Goal: Task Accomplishment & Management: Use online tool/utility

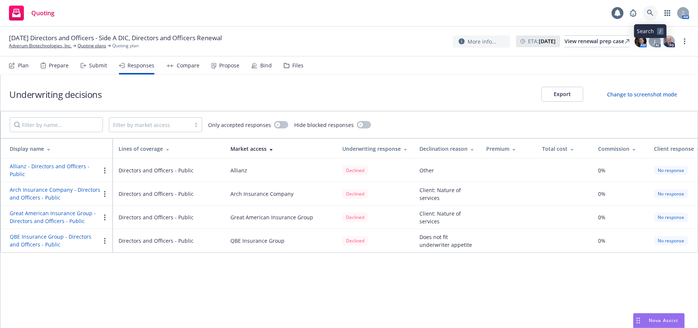
click at [651, 13] on icon at bounding box center [650, 13] width 6 height 6
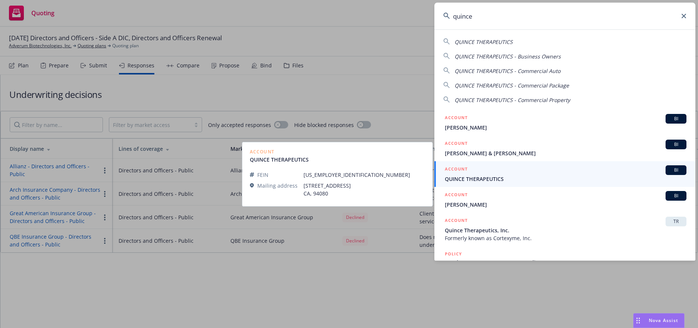
type input "quince"
click at [491, 178] on span "QUINCE THERAPEUTICS" at bounding box center [566, 179] width 242 height 8
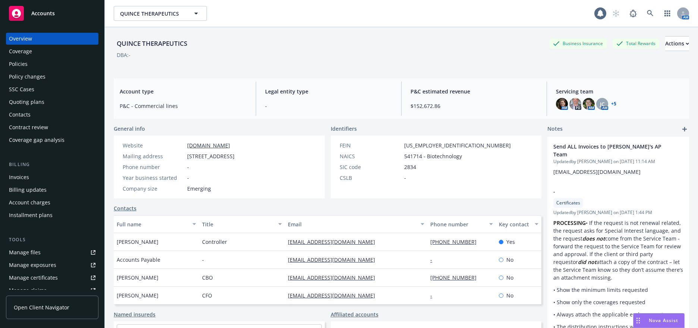
click at [15, 64] on div "Policies" at bounding box center [18, 64] width 19 height 12
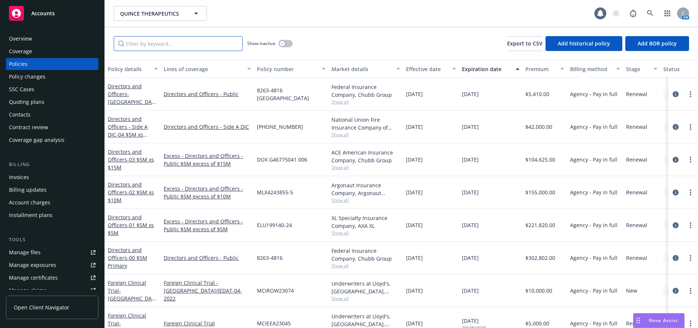
click at [157, 44] on input "Filter by keyword..." at bounding box center [178, 43] width 129 height 15
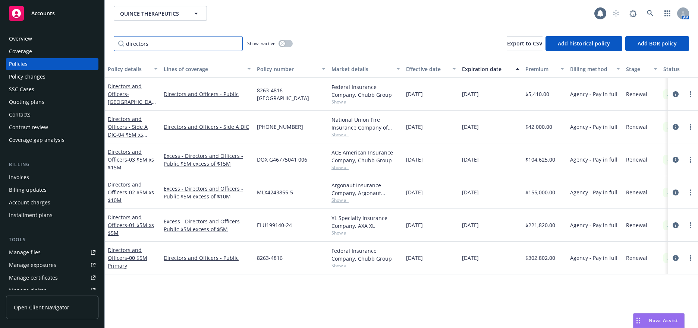
type input "directors"
click at [136, 98] on span "- Italy" at bounding box center [132, 102] width 48 height 23
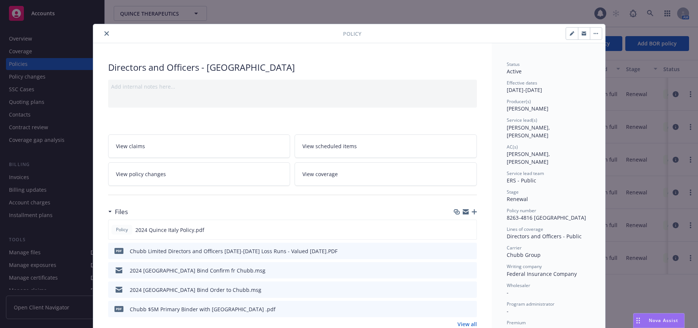
click at [104, 34] on icon "close" at bounding box center [106, 33] width 4 height 4
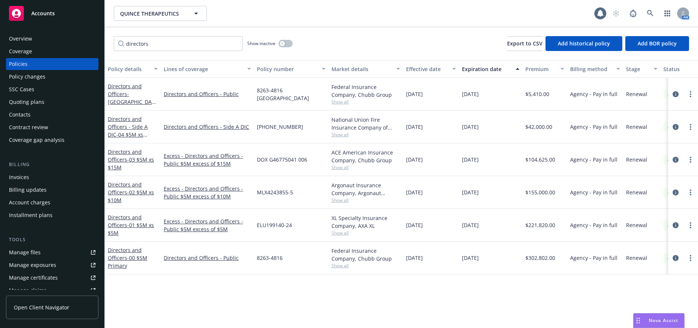
click at [38, 102] on div "Quoting plans" at bounding box center [26, 102] width 35 height 12
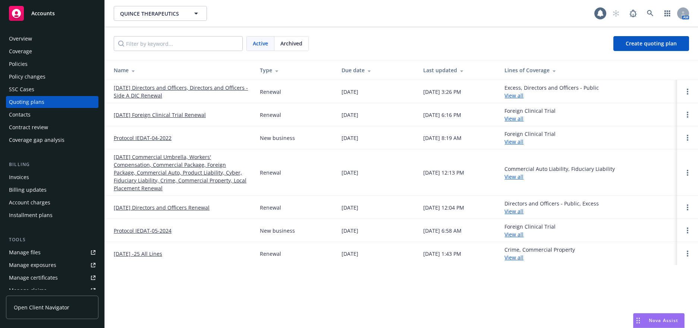
click at [147, 96] on link "09/05/25 Directors and Officers, Directors and Officers - Side A DIC Renewal" at bounding box center [181, 92] width 134 height 16
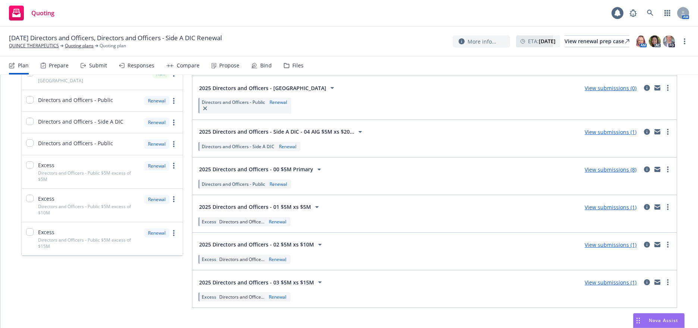
scroll to position [111, 0]
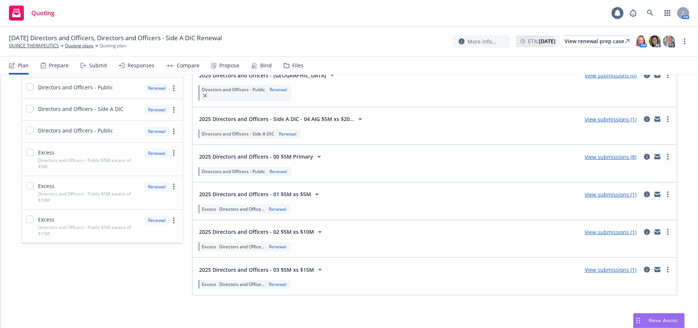
click at [667, 157] on icon "more" at bounding box center [667, 157] width 1 height 6
click at [435, 162] on div "2025 Directors and Officers - 00 $5M Primary View submissions (8)" at bounding box center [434, 157] width 475 height 15
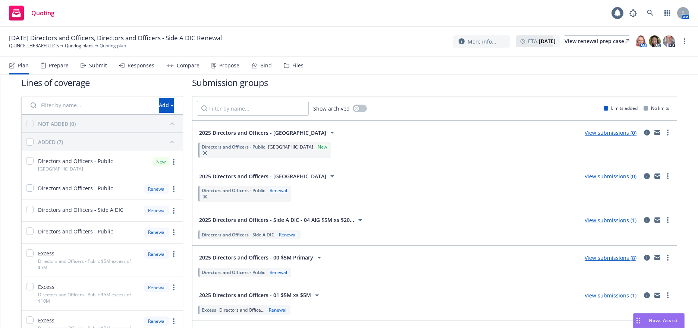
scroll to position [0, 0]
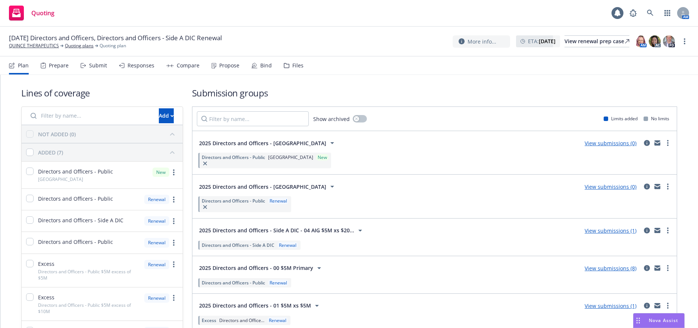
click at [263, 65] on div "Bind" at bounding box center [266, 66] width 12 height 6
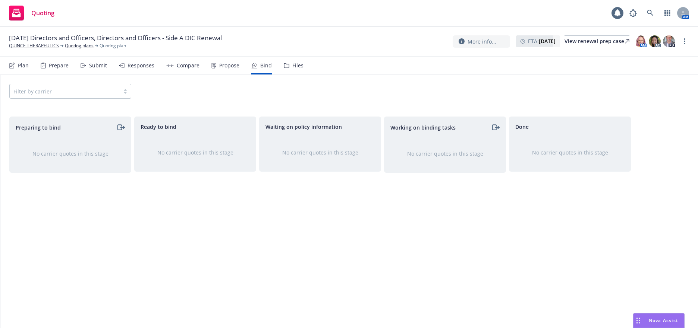
click at [58, 65] on div "Prepare" at bounding box center [59, 66] width 20 height 6
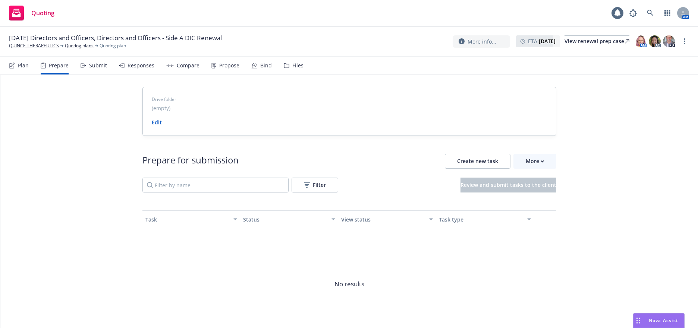
click at [96, 65] on div "Submit" at bounding box center [98, 66] width 18 height 6
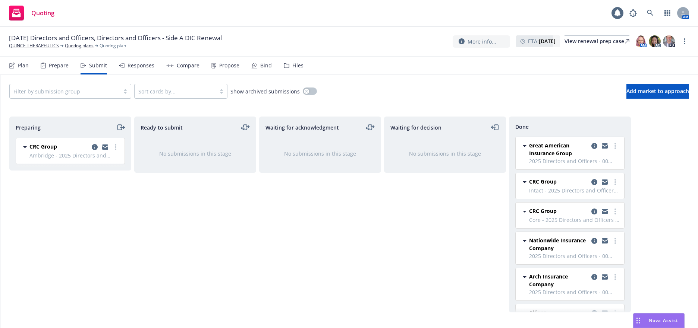
click at [138, 66] on div "Responses" at bounding box center [141, 66] width 27 height 6
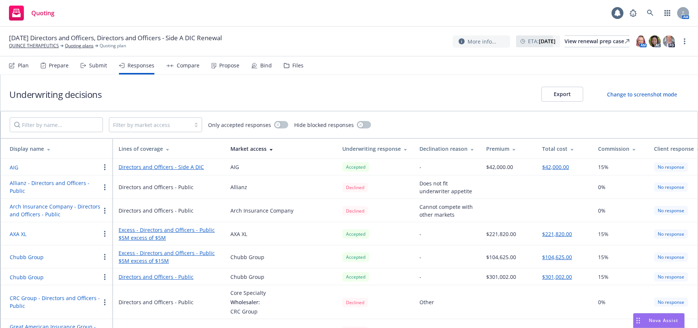
click at [185, 66] on div "Compare" at bounding box center [188, 66] width 23 height 6
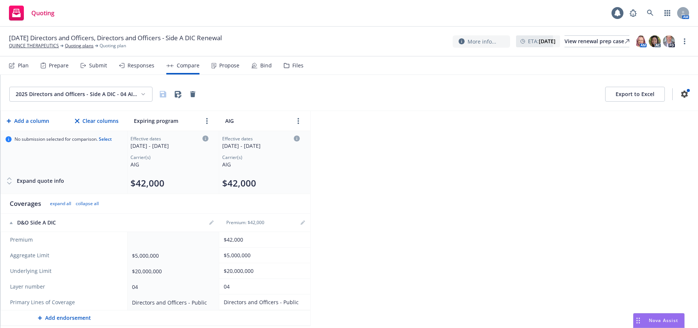
click at [230, 67] on div "Propose" at bounding box center [229, 66] width 20 height 6
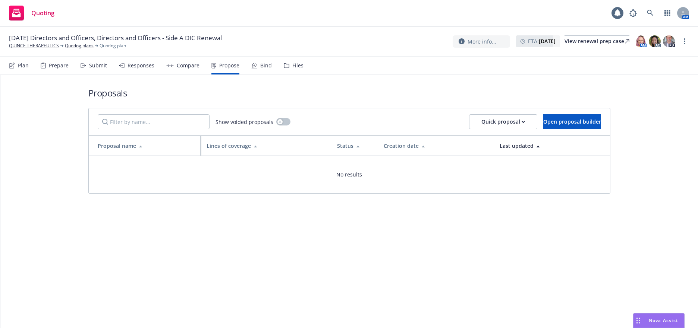
click at [264, 66] on div "Bind" at bounding box center [266, 66] width 12 height 6
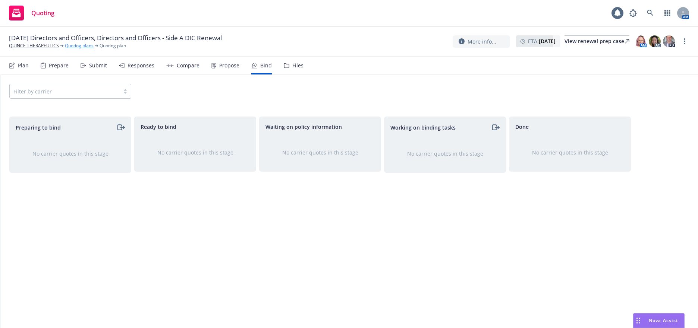
click at [84, 45] on link "Quoting plans" at bounding box center [79, 46] width 29 height 7
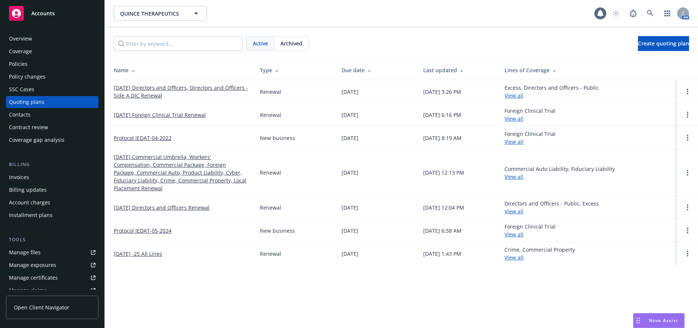
click at [155, 97] on link "09/05/25 Directors and Officers, Directors and Officers - Side A DIC Renewal" at bounding box center [181, 92] width 134 height 16
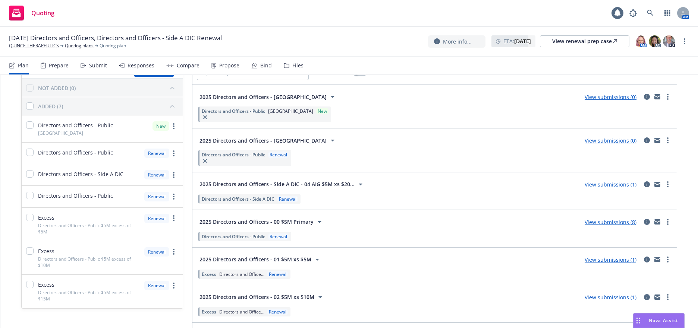
scroll to position [111, 0]
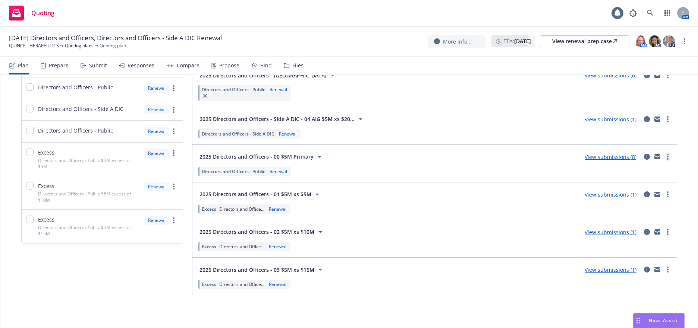
click at [667, 156] on circle "more" at bounding box center [667, 156] width 1 height 1
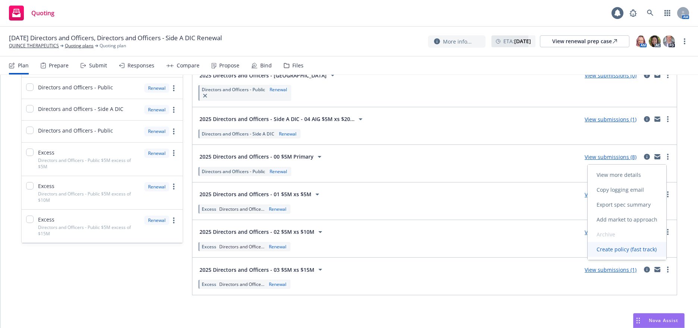
click at [620, 250] on span "Create policy (fast track)" at bounding box center [627, 249] width 78 height 7
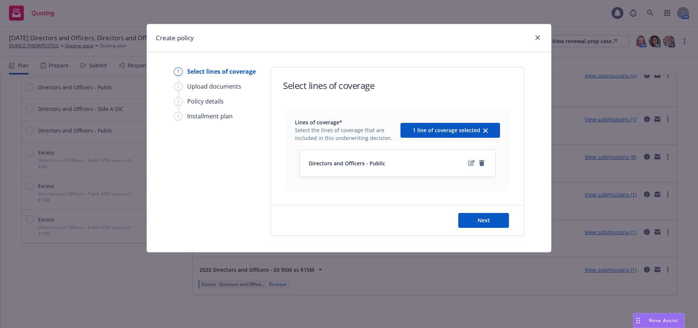
click at [471, 163] on icon "edit" at bounding box center [471, 163] width 6 height 6
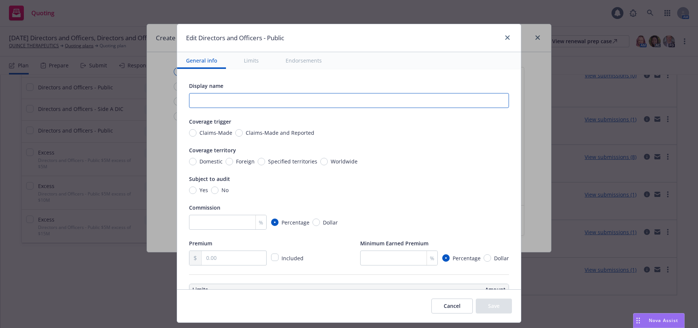
click at [436, 101] on input "text" at bounding box center [349, 100] width 320 height 15
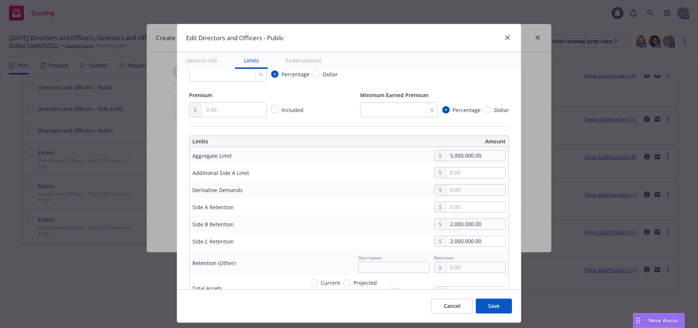
scroll to position [149, 0]
type input "00 $5M Primary"
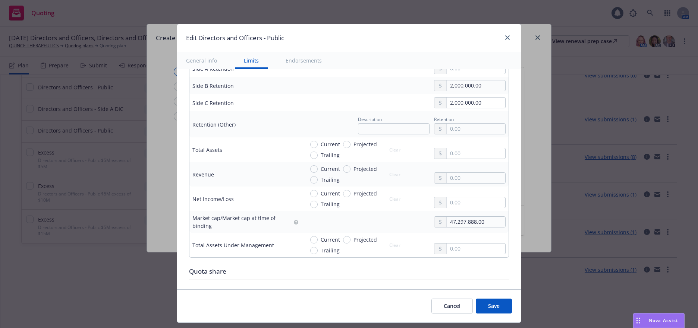
scroll to position [298, 0]
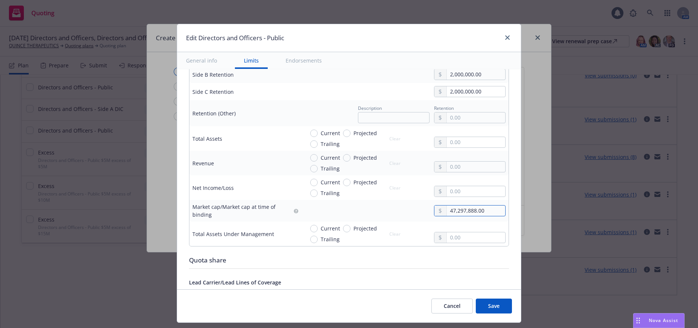
drag, startPoint x: 449, startPoint y: 211, endPoint x: 471, endPoint y: 221, distance: 24.0
click at [449, 213] on input "47,297,888.00" at bounding box center [476, 211] width 59 height 10
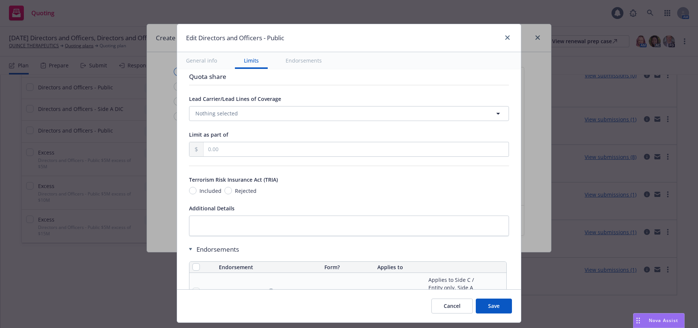
scroll to position [485, 0]
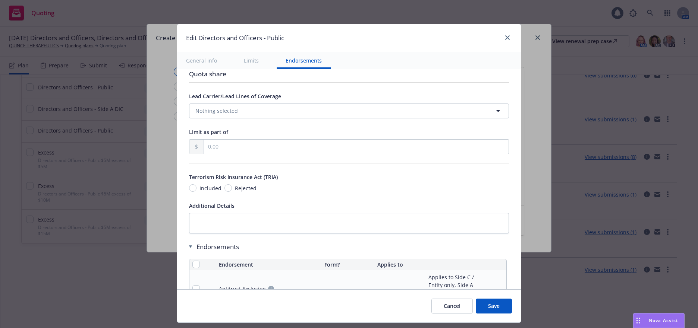
type input "84,868,000.00"
click at [493, 308] on button "Save" at bounding box center [494, 306] width 36 height 15
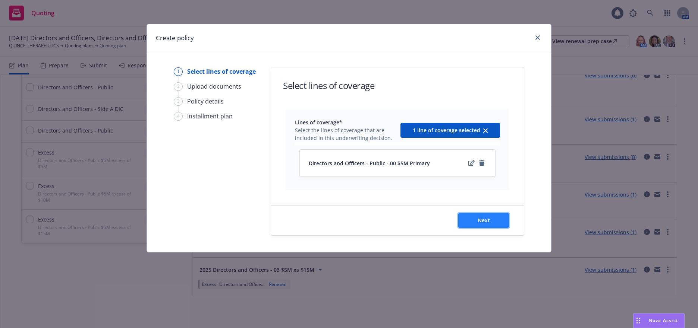
click at [485, 221] on span "Next" at bounding box center [484, 220] width 12 height 7
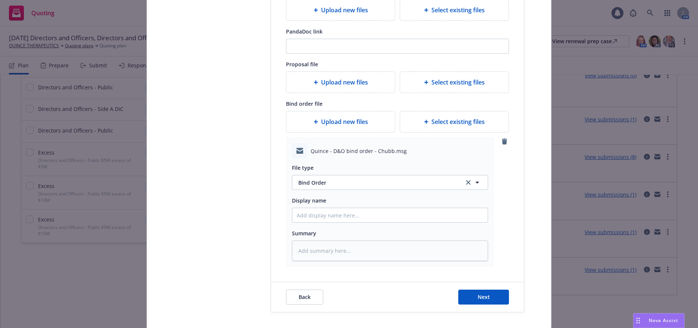
scroll to position [161, 0]
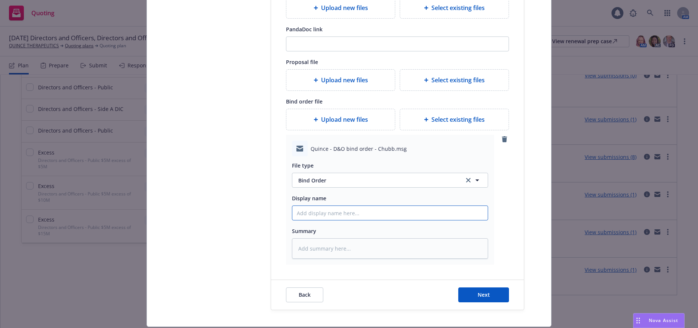
drag, startPoint x: 342, startPoint y: 215, endPoint x: 353, endPoint y: 217, distance: 11.0
click at [342, 215] on input "Display name" at bounding box center [389, 213] width 195 height 14
type textarea "x"
type input "$"
type textarea "x"
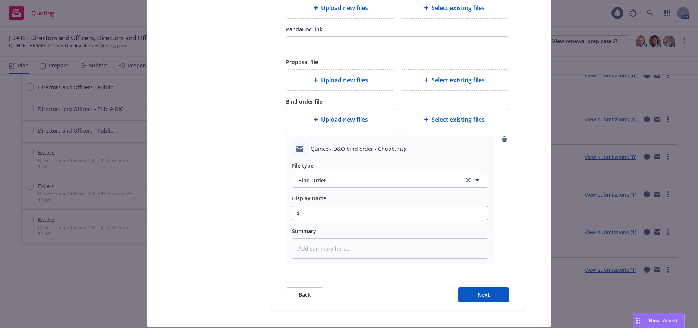
type input "$5"
type textarea "x"
type input "$5M"
type textarea "x"
type input "$5M"
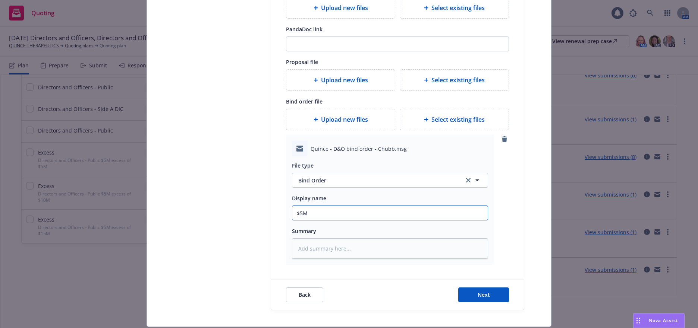
type textarea "x"
type input "$5M P"
type textarea "x"
type input "$5M Pr"
type textarea "x"
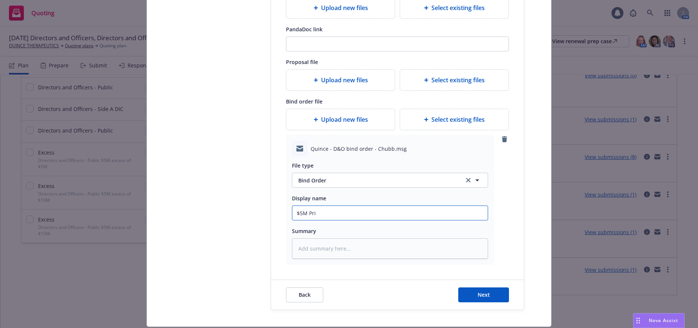
type input "$5M Prim"
type textarea "x"
type input "$5M Prima"
type textarea "x"
type input "$5M Primar"
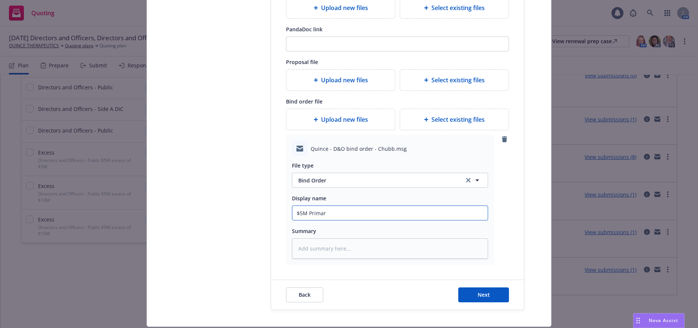
type textarea "x"
type input "$5M Primary"
type textarea "x"
type input "$5M Primary"
type textarea "x"
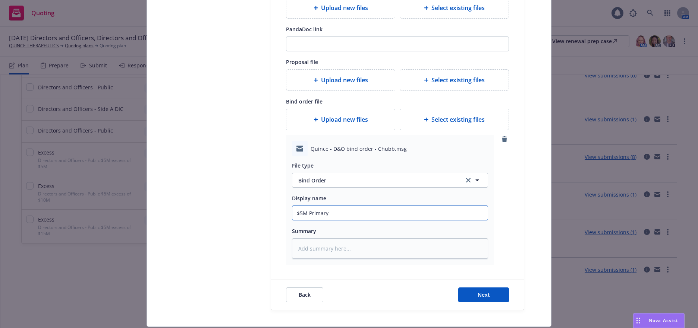
type input "$5M Primary B"
type textarea "x"
type input "$5M Primary Bi"
type textarea "x"
type input "$5M Primary Bin"
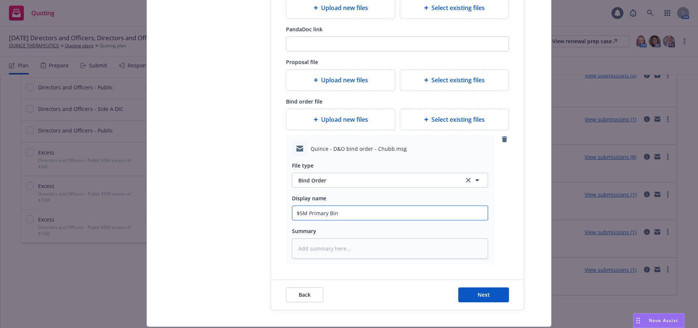
type textarea "x"
type input "$5M Primary Bind"
type textarea "x"
type input "$5M Primary Bind"
type textarea "x"
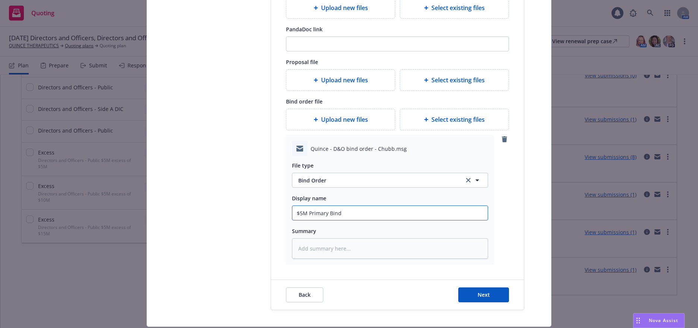
type input "$5M Primary Bind O"
type textarea "x"
type input "$5M Primary Bind Or"
type textarea "x"
type input "$5M Primary Bind Ord"
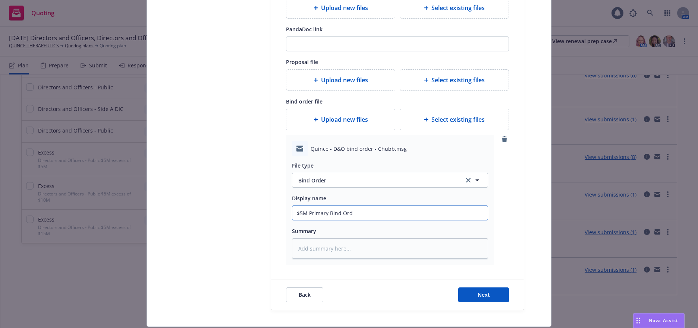
type textarea "x"
type input "$5M Primary Bind Orde"
type textarea "x"
type input "$5M Primary Bind Order"
type textarea "x"
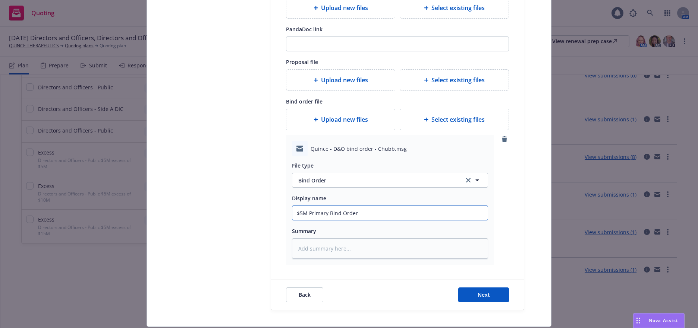
type input "$5M Primary Bind Order"
type textarea "x"
type input "$5M Primary Bind Order t"
type textarea "x"
type input "$5M Primary Bind Order to"
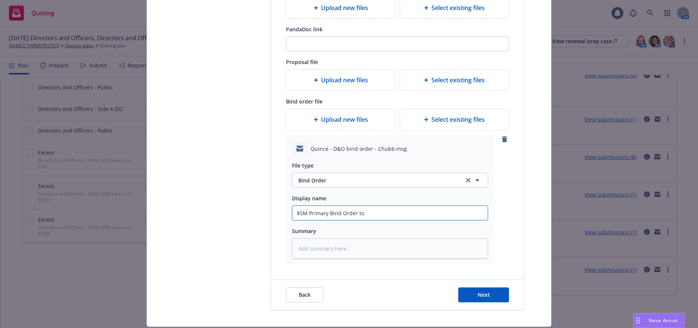
type textarea "x"
type input "$5M Primary Bind Order to"
type textarea "x"
type input "$5M Primary Bind Order to C"
type textarea "x"
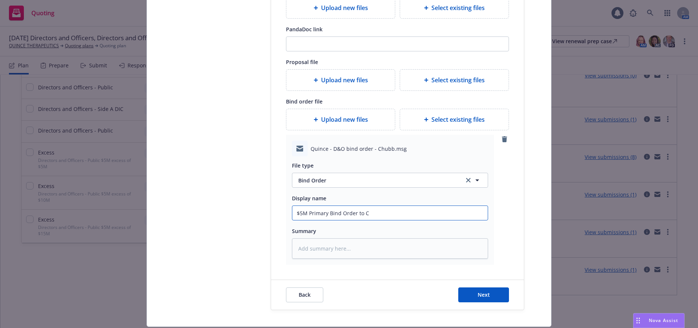
type input "$5M Primary Bind Order to Ch"
type textarea "x"
type input "$5M Primary Bind Order to Chu"
type textarea "x"
type input "$5M Primary Bind Order to Chub"
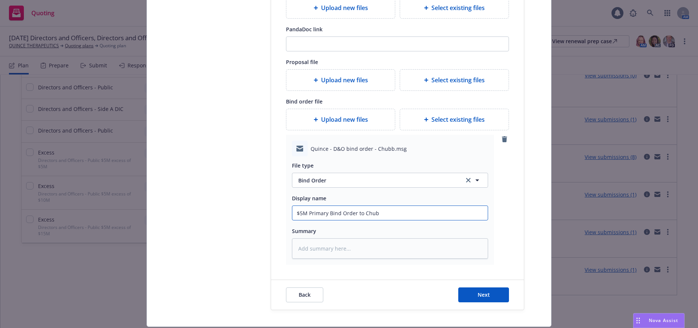
type textarea "x"
type input "$5M Primary Bind Order to Chubb"
type textarea "x"
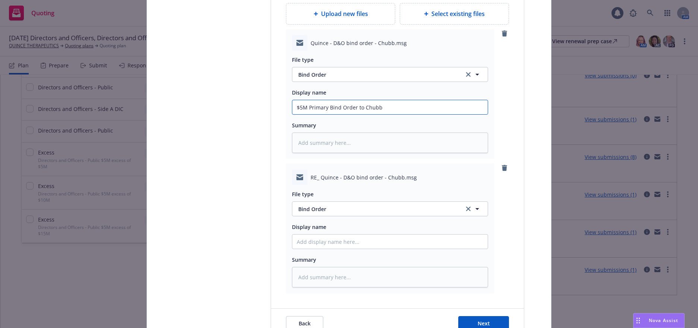
scroll to position [273, 0]
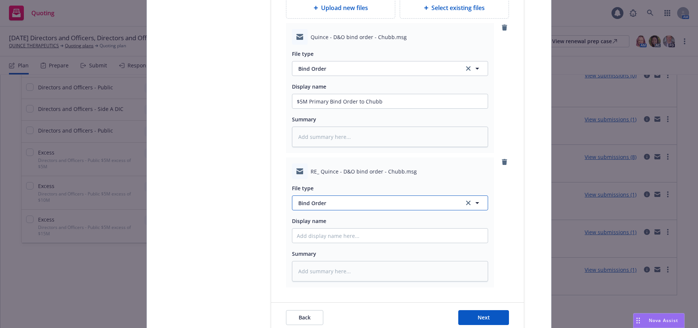
click at [318, 205] on span "Bind Order" at bounding box center [376, 203] width 157 height 8
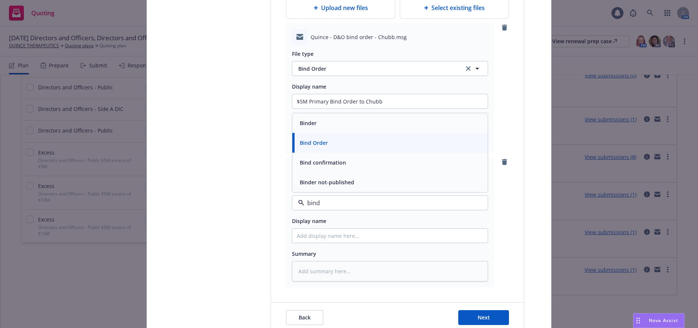
type input "bind"
click at [328, 183] on span "Bind confirmation" at bounding box center [323, 183] width 46 height 8
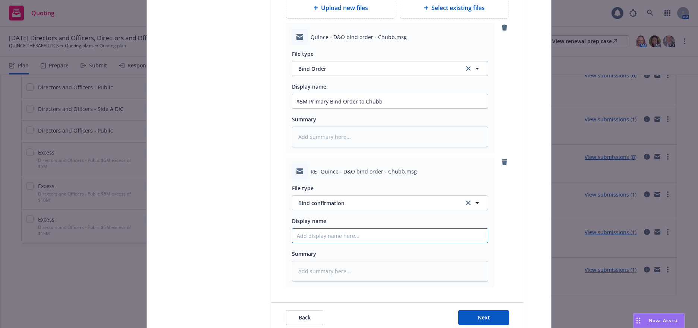
click at [336, 109] on input "Display name" at bounding box center [389, 101] width 195 height 14
drag, startPoint x: 379, startPoint y: 100, endPoint x: 293, endPoint y: 103, distance: 85.4
click at [293, 103] on input "$5M Primary Bind Order to Chubb" at bounding box center [389, 101] width 195 height 14
click at [315, 109] on input "Display name" at bounding box center [389, 101] width 195 height 14
paste input "$5M Primary Bind Order to Chubb"
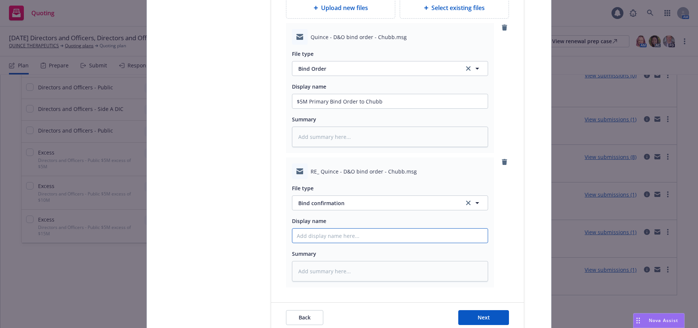
type textarea "x"
type input "$5M Primary Bind Order to Chubb"
type textarea "x"
type input "$5M Primary Bind Order t Chubb"
type textarea "x"
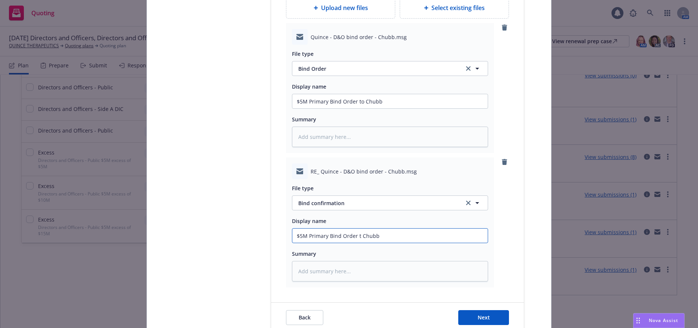
type input "$5M Primary Bind Order Chubb"
type textarea "x"
type input "$5M Primary Bind Order f Chubb"
type textarea "x"
type input "$5M Primary Bind Order fr Chubb"
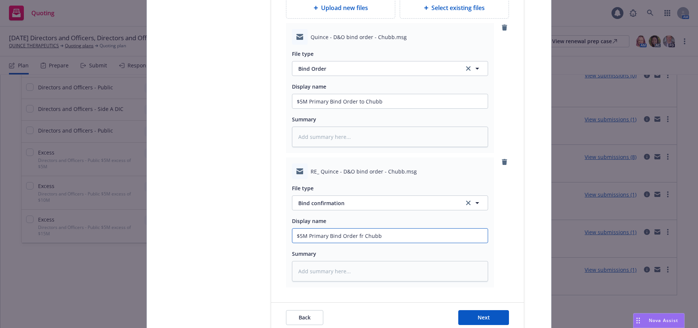
type textarea "x"
type input "$5M Primary Bind Orde fr Chubb"
type textarea "x"
type input "$5M Primary Bind Ord fr Chubb"
type textarea "x"
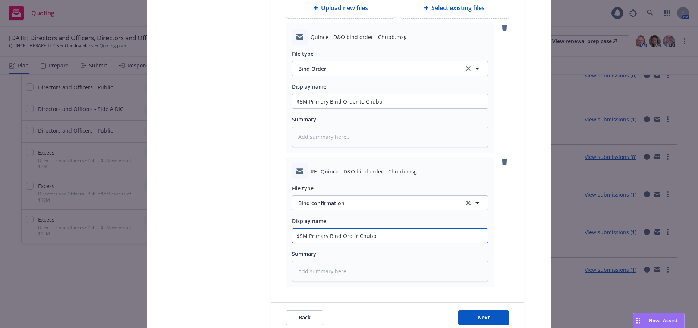
type input "$5M Primary Bind Or fr Chubb"
type textarea "x"
type input "$5M Primary Bind O fr Chubb"
type textarea "x"
type input "$5M Primary Bind fr Chubb"
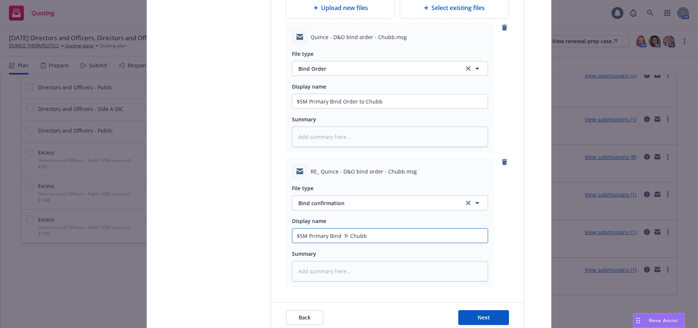
type textarea "x"
type input "$5M Primary Bind c fr Chubb"
type textarea "x"
type input "$5M Primary Bind co fr Chubb"
type textarea "x"
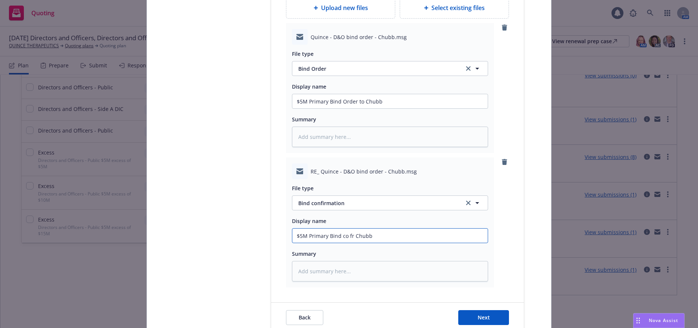
type input "$5M Primary Bind con fr Chubb"
type textarea "x"
type input "$5M Primary Bind conf fr Chubb"
type textarea "x"
type input "$5M Primary Bind confi fr Chubb"
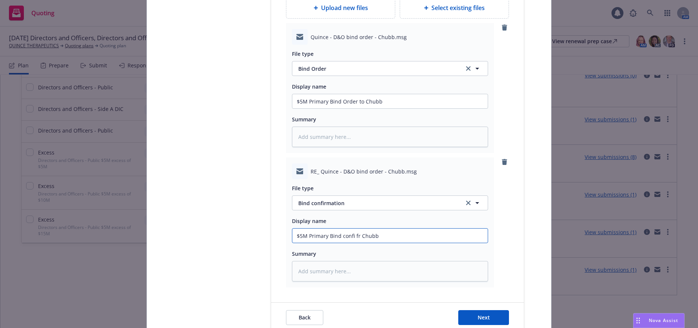
type textarea "x"
type input "$5M Primary Bind confir fr Chubb"
type textarea "x"
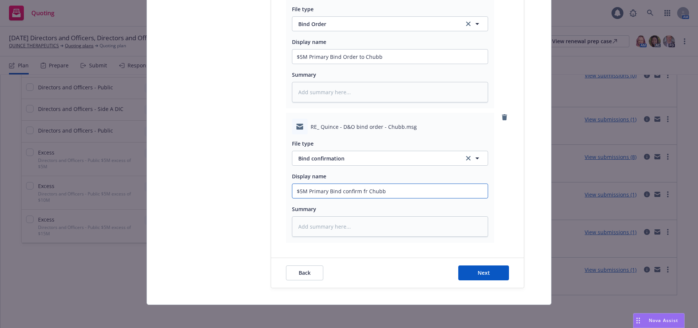
scroll to position [318, 0]
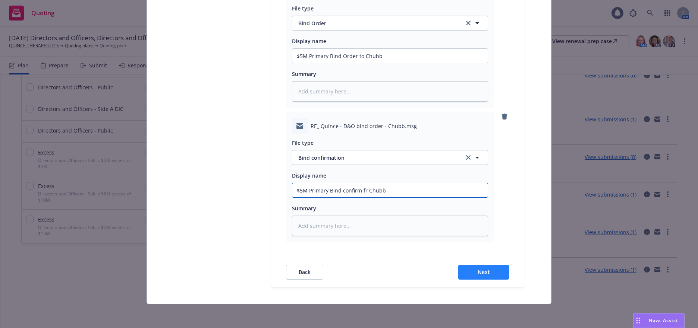
type input "$5M Primary Bind confirm fr Chubb"
click at [485, 273] on span "Next" at bounding box center [484, 272] width 12 height 7
type textarea "x"
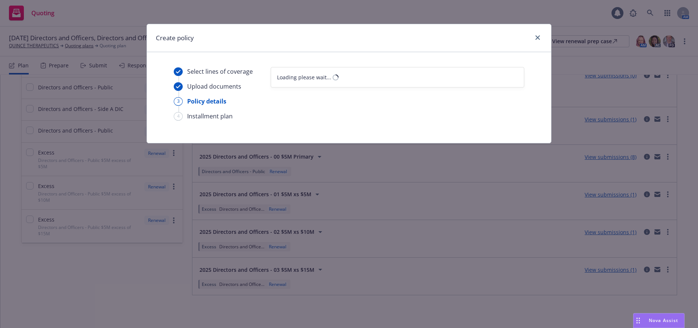
scroll to position [0, 0]
select select "12"
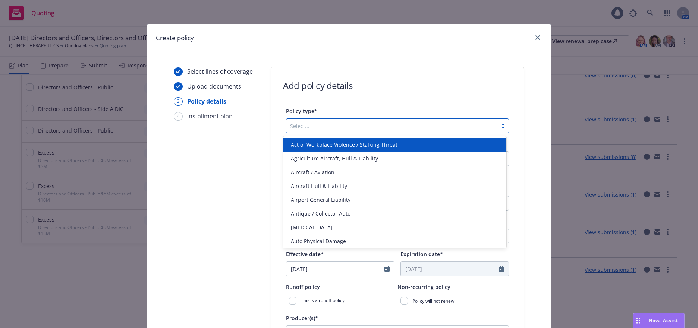
click at [500, 125] on div at bounding box center [502, 126] width 11 height 6
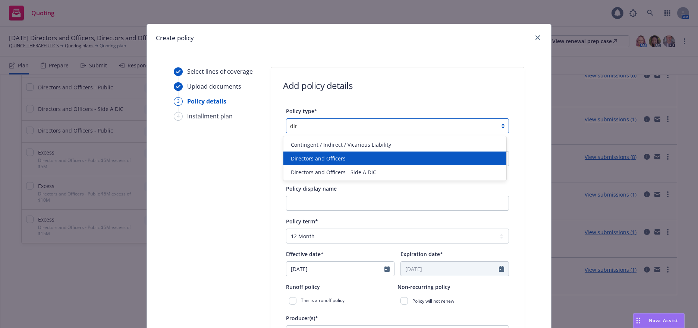
click at [341, 159] on span "Directors and Officers" at bounding box center [318, 159] width 55 height 8
type input "dir"
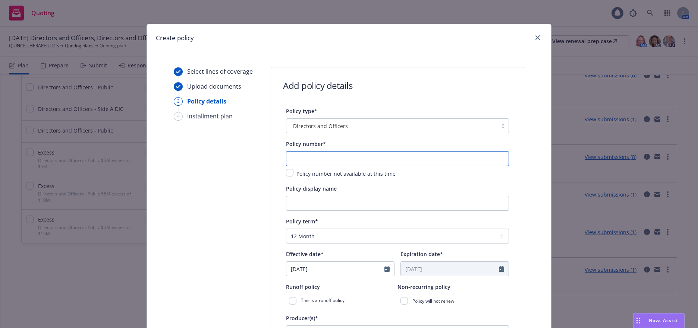
drag, startPoint x: 348, startPoint y: 157, endPoint x: 512, endPoint y: 157, distance: 164.4
click at [349, 157] on input "text" at bounding box center [397, 158] width 223 height 15
click at [359, 157] on input "text" at bounding box center [397, 158] width 223 height 15
paste input "8263-4816"
type input "8263-4816"
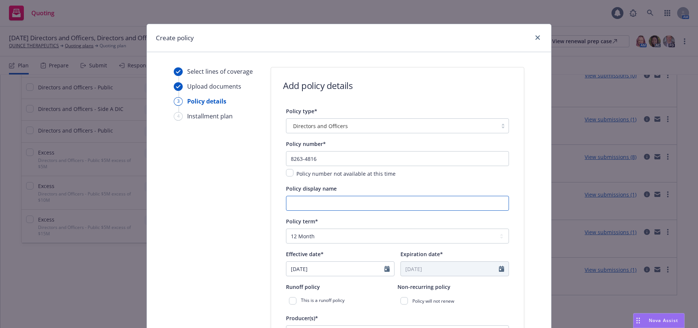
click at [408, 200] on input "Policy display name" at bounding box center [397, 203] width 223 height 15
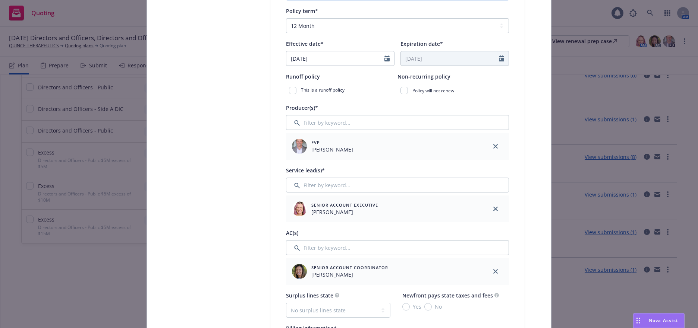
scroll to position [224, 0]
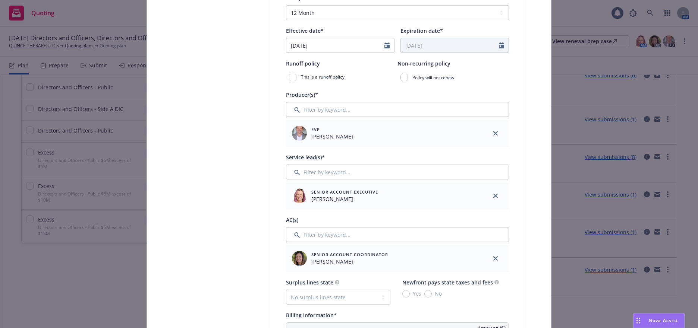
type input "00 $5M Primary"
click at [493, 196] on icon "close" at bounding box center [495, 196] width 4 height 4
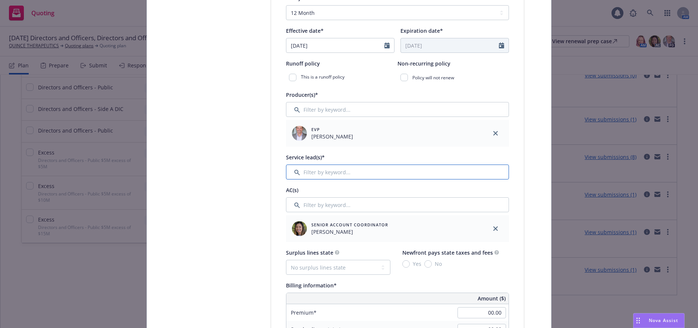
click at [324, 174] on input "Filter by keyword..." at bounding box center [397, 172] width 223 height 15
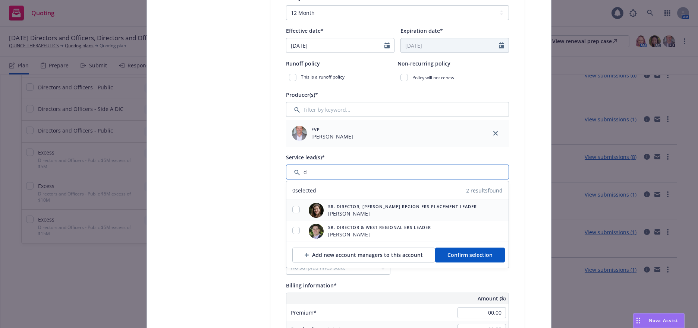
type input "d"
click at [293, 210] on input "checkbox" at bounding box center [295, 209] width 7 height 7
checkbox input "true"
click at [457, 257] on span "Confirm selection" at bounding box center [469, 255] width 45 height 7
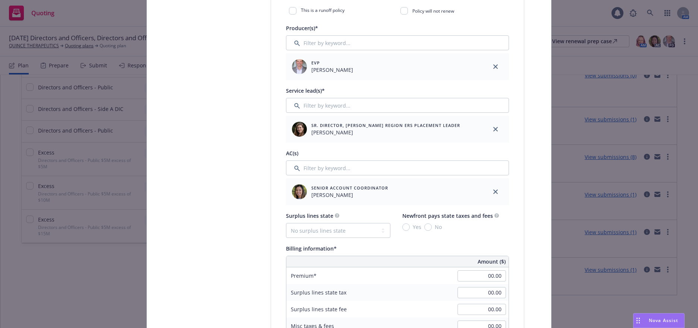
scroll to position [298, 0]
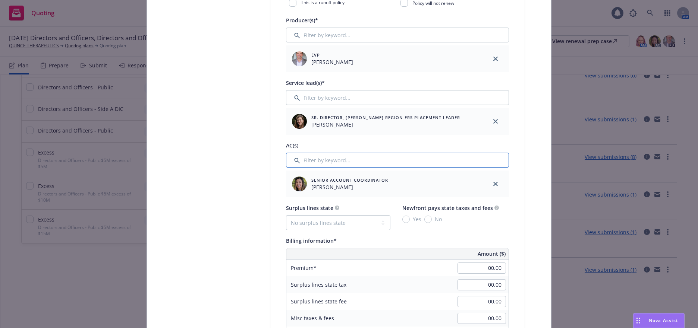
click at [333, 161] on input "Filter by keyword..." at bounding box center [397, 160] width 223 height 15
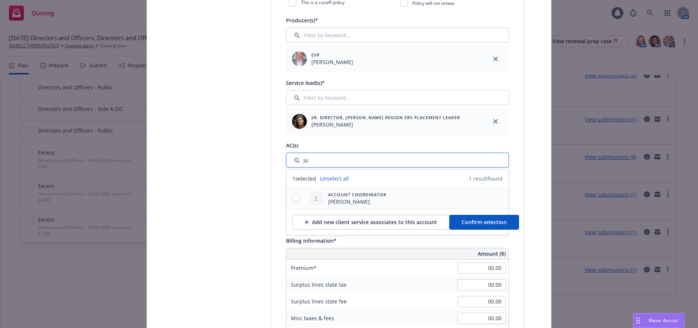
type input "jo"
drag, startPoint x: 293, startPoint y: 197, endPoint x: 351, endPoint y: 207, distance: 59.0
click at [293, 196] on input "checkbox" at bounding box center [295, 197] width 7 height 7
checkbox input "true"
click at [468, 223] on span "Confirm selection" at bounding box center [484, 222] width 45 height 7
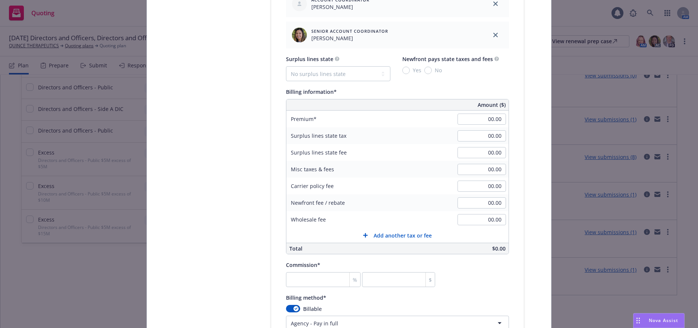
scroll to position [485, 0]
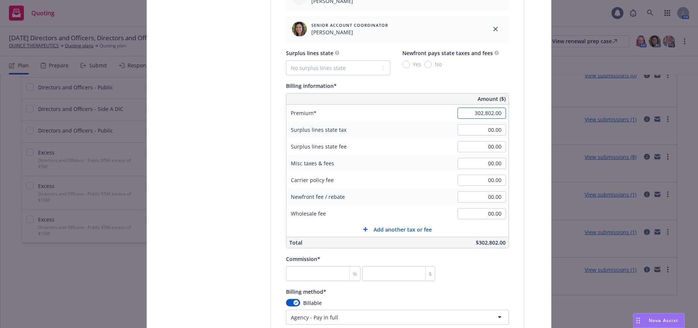
click at [480, 111] on input "302,802.00" at bounding box center [482, 113] width 48 height 11
drag, startPoint x: 480, startPoint y: 113, endPoint x: 548, endPoint y: 141, distance: 73.9
click at [480, 113] on input "302,802.00" at bounding box center [482, 113] width 48 height 11
click at [481, 112] on input "302,802.00" at bounding box center [482, 113] width 48 height 11
type input "301,002.00"
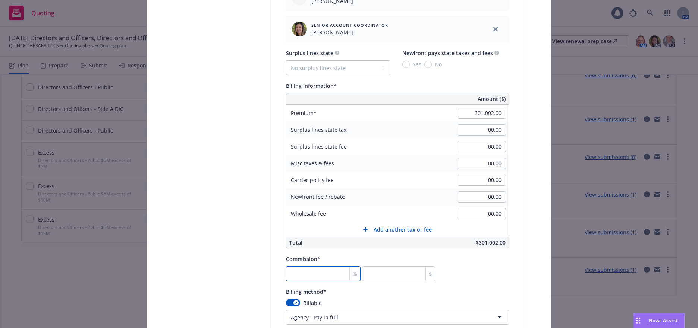
click at [330, 273] on input "number" at bounding box center [323, 274] width 75 height 15
type input "1"
type input "3010.02"
type input "15"
type input "45150.3"
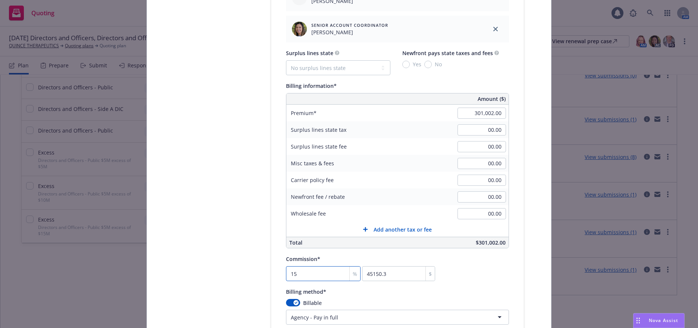
type input "15"
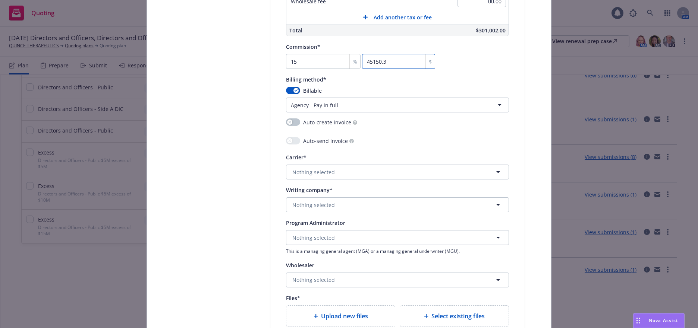
scroll to position [708, 0]
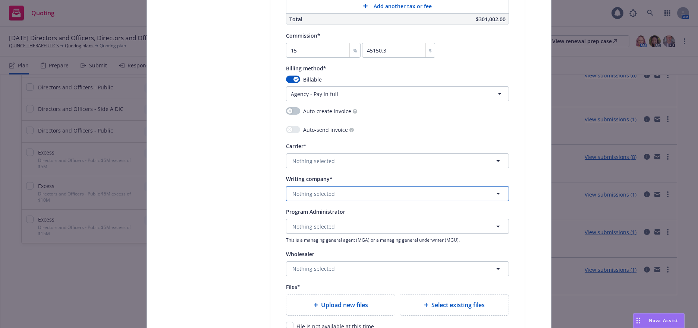
click at [323, 196] on span "Nothing selected" at bounding box center [313, 194] width 43 height 8
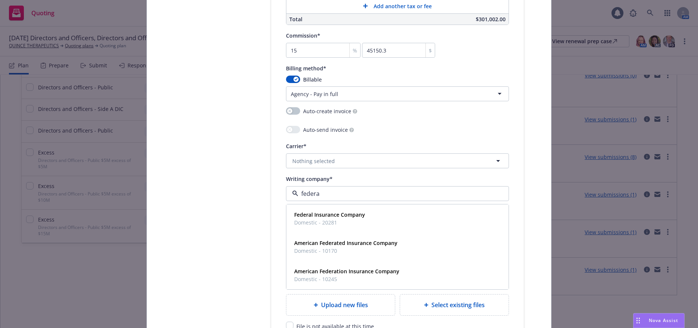
type input "federal"
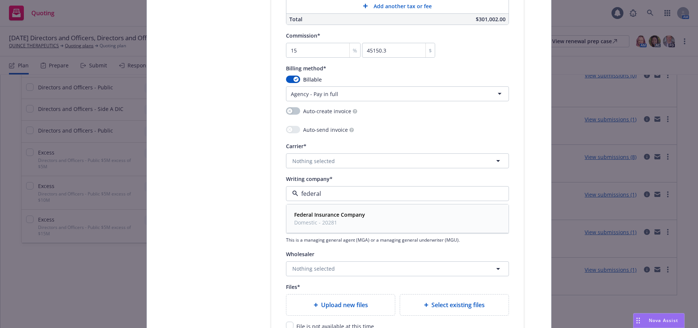
click at [314, 214] on strong "Federal Insurance Company" at bounding box center [329, 214] width 71 height 7
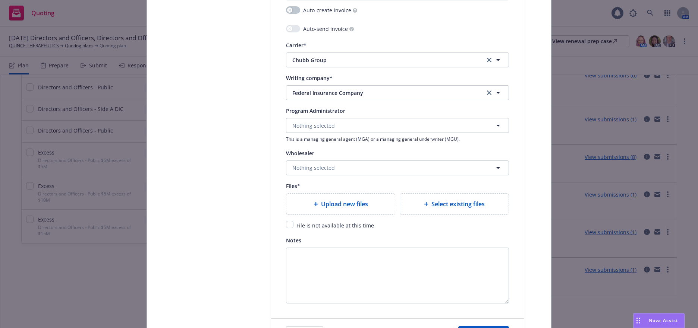
scroll to position [820, 0]
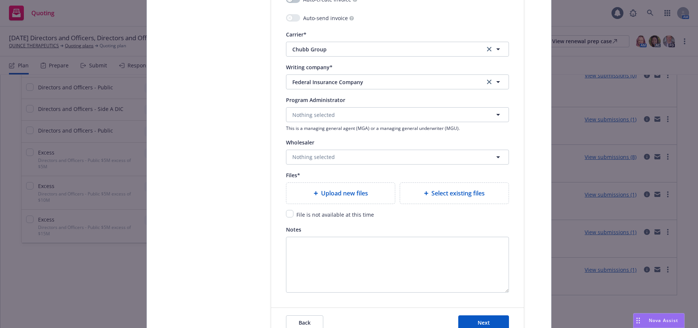
click at [354, 193] on span "Upload new files" at bounding box center [344, 193] width 47 height 9
type textarea "x"
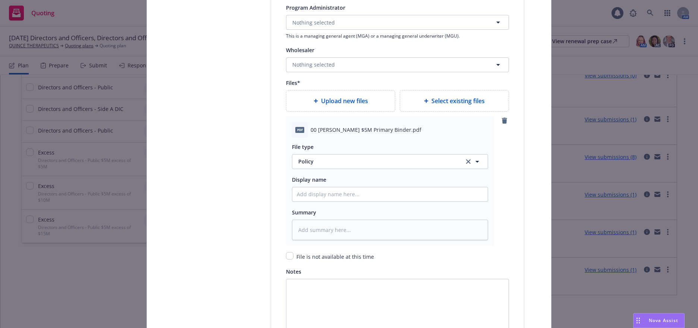
scroll to position [932, 0]
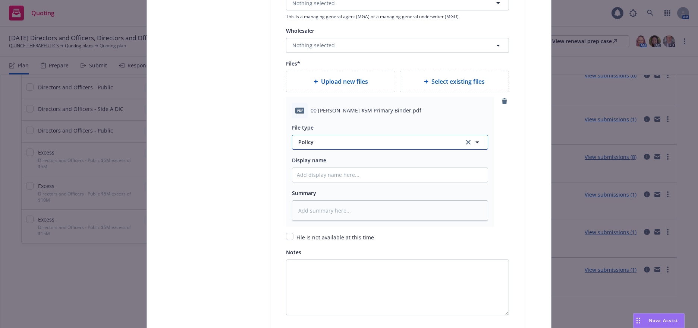
click at [305, 144] on span "Policy" at bounding box center [376, 142] width 157 height 8
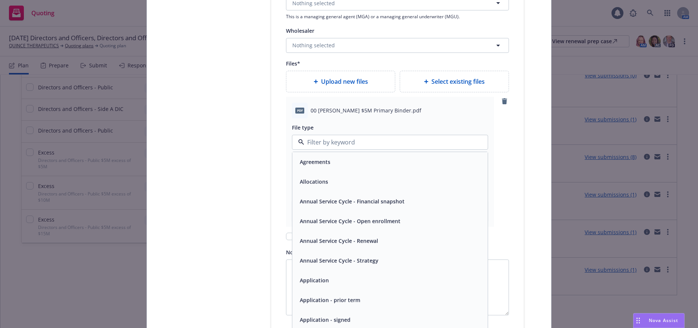
type input "b"
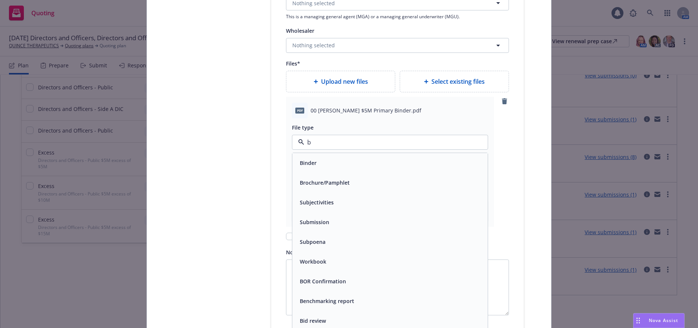
click at [307, 161] on span "Binder" at bounding box center [308, 163] width 17 height 8
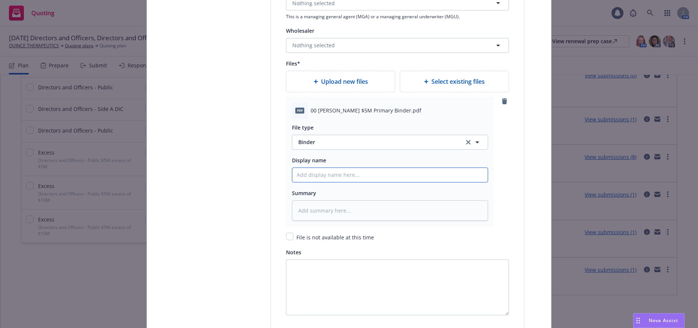
click at [364, 177] on input "Policy display name" at bounding box center [389, 175] width 195 height 14
type textarea "x"
type input "0"
type textarea "x"
type input "00"
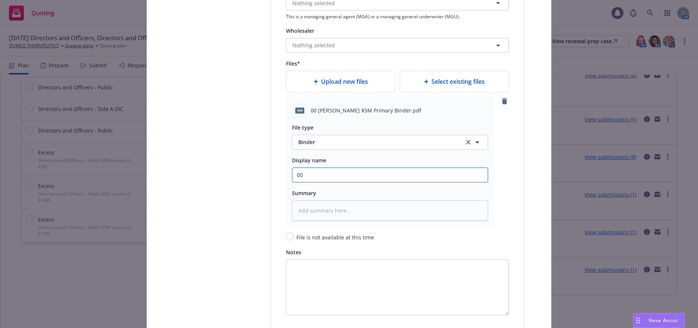
type textarea "x"
type input "00"
type textarea "x"
type input "00 C"
type textarea "x"
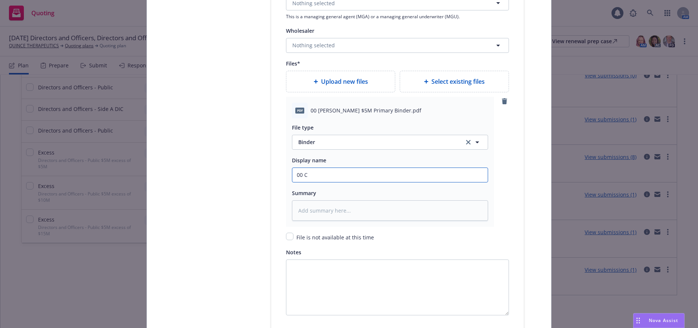
type input "00 Ch"
type textarea "x"
type input "00 [PERSON_NAME]"
type textarea "x"
type input "00 Chub"
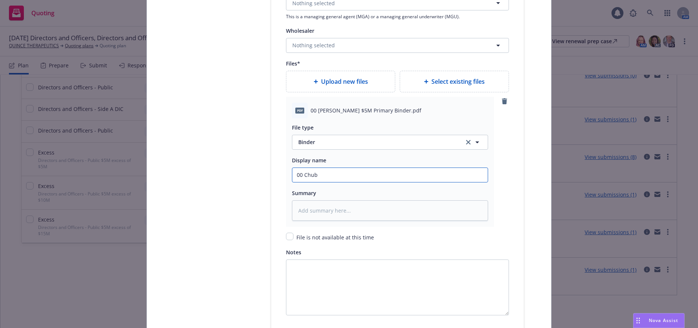
type textarea "x"
type input "00 Chubb"
type textarea "x"
type input "00 Chubb"
type textarea "x"
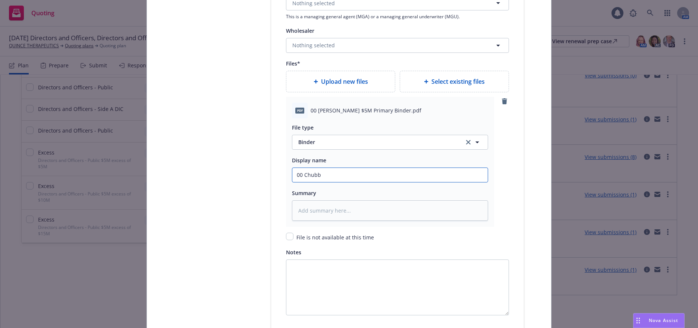
type input "00 Chubb $"
type textarea "x"
type input "00 Chubb $5"
type textarea "x"
type input "00 Chubb $5M"
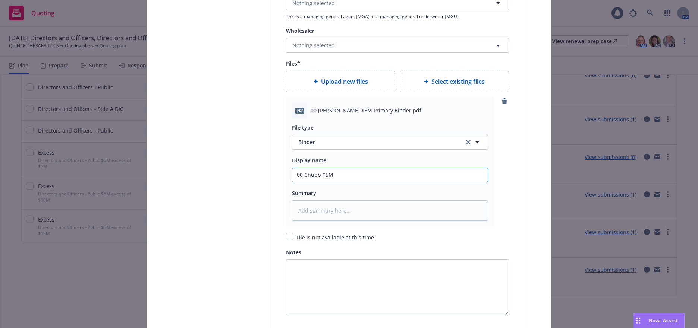
type textarea "x"
type input "00 Chubb $5M"
type textarea "x"
type input "00 Chubb $5M P"
type textarea "x"
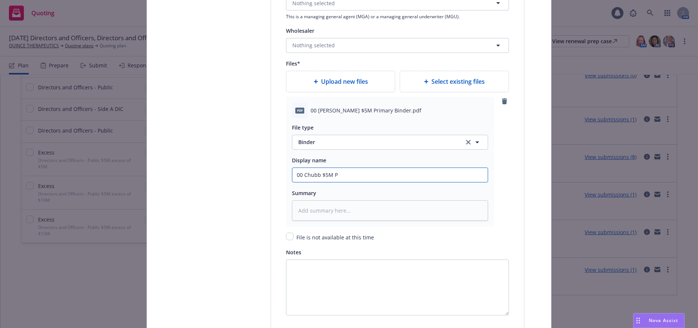
type input "00 Chubb $5M Pr"
type textarea "x"
type input "00 Chubb $5M Pri"
type textarea "x"
type input "00 Chubb $5M Prim"
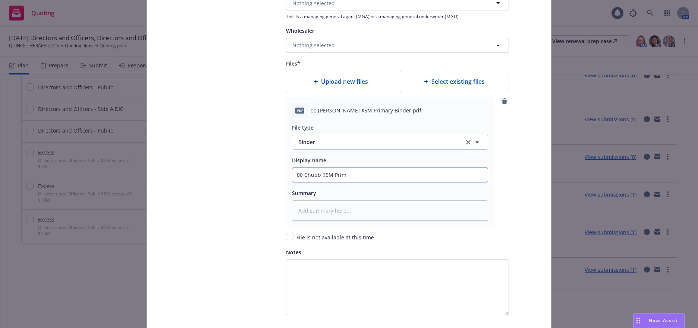
type textarea "x"
type input "00 Chubb $5M Prima"
type textarea "x"
type input "00 Chubb $5M Primar"
type textarea "x"
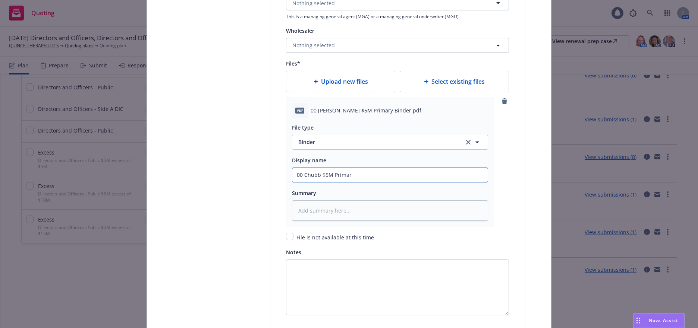
type input "00 Chubb $5M Primary"
type textarea "x"
type input "00 Chubb $5M Primary B"
type textarea "x"
type input "00 Chubb $5M Primary Bi"
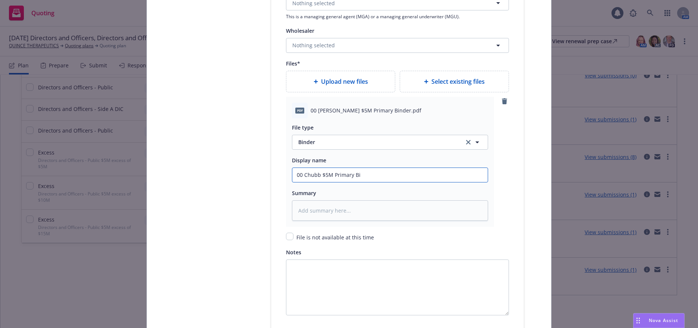
type textarea "x"
type input "00 Chubb $5M Primary Bin"
type textarea "x"
type input "00 Chubb $5M Primary Bind"
type textarea "x"
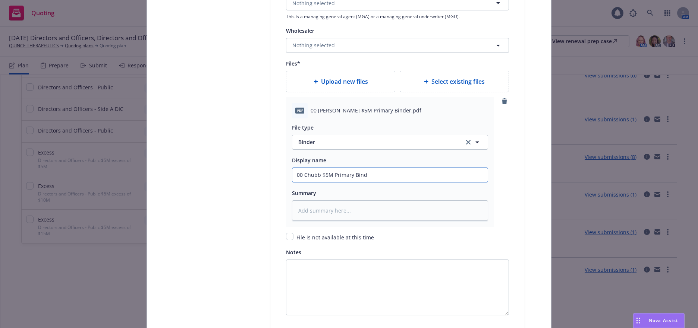
type input "00 Chubb $5M Primary Binde"
type textarea "x"
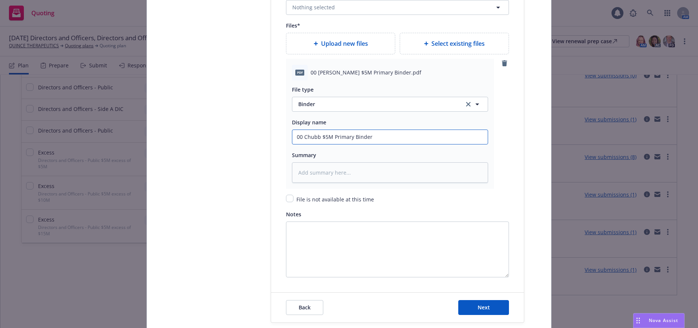
scroll to position [1006, 0]
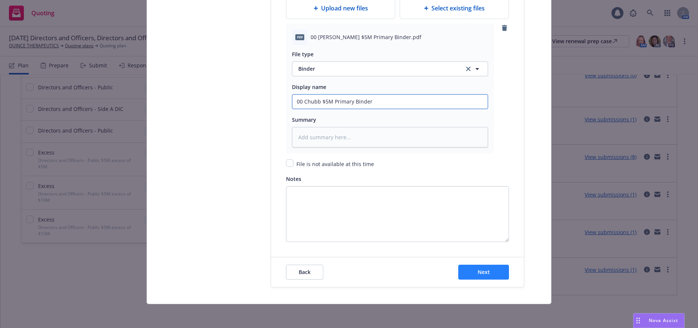
type input "00 Chubb $5M Primary Binder"
click at [482, 273] on span "Next" at bounding box center [484, 272] width 12 height 7
type textarea "x"
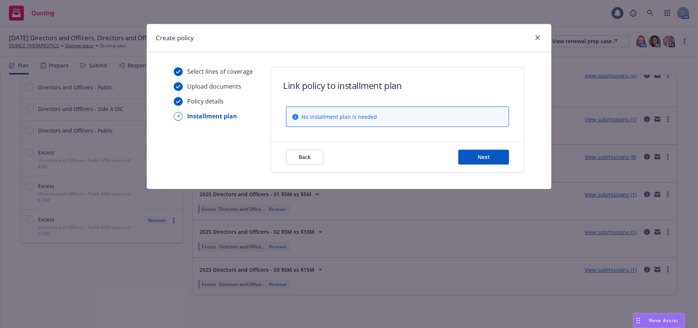
scroll to position [0, 0]
click at [482, 160] on span "Next" at bounding box center [484, 157] width 12 height 7
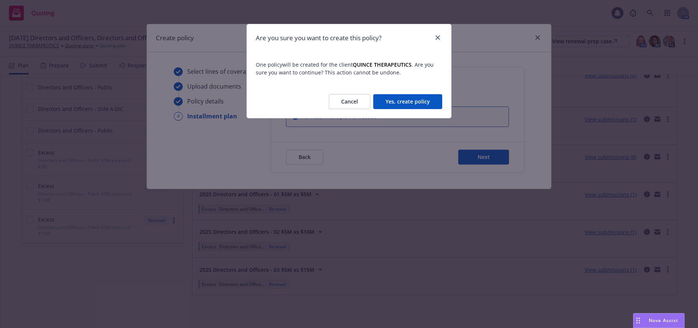
click at [423, 104] on button "Yes, create policy" at bounding box center [407, 101] width 69 height 15
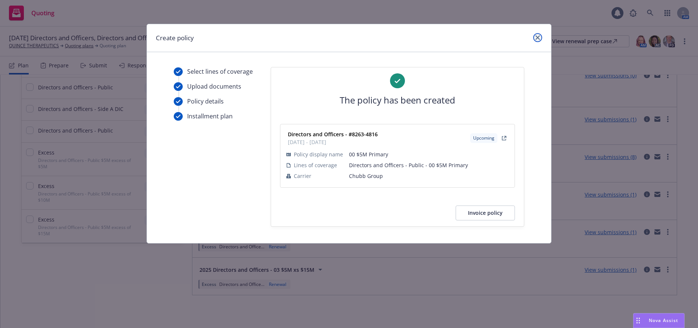
click at [540, 37] on link "close" at bounding box center [537, 37] width 9 height 9
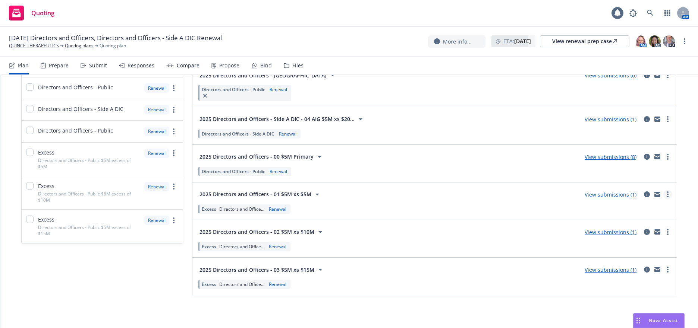
click at [667, 195] on circle "more" at bounding box center [667, 194] width 1 height 1
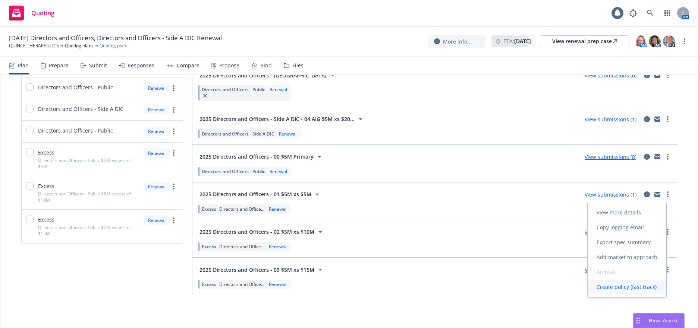
click at [623, 287] on span "Create policy (fast track)" at bounding box center [627, 287] width 78 height 7
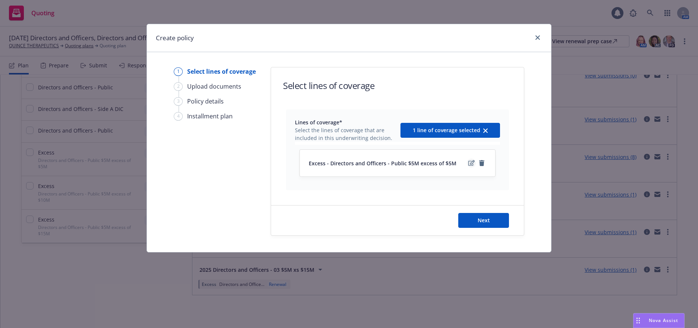
click at [471, 164] on icon "edit" at bounding box center [471, 163] width 6 height 6
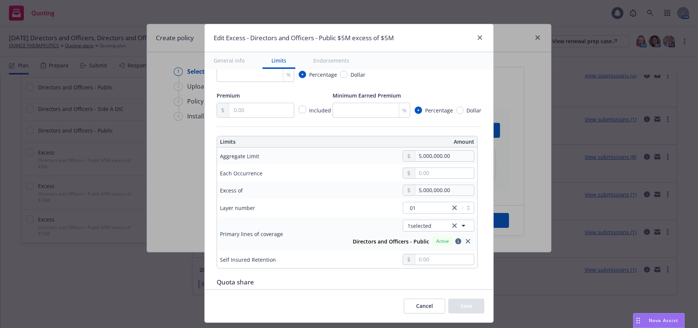
scroll to position [149, 0]
click at [466, 240] on icon "close" at bounding box center [468, 240] width 4 height 4
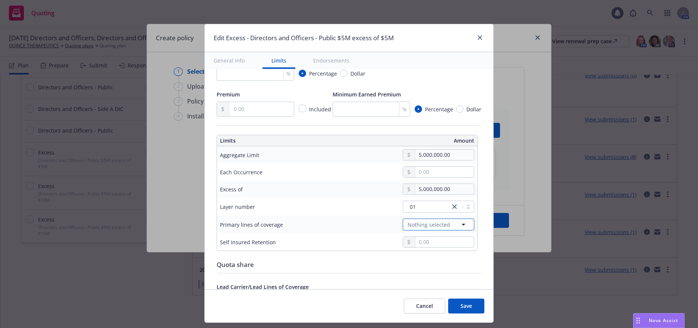
click at [462, 225] on icon "button" at bounding box center [464, 225] width 4 height 2
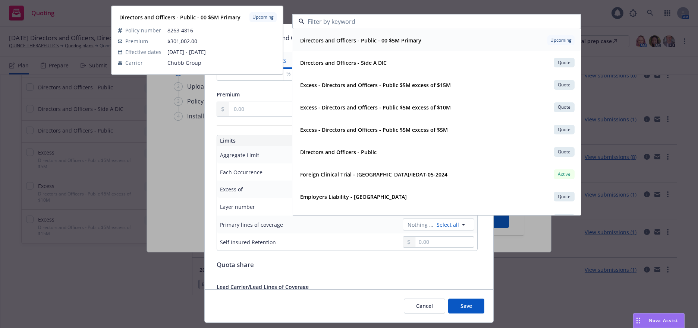
click at [399, 39] on strong "Directors and Officers - Public - 00 $5M Primary" at bounding box center [360, 40] width 121 height 7
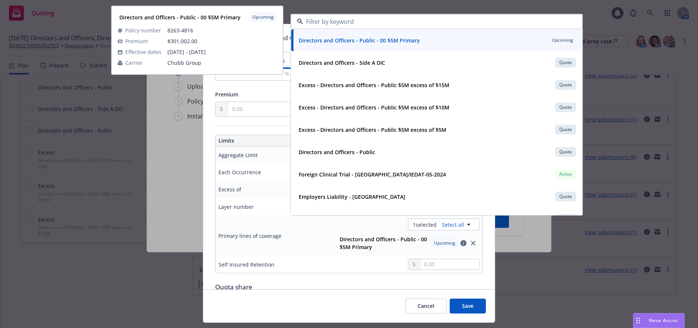
type input "Directors and Officers - Public $5M excess of $5M"
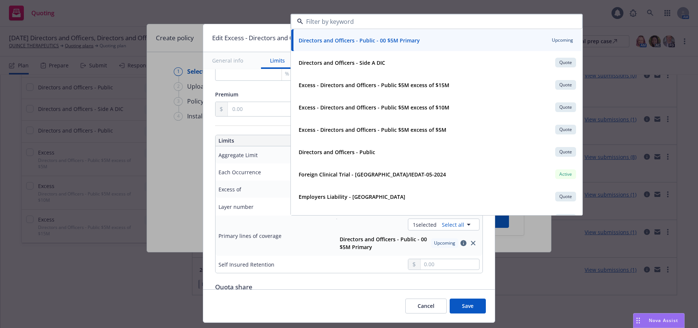
click at [188, 198] on div "Edit Excess - Directors and Officers - Public $5M excess of $5M General info Li…" at bounding box center [349, 164] width 698 height 328
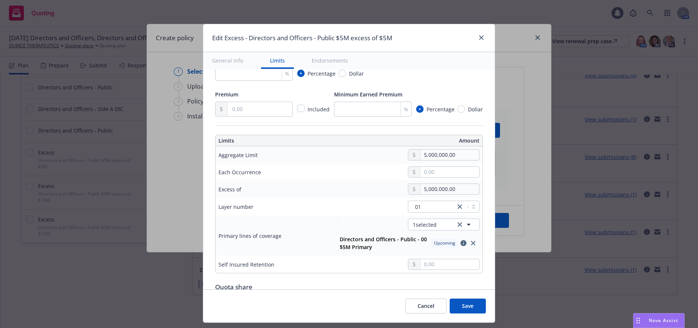
click at [466, 306] on button "Save" at bounding box center [468, 306] width 36 height 15
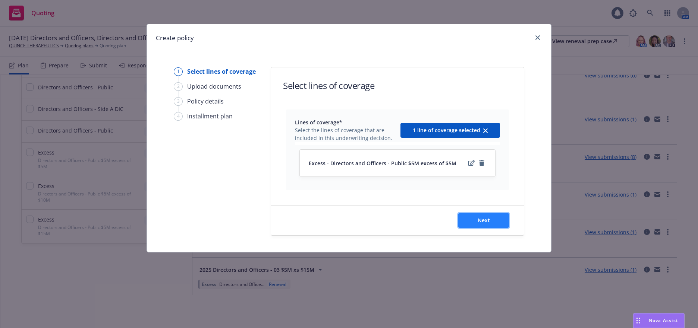
click at [485, 222] on span "Next" at bounding box center [484, 220] width 12 height 7
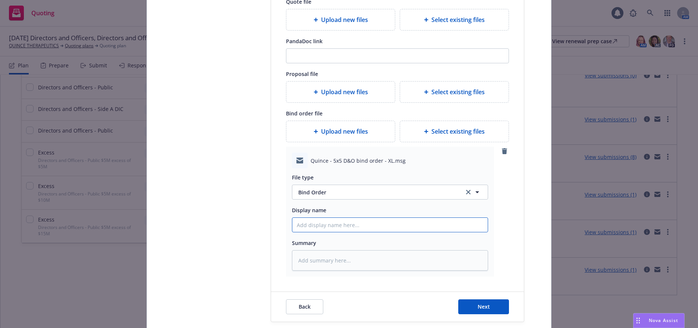
click at [323, 229] on input "Display name" at bounding box center [389, 225] width 195 height 14
type textarea "x"
type input "$"
type textarea "x"
type input "$5"
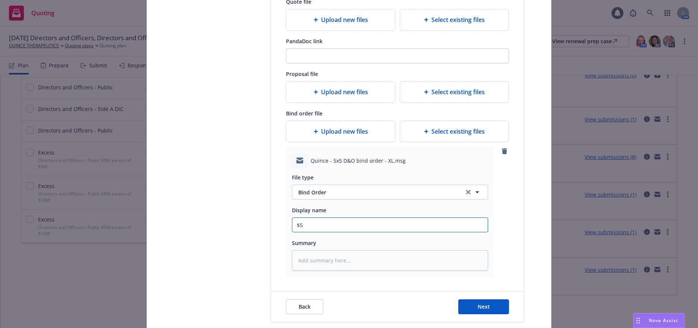
type textarea "x"
type input "$5M"
type textarea "x"
type input "$5M v"
type textarea "x"
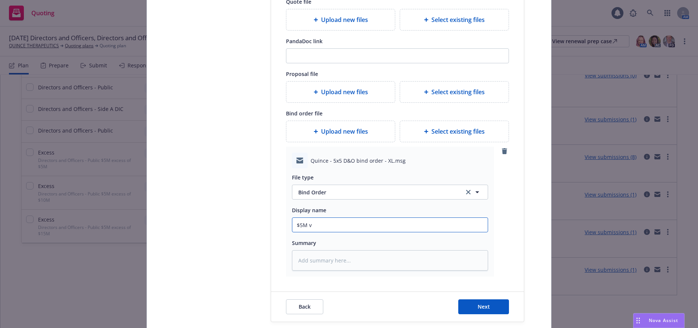
type input "$5M"
type textarea "x"
type input "$5M x"
type textarea "x"
type input "$5M xs"
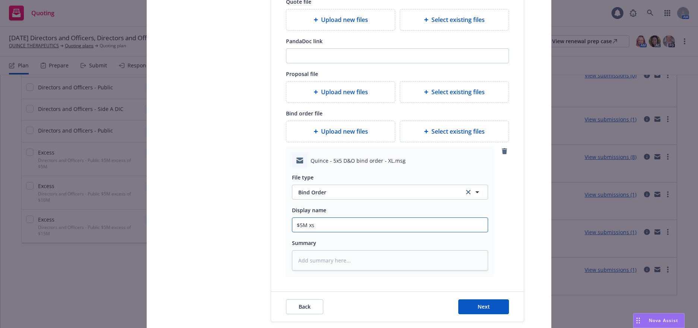
type textarea "x"
type input "$5M xs"
type textarea "x"
type input "$5M xs $"
type textarea "x"
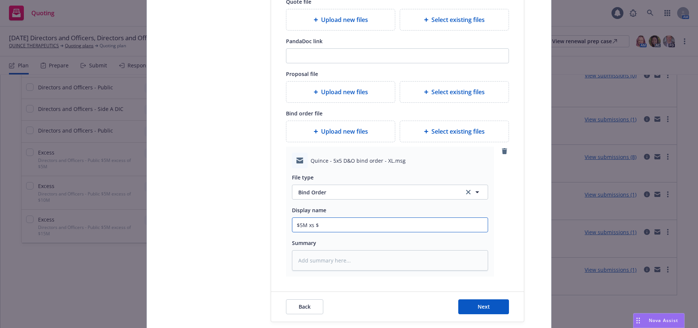
type input "$5M xs $5"
type textarea "x"
type input "$5M xs $5M"
type textarea "x"
type input "$5M xs $5M"
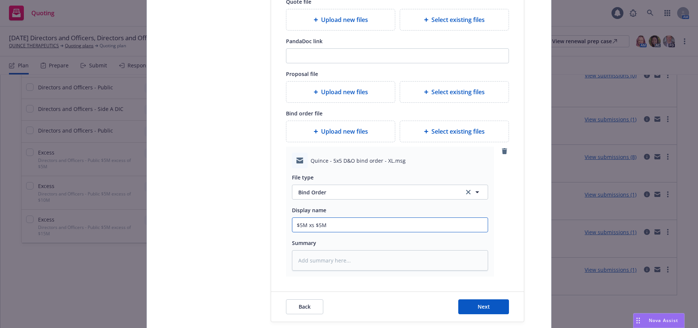
type textarea "x"
type input "$5M xs $5M Bi"
type textarea "x"
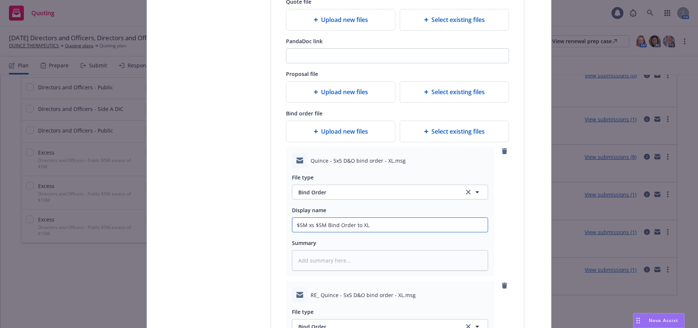
scroll to position [298, 0]
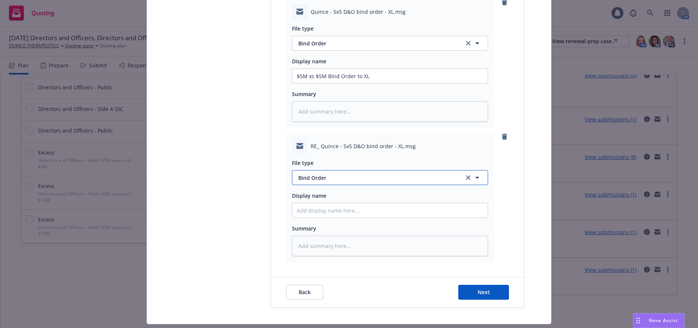
click at [317, 180] on span "Bind Order" at bounding box center [376, 178] width 157 height 8
click at [341, 238] on span "Bind confirmation" at bounding box center [323, 238] width 46 height 8
drag, startPoint x: 373, startPoint y: 77, endPoint x: 293, endPoint y: 76, distance: 79.4
click at [293, 76] on input "$5M xs $5M Bind Order to XL" at bounding box center [389, 76] width 195 height 14
click at [333, 83] on input "Display name" at bounding box center [389, 76] width 195 height 14
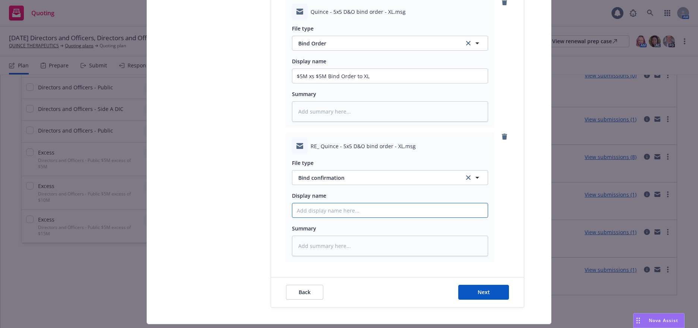
paste input "$5M xs $5M Bind Order to XL"
click at [469, 293] on button "Next" at bounding box center [483, 292] width 51 height 15
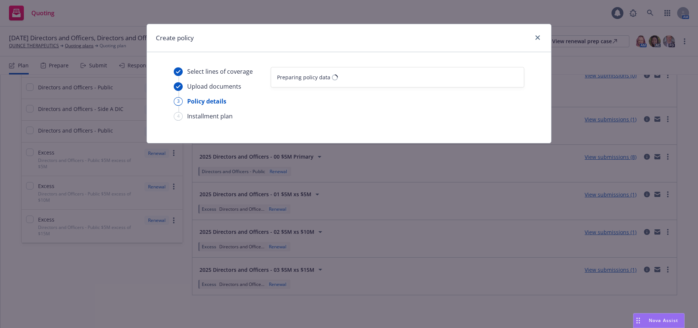
scroll to position [0, 0]
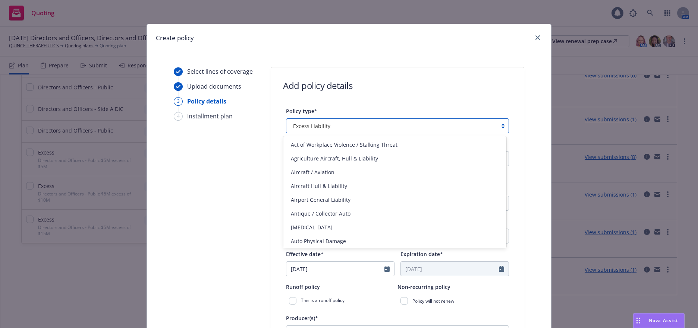
click at [501, 126] on div at bounding box center [502, 126] width 11 height 6
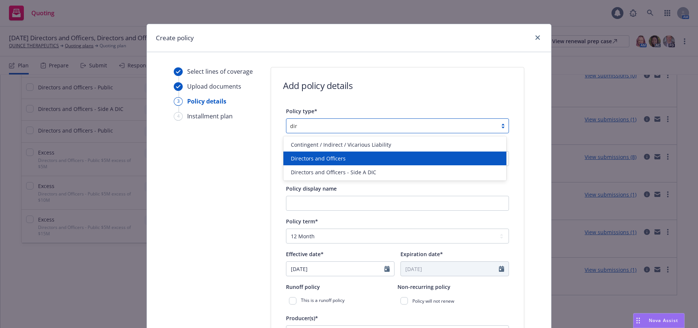
click at [320, 158] on span "Directors and Officers" at bounding box center [318, 159] width 55 height 8
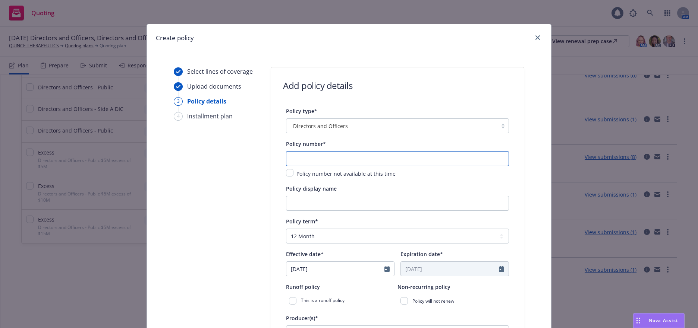
click at [320, 158] on input "text" at bounding box center [397, 158] width 223 height 15
click at [342, 160] on input "text" at bounding box center [397, 158] width 223 height 15
paste input "ELU205850-25"
click at [418, 205] on input "Policy display name" at bounding box center [397, 203] width 223 height 15
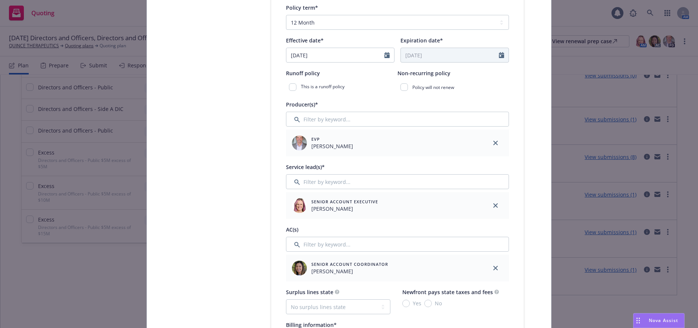
scroll to position [224, 0]
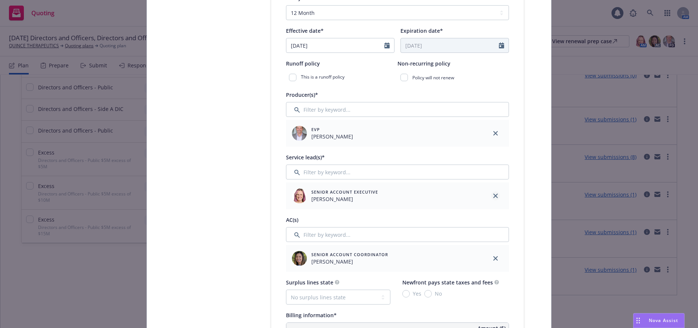
click at [494, 195] on icon "close" at bounding box center [495, 196] width 4 height 4
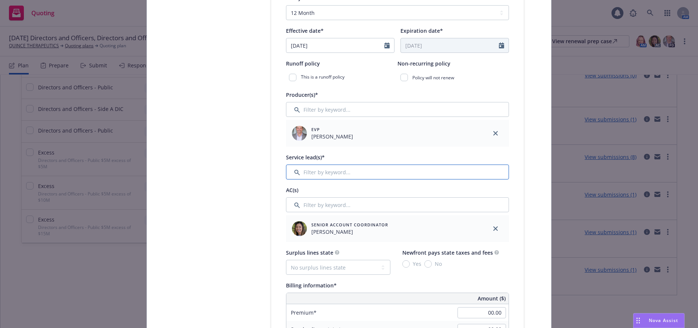
click at [386, 176] on input "Filter by keyword..." at bounding box center [397, 172] width 223 height 15
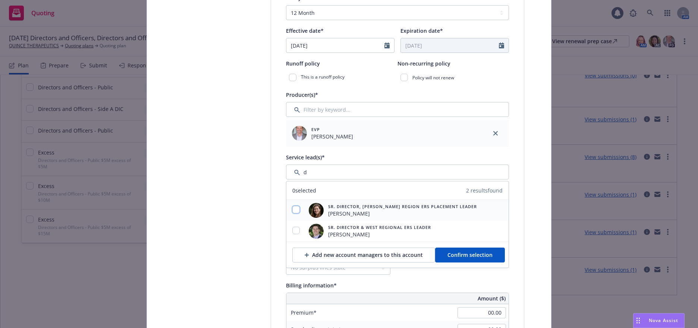
click at [294, 209] on input "checkbox" at bounding box center [295, 209] width 7 height 7
click at [483, 254] on span "Confirm selection" at bounding box center [469, 255] width 45 height 7
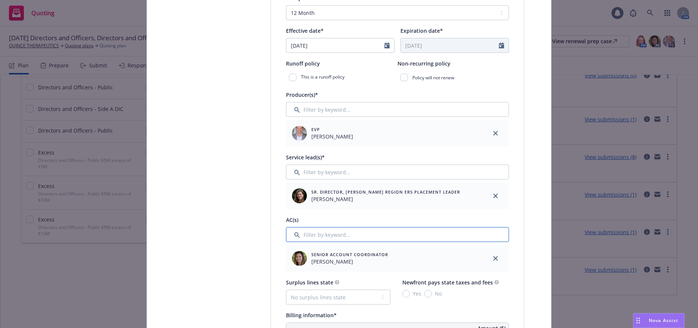
click at [327, 236] on input "Filter by keyword..." at bounding box center [397, 234] width 223 height 15
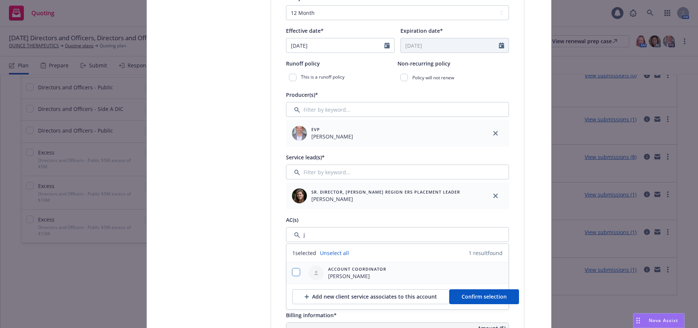
click at [292, 272] on input "checkbox" at bounding box center [295, 272] width 7 height 7
click at [475, 293] on span "Confirm selection" at bounding box center [484, 296] width 45 height 7
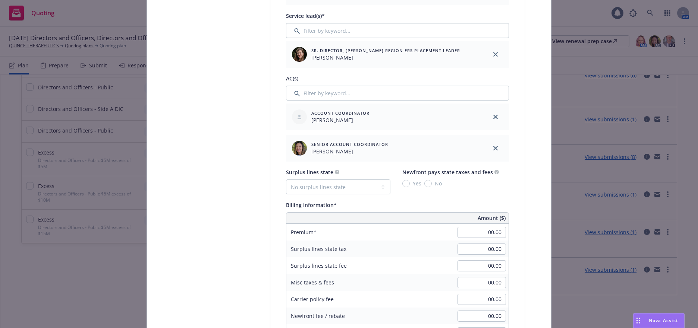
scroll to position [373, 0]
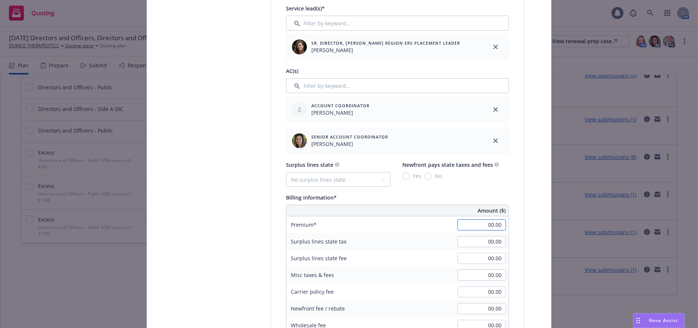
click at [483, 228] on input "00.00" at bounding box center [482, 225] width 48 height 11
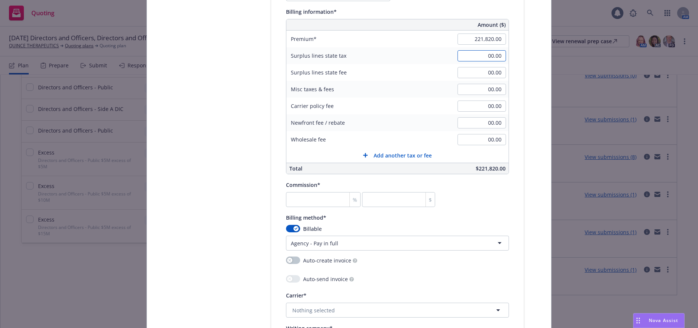
scroll to position [559, 0]
click at [326, 200] on input "number" at bounding box center [323, 199] width 75 height 15
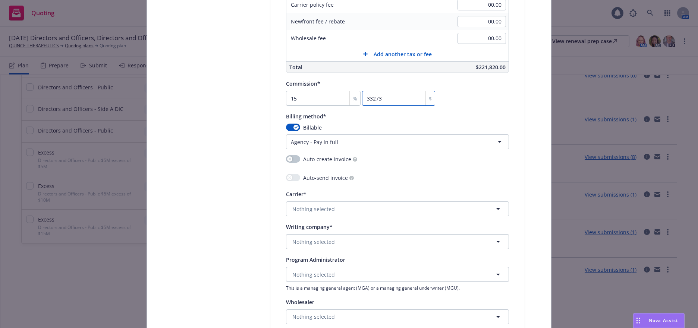
scroll to position [671, 0]
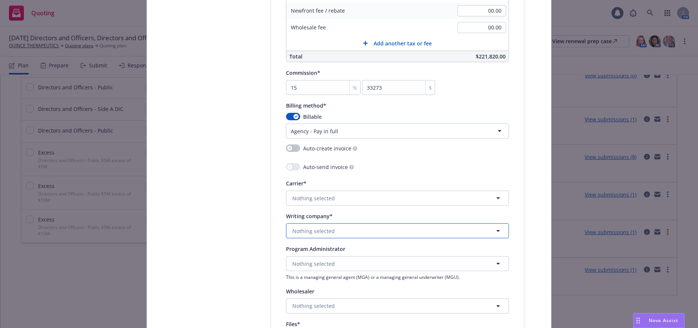
click at [314, 230] on span "Nothing selected" at bounding box center [313, 231] width 43 height 8
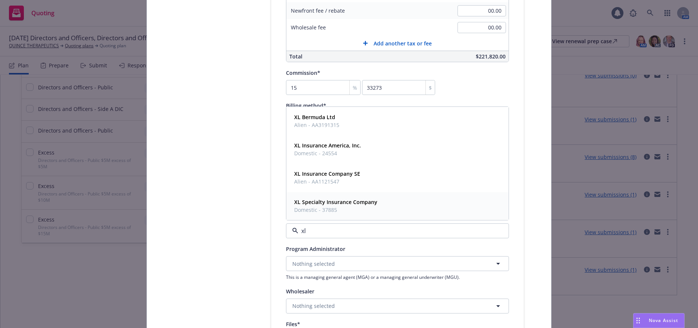
click at [334, 205] on strong "XL Specialty Insurance Company" at bounding box center [335, 202] width 83 height 7
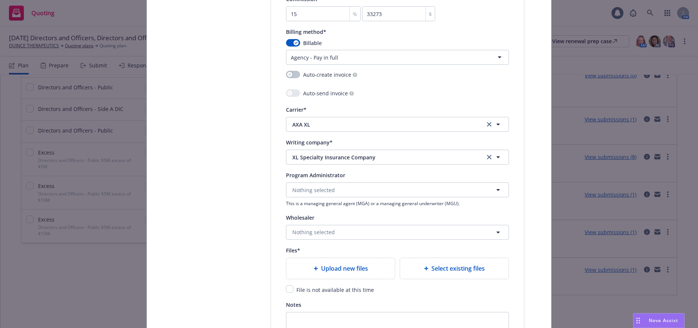
scroll to position [746, 0]
click at [353, 268] on span "Upload new files" at bounding box center [344, 268] width 47 height 9
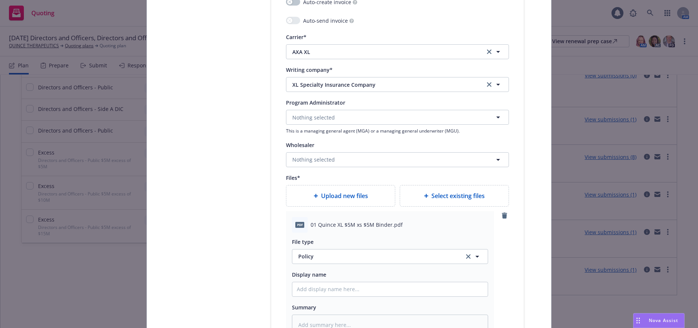
scroll to position [820, 0]
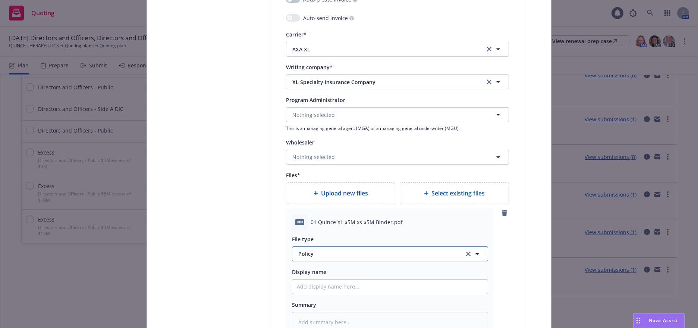
click at [307, 255] on span "Policy" at bounding box center [376, 254] width 157 height 8
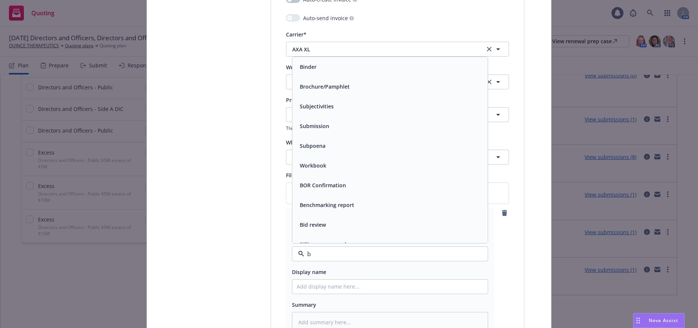
click at [309, 73] on div "Binder" at bounding box center [389, 67] width 195 height 20
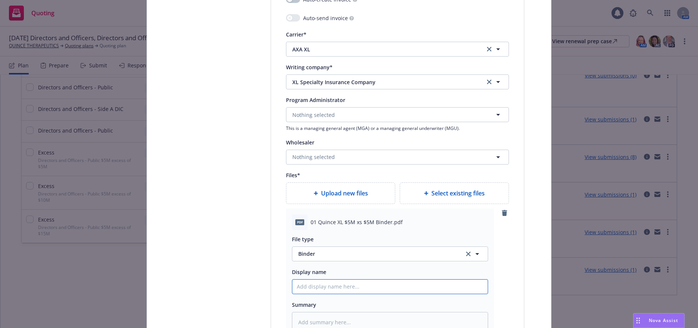
click at [325, 284] on input "Policy display name" at bounding box center [389, 287] width 195 height 14
click at [355, 187] on div "Upload new files" at bounding box center [340, 193] width 109 height 21
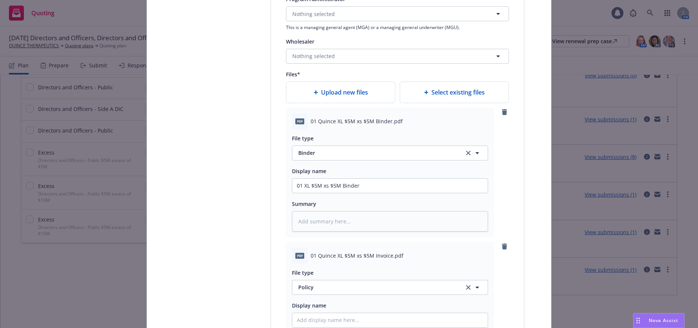
scroll to position [932, 0]
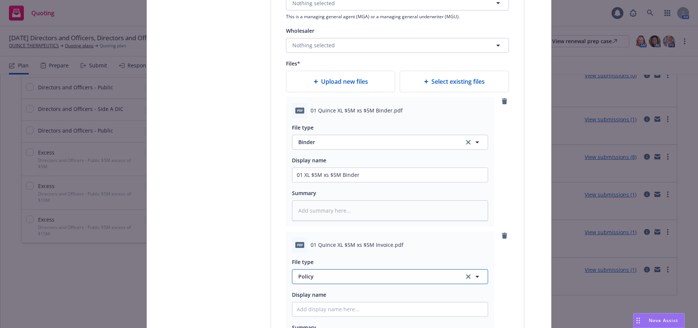
click at [298, 275] on span "Policy" at bounding box center [376, 277] width 157 height 8
click at [341, 258] on span "Invoice - Third Party" at bounding box center [325, 256] width 51 height 8
drag, startPoint x: 363, startPoint y: 179, endPoint x: 291, endPoint y: 179, distance: 71.6
click at [292, 179] on input "01 XL $5M xs $5M Binder" at bounding box center [389, 175] width 195 height 14
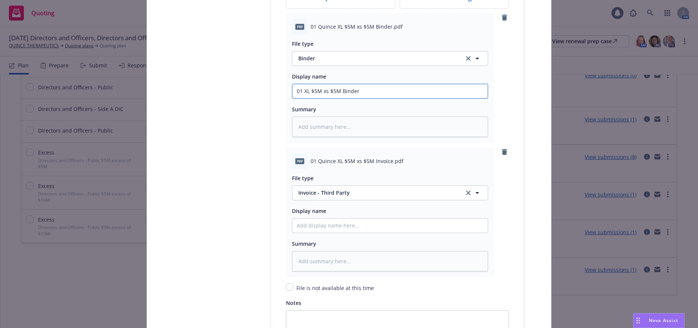
scroll to position [1044, 0]
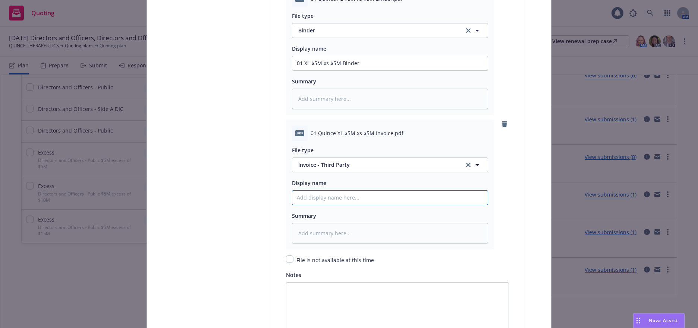
click at [357, 70] on input "Policy display name" at bounding box center [389, 63] width 195 height 14
paste input "01 XL $5M xs $5M Binder"
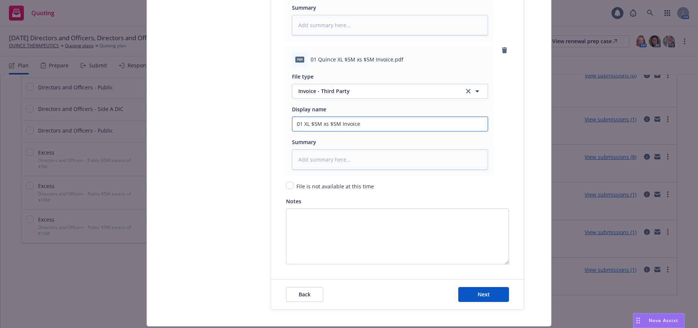
scroll to position [1119, 0]
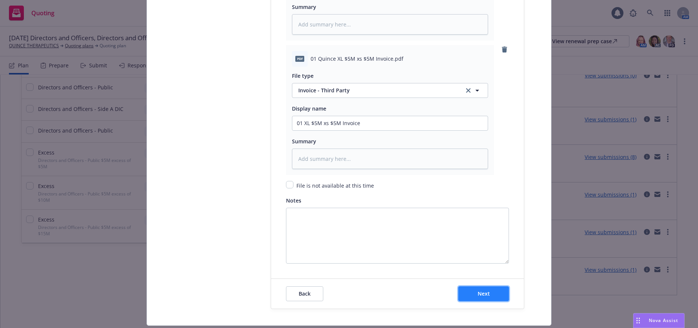
click at [486, 293] on span "Next" at bounding box center [484, 293] width 12 height 7
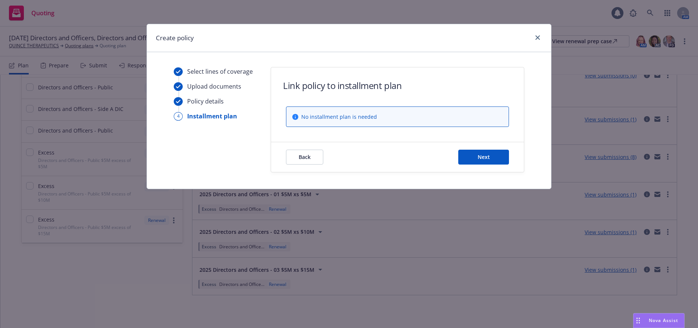
scroll to position [0, 0]
click at [500, 162] on button "Next" at bounding box center [483, 157] width 51 height 15
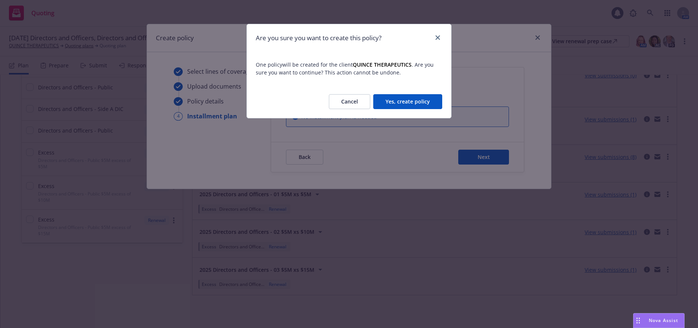
click at [424, 101] on button "Yes, create policy" at bounding box center [407, 101] width 69 height 15
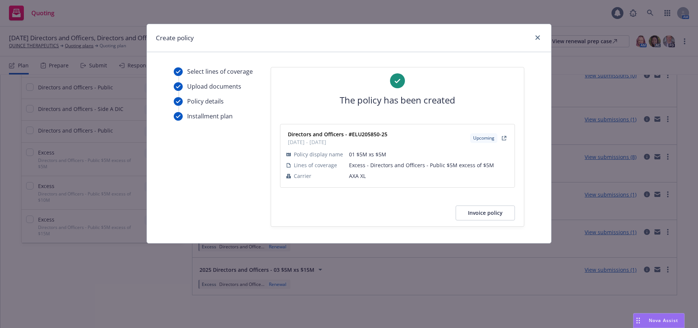
click at [533, 38] on div at bounding box center [536, 38] width 12 height 10
click at [536, 37] on icon "close" at bounding box center [537, 37] width 4 height 4
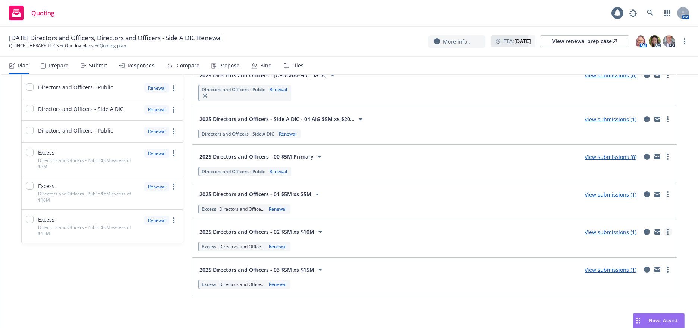
click at [667, 232] on icon "more" at bounding box center [667, 232] width 1 height 6
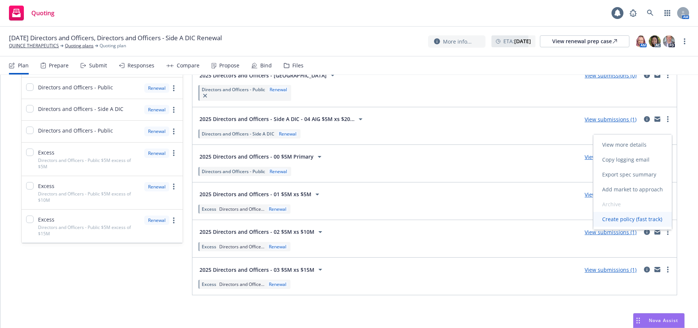
click at [626, 220] on span "Create policy (fast track)" at bounding box center [632, 219] width 78 height 7
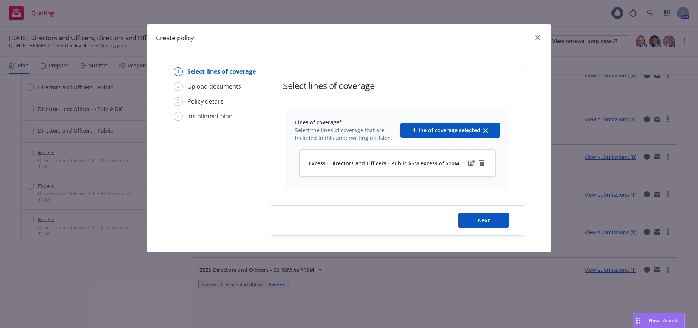
click at [471, 163] on icon "edit" at bounding box center [471, 163] width 6 height 6
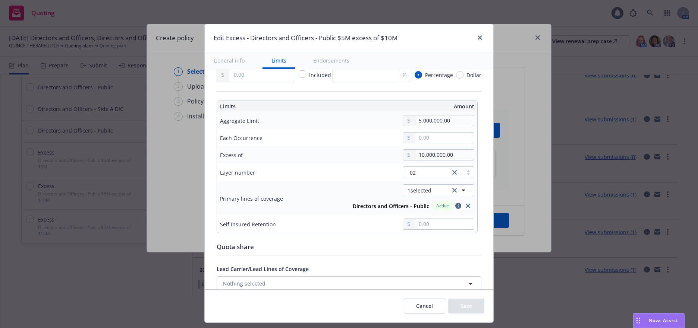
scroll to position [186, 0]
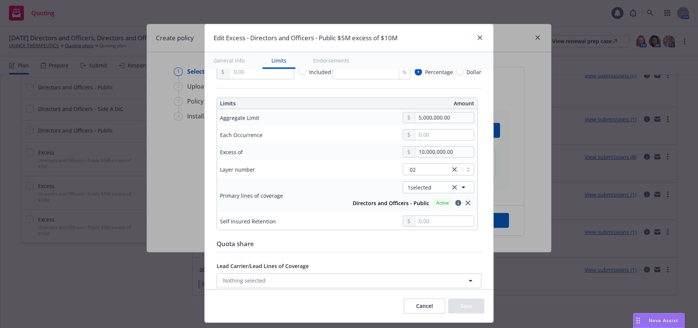
click at [466, 202] on icon "close" at bounding box center [468, 203] width 4 height 4
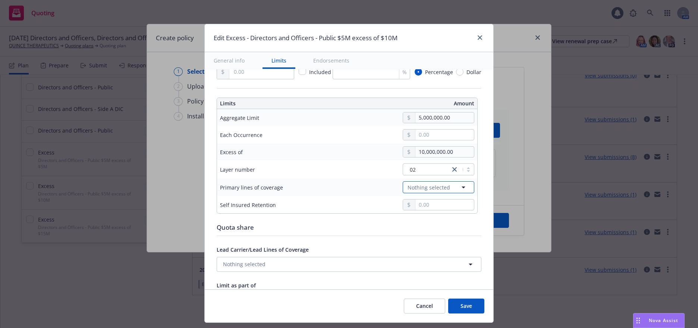
click at [459, 188] on icon "button" at bounding box center [463, 187] width 9 height 9
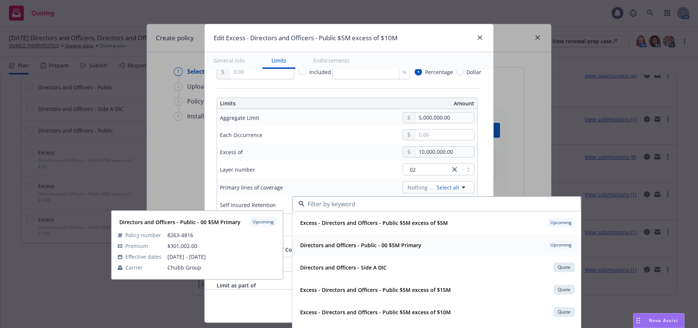
click at [395, 245] on strong "Directors and Officers - Public - 00 $5M Primary" at bounding box center [360, 245] width 121 height 7
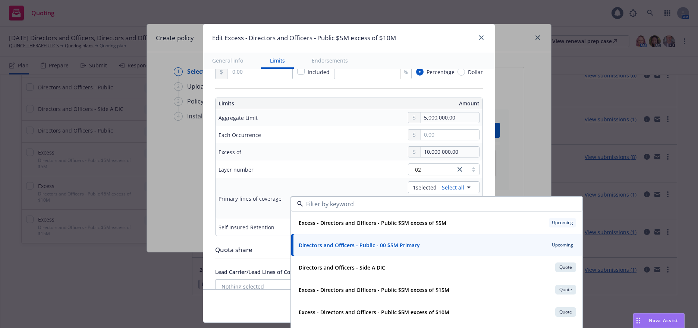
click at [355, 177] on td "02" at bounding box center [404, 170] width 155 height 18
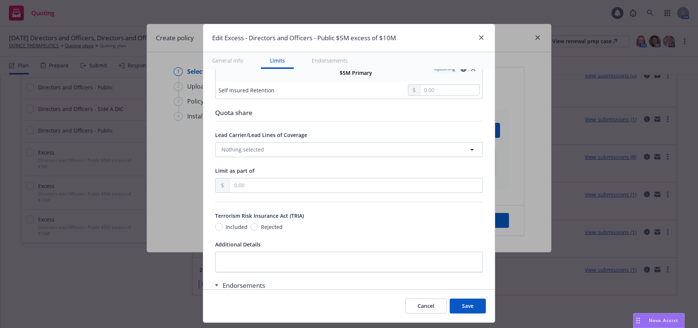
scroll to position [336, 0]
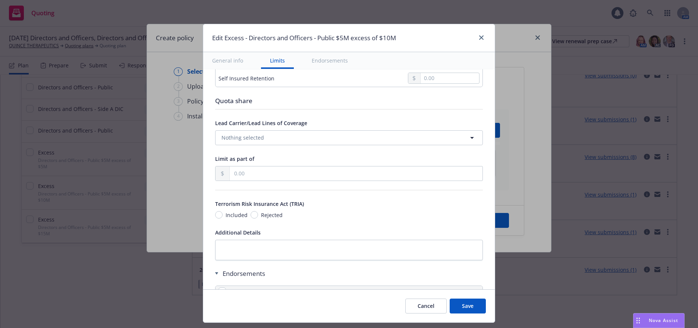
click at [466, 305] on button "Save" at bounding box center [468, 306] width 36 height 15
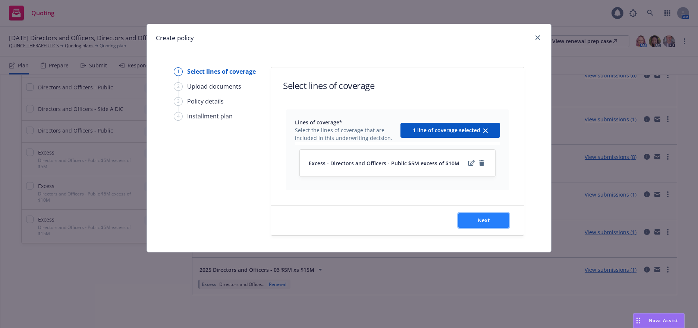
click at [482, 222] on span "Next" at bounding box center [484, 220] width 12 height 7
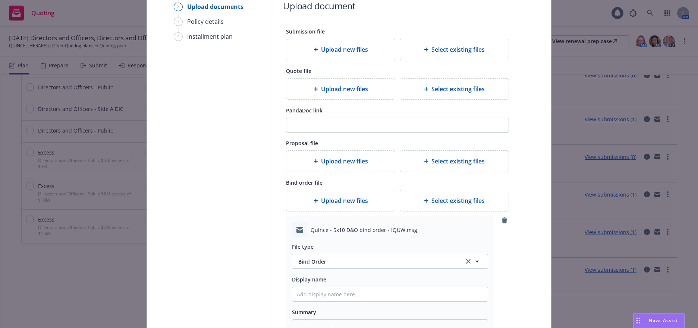
scroll to position [149, 0]
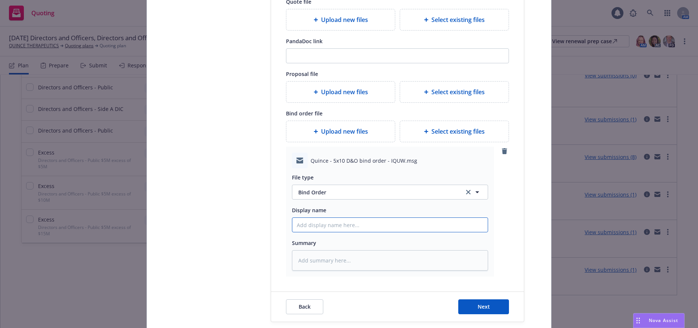
click at [315, 227] on input "Display name" at bounding box center [389, 225] width 195 height 14
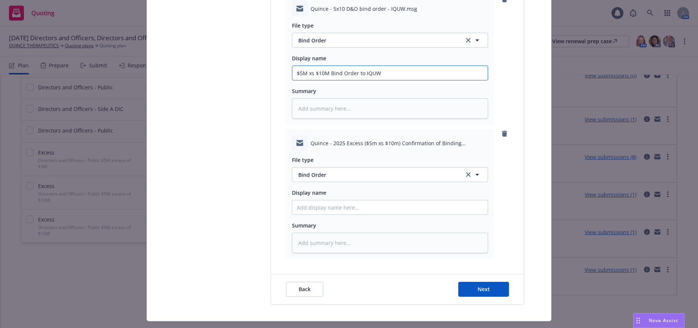
scroll to position [318, 0]
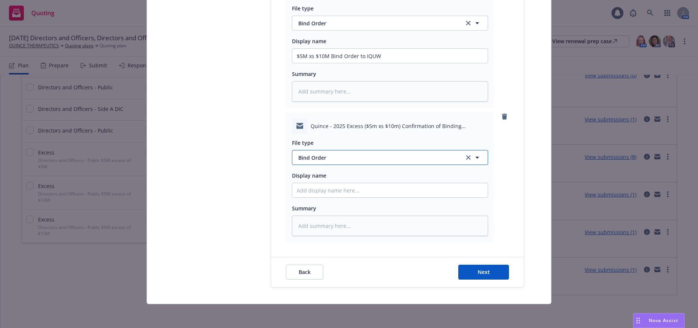
click at [318, 158] on span "Bind Order" at bounding box center [376, 158] width 157 height 8
drag, startPoint x: 324, startPoint y: 177, endPoint x: 327, endPoint y: 166, distance: 10.9
click at [325, 173] on div "Bind confirmation" at bounding box center [389, 179] width 195 height 20
drag, startPoint x: 385, startPoint y: 52, endPoint x: 293, endPoint y: 57, distance: 91.8
click at [293, 57] on input "$5M xs $10M Bind Order to IQUW" at bounding box center [389, 56] width 195 height 14
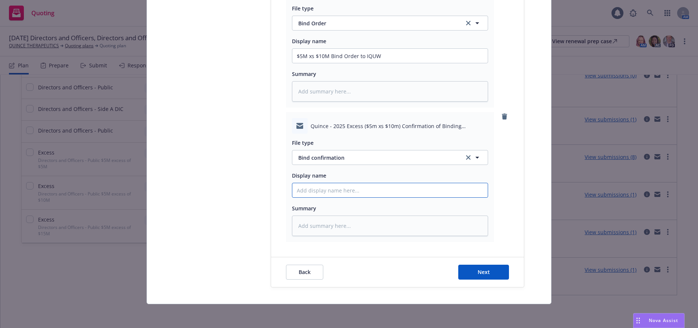
click at [339, 63] on input "Display name" at bounding box center [389, 56] width 195 height 14
paste input "$5M xs $10M Bind Order to IQUW"
click at [478, 270] on span "Next" at bounding box center [484, 272] width 12 height 7
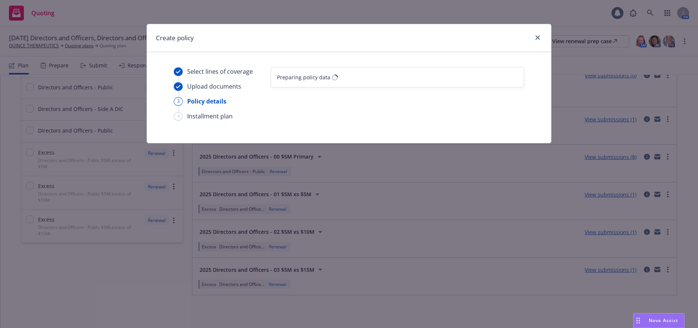
scroll to position [0, 0]
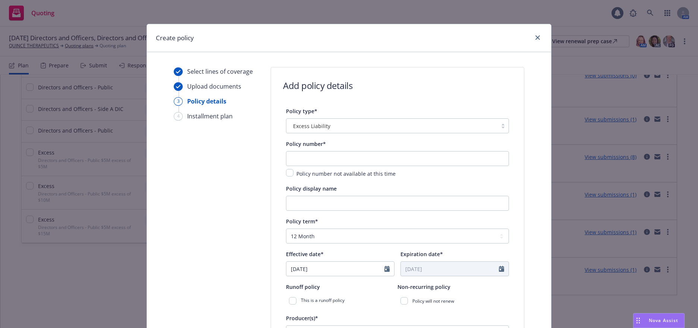
click at [499, 128] on div at bounding box center [502, 126] width 11 height 6
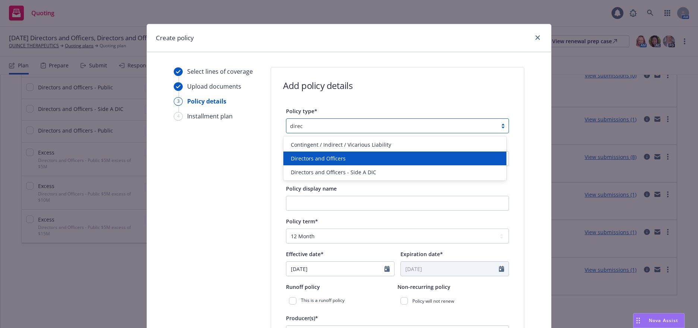
click at [317, 158] on span "Directors and Officers" at bounding box center [318, 159] width 55 height 8
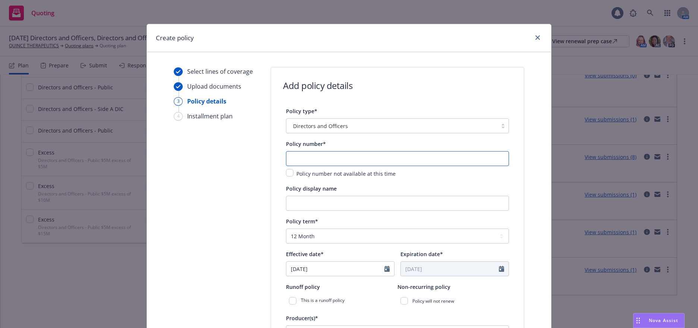
click at [319, 157] on input "text" at bounding box center [397, 158] width 223 height 15
click at [368, 162] on input "text" at bounding box center [397, 158] width 223 height 15
paste input "B0180FN2522101"
click at [406, 203] on input "Policy display name" at bounding box center [397, 203] width 223 height 15
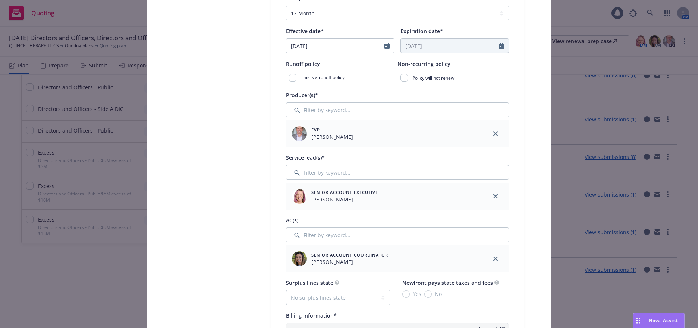
scroll to position [224, 0]
click at [493, 195] on icon "close" at bounding box center [495, 196] width 4 height 4
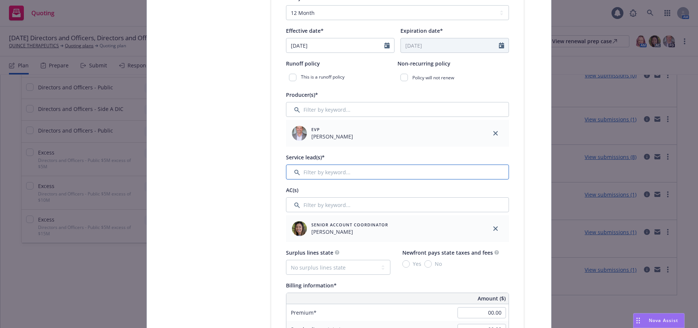
click at [392, 176] on input "Filter by keyword..." at bounding box center [397, 172] width 223 height 15
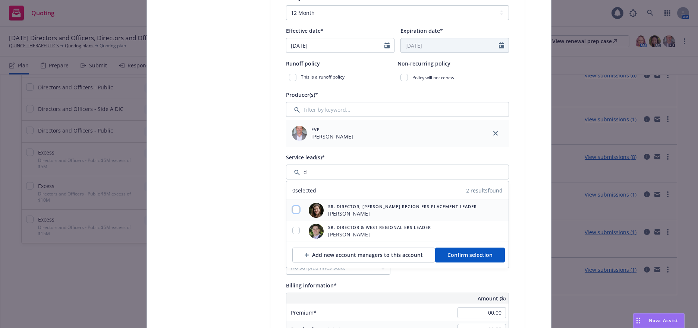
click at [292, 210] on input "checkbox" at bounding box center [295, 209] width 7 height 7
click at [465, 255] on span "Confirm selection" at bounding box center [469, 255] width 45 height 7
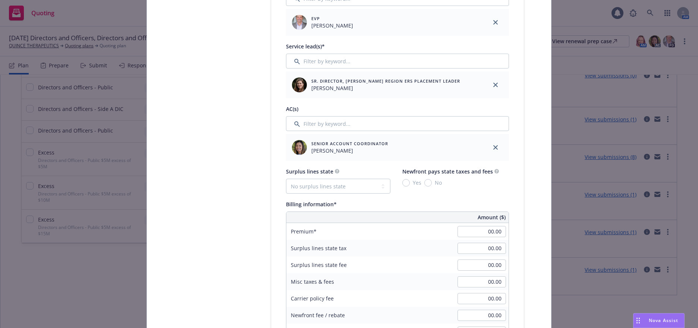
scroll to position [336, 0]
click at [330, 123] on input "Filter by keyword..." at bounding box center [397, 123] width 223 height 15
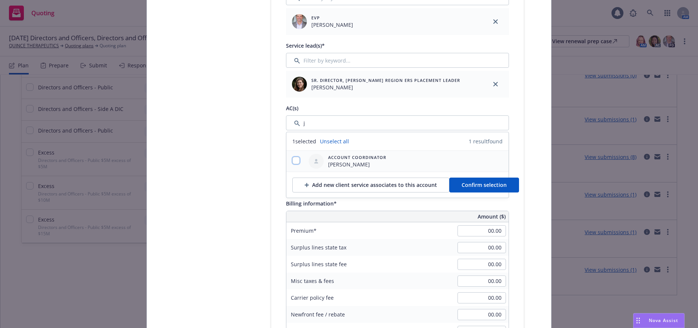
click at [294, 160] on input "checkbox" at bounding box center [295, 160] width 7 height 7
click at [462, 185] on span "Confirm selection" at bounding box center [484, 185] width 45 height 7
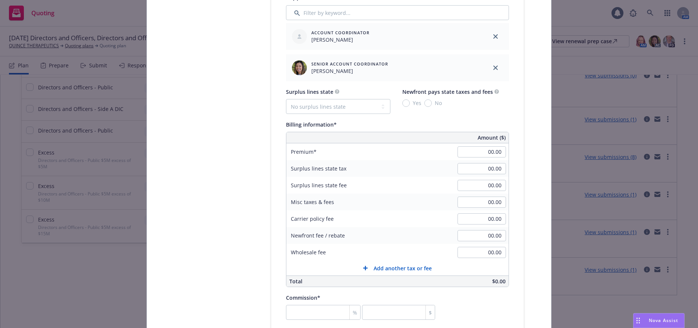
scroll to position [447, 0]
click at [323, 103] on select "No surplus lines state [US_STATE] [US_STATE] [US_STATE] [US_STATE] [US_STATE] […" at bounding box center [338, 105] width 104 height 15
click at [286, 98] on select "No surplus lines state [US_STATE] [US_STATE] [US_STATE] [US_STATE] [US_STATE] […" at bounding box center [338, 105] width 104 height 15
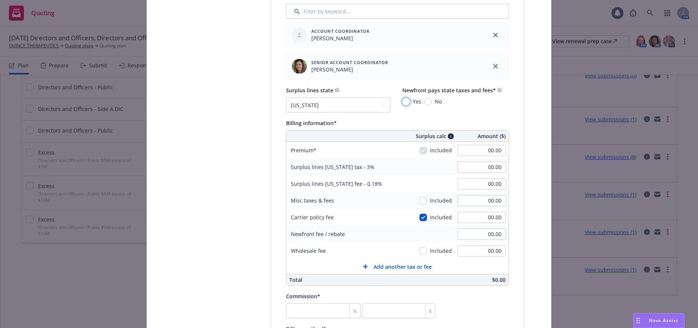
click at [406, 102] on input "Yes" at bounding box center [405, 101] width 7 height 7
click at [484, 151] on input "00.00" at bounding box center [482, 150] width 48 height 11
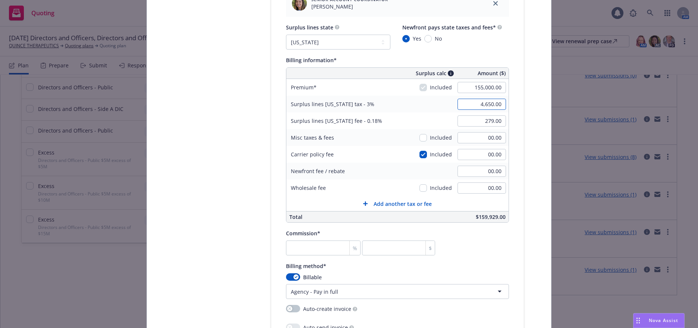
scroll to position [522, 0]
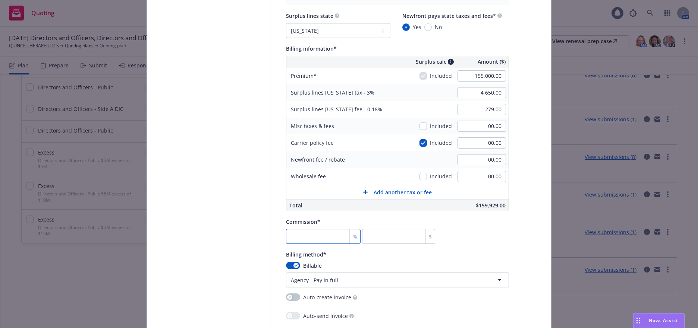
click at [333, 238] on input "number" at bounding box center [323, 236] width 75 height 15
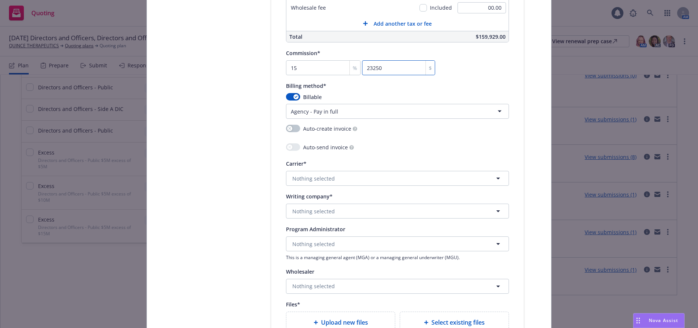
scroll to position [708, 0]
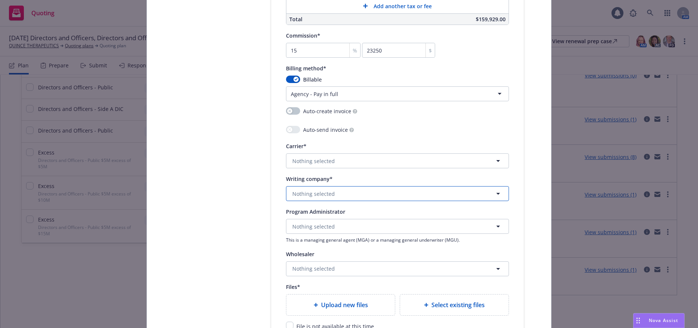
click at [322, 196] on span "Nothing selected" at bounding box center [313, 194] width 43 height 8
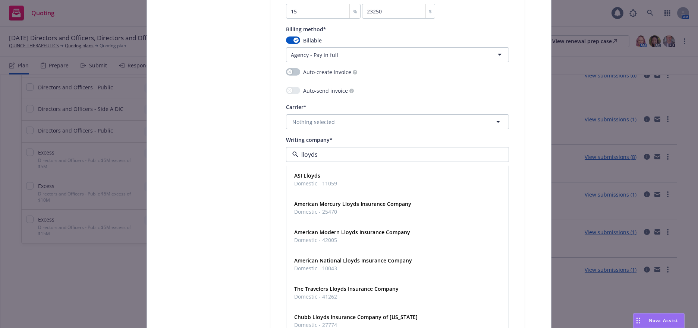
scroll to position [722, 0]
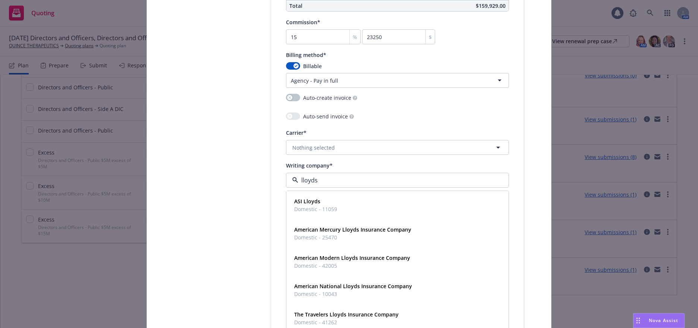
drag, startPoint x: 321, startPoint y: 182, endPoint x: 285, endPoint y: 181, distance: 36.2
click at [286, 181] on div "lloyds" at bounding box center [397, 180] width 223 height 15
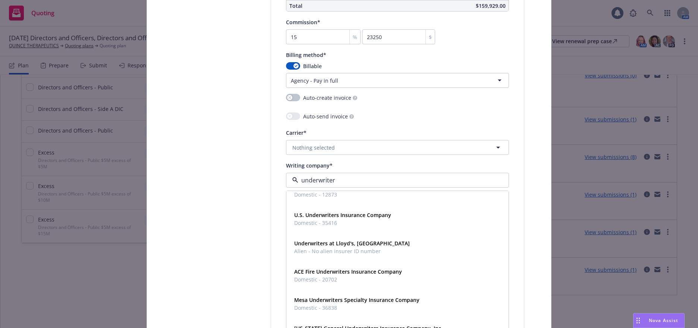
scroll to position [112, 0]
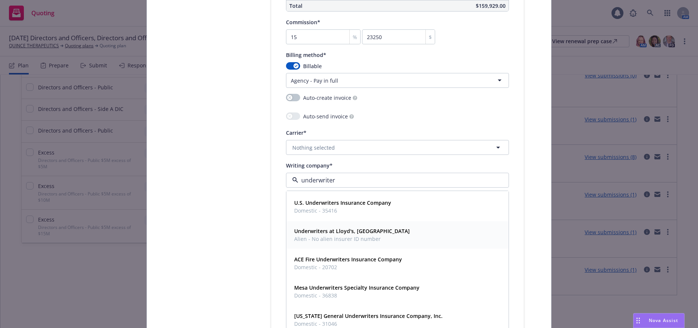
click at [364, 236] on span "Alien - No alien insurer ID number" at bounding box center [352, 239] width 116 height 8
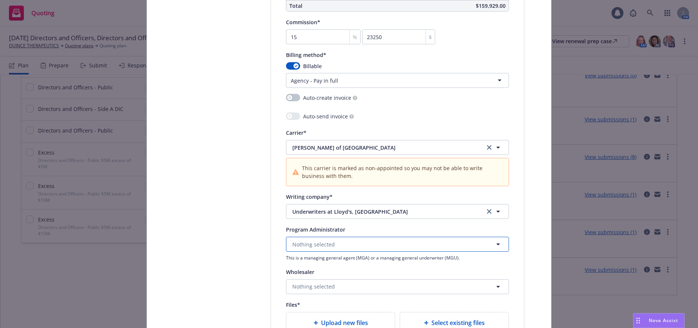
click at [326, 246] on span "Nothing selected" at bounding box center [313, 245] width 43 height 8
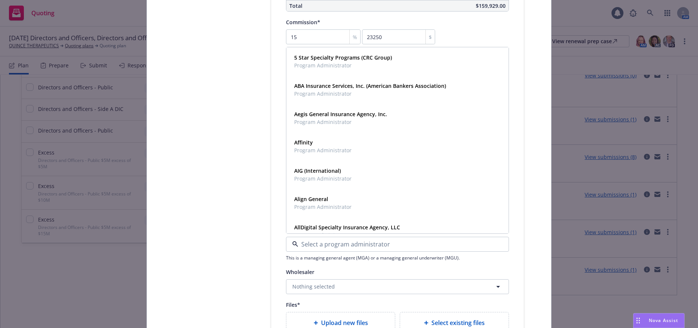
click at [495, 261] on span "This is a managing general agent (MGA) or a managing general underwriter (MGU)." at bounding box center [397, 258] width 223 height 6
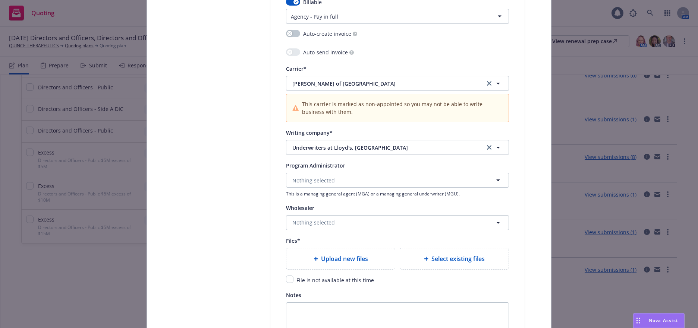
scroll to position [796, 0]
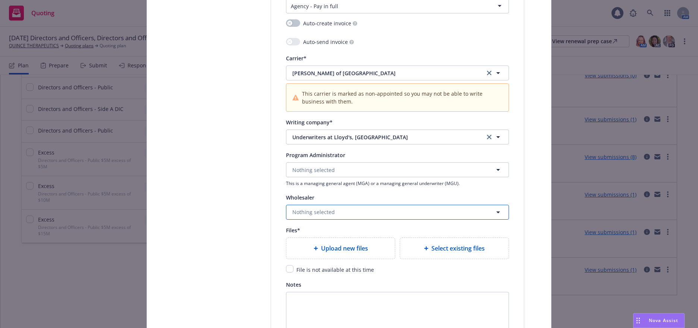
click at [312, 211] on span "Nothing selected" at bounding box center [313, 212] width 43 height 8
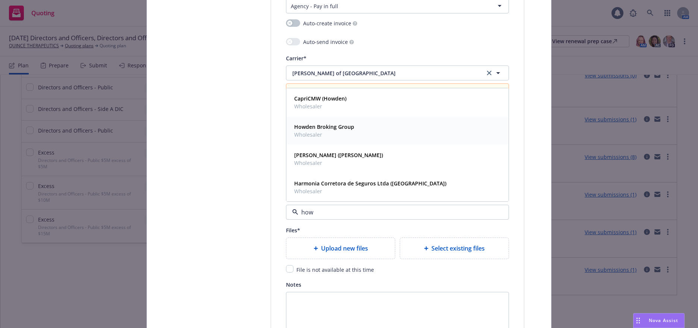
click at [312, 131] on span "Wholesaler" at bounding box center [324, 135] width 60 height 8
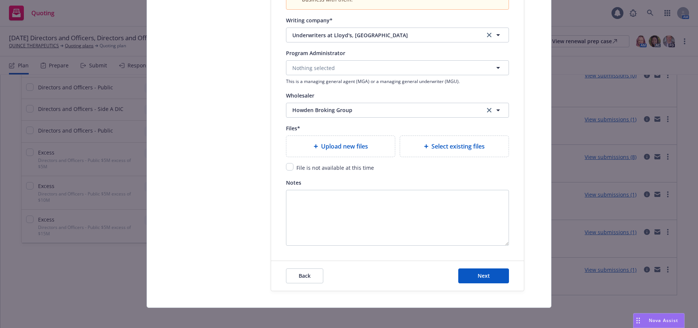
scroll to position [902, 0]
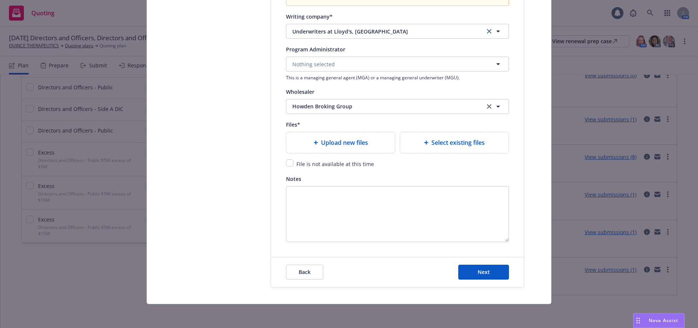
click at [360, 142] on span "Upload new files" at bounding box center [344, 142] width 47 height 9
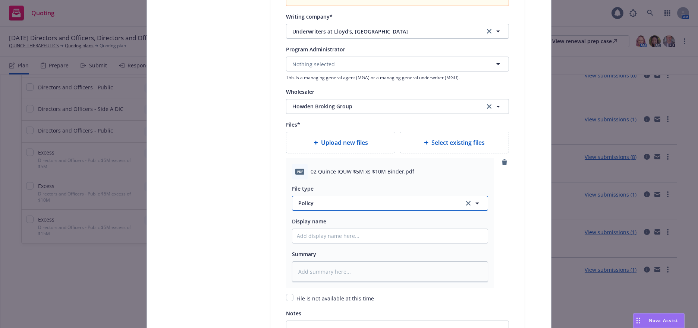
click at [303, 203] on span "Policy" at bounding box center [376, 203] width 157 height 8
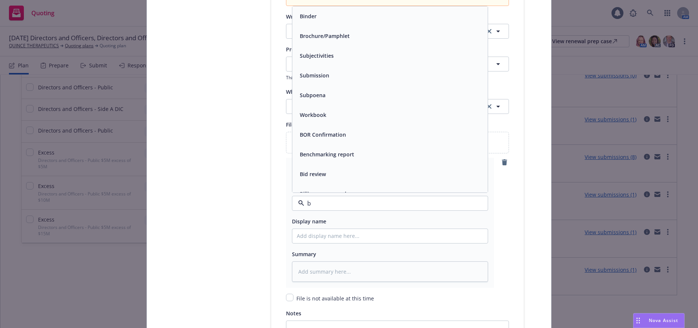
click at [315, 16] on div "Binder" at bounding box center [307, 16] width 21 height 11
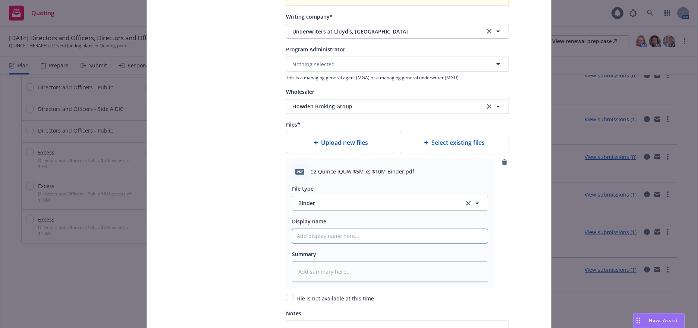
click at [364, 236] on input "Policy display name" at bounding box center [389, 236] width 195 height 14
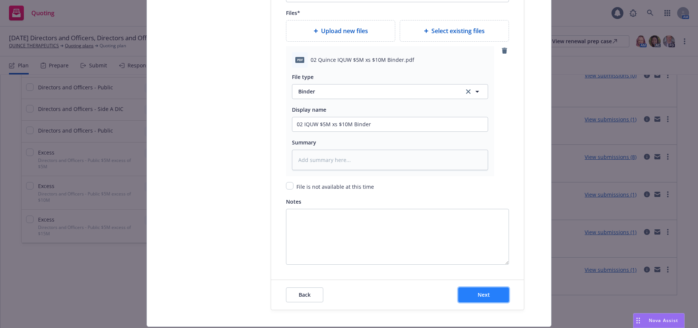
click at [485, 295] on span "Next" at bounding box center [484, 295] width 12 height 7
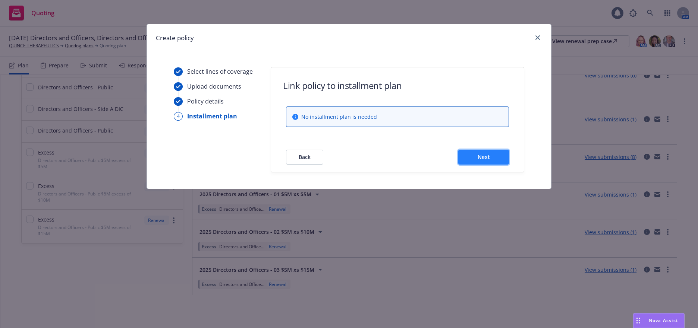
click at [489, 157] on span "Next" at bounding box center [484, 157] width 12 height 7
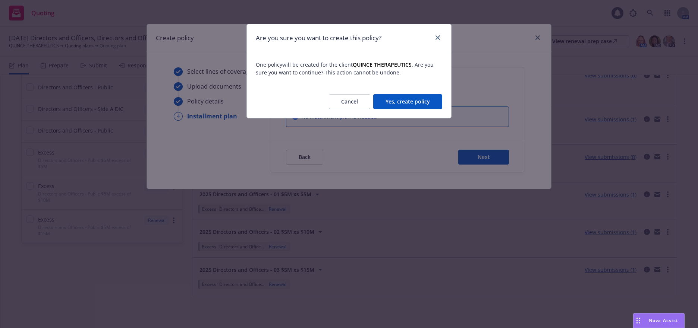
click at [424, 101] on button "Yes, create policy" at bounding box center [407, 101] width 69 height 15
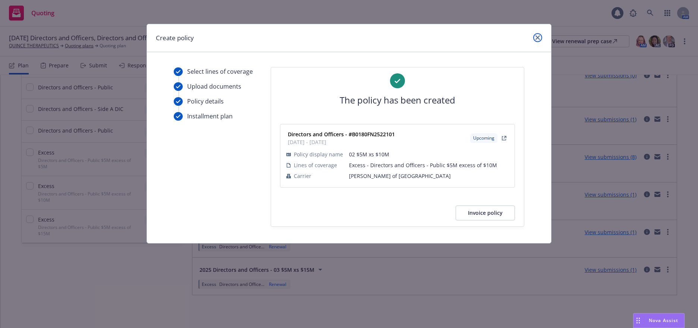
click at [539, 38] on icon "close" at bounding box center [537, 37] width 4 height 4
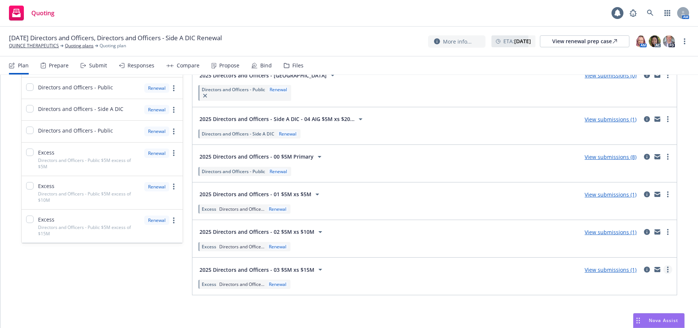
click at [667, 271] on icon "more" at bounding box center [667, 270] width 1 height 6
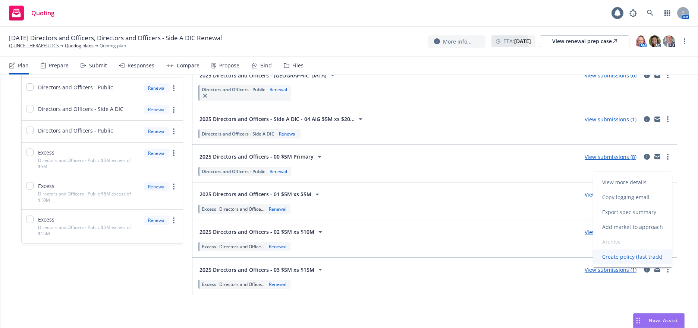
click at [625, 257] on span "Create policy (fast track)" at bounding box center [632, 257] width 78 height 7
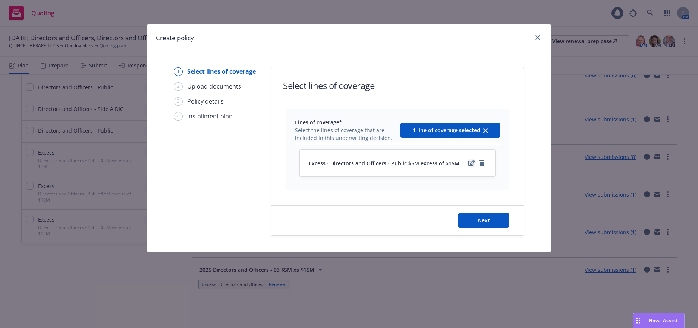
click at [470, 163] on icon "edit" at bounding box center [471, 163] width 6 height 6
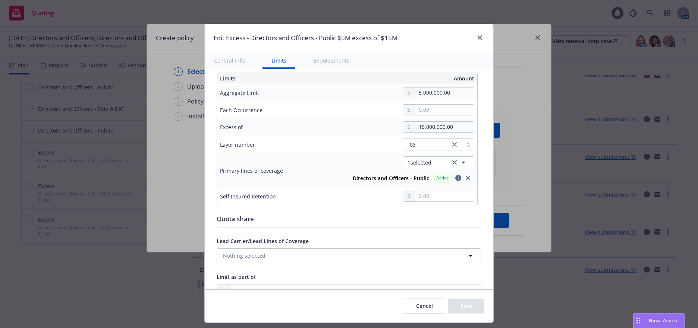
scroll to position [224, 0]
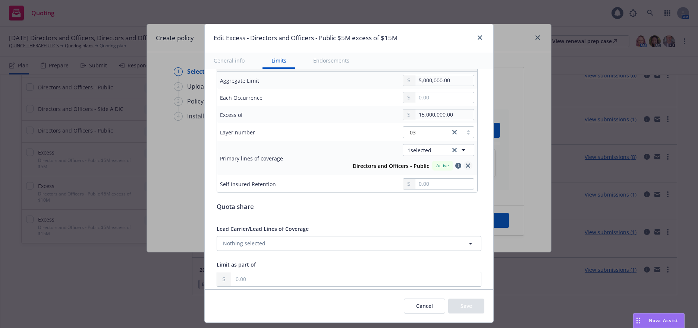
click at [466, 166] on icon "close" at bounding box center [468, 166] width 4 height 4
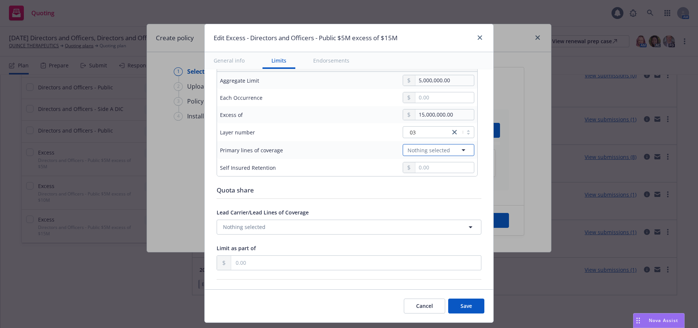
click at [460, 151] on icon "button" at bounding box center [463, 150] width 9 height 9
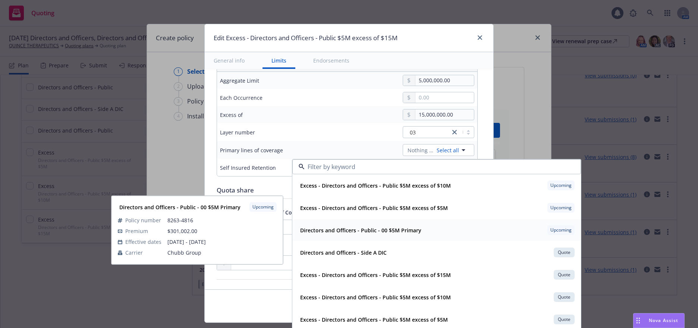
click at [390, 233] on strong "Directors and Officers - Public - 00 $5M Primary" at bounding box center [360, 230] width 121 height 7
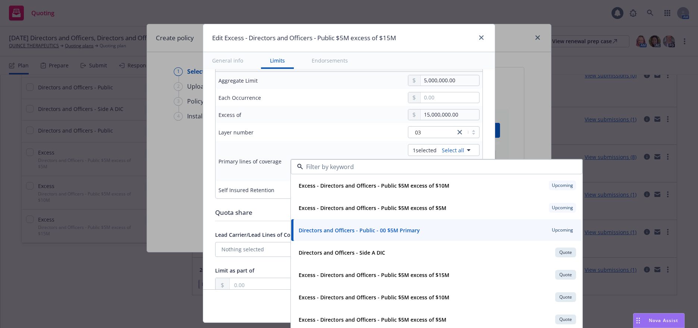
click at [283, 191] on div "Self Insured Retention" at bounding box center [271, 190] width 106 height 9
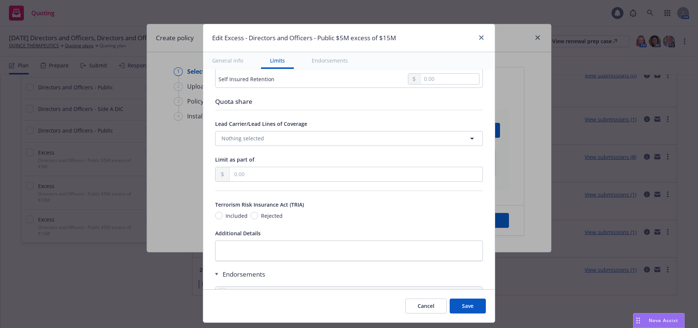
scroll to position [336, 0]
click at [467, 308] on button "Save" at bounding box center [468, 306] width 36 height 15
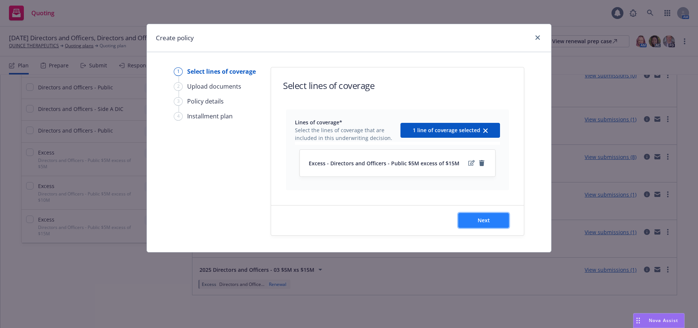
click at [484, 221] on span "Next" at bounding box center [484, 220] width 12 height 7
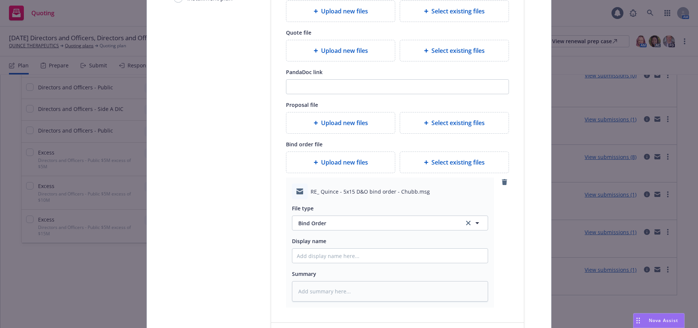
scroll to position [149, 0]
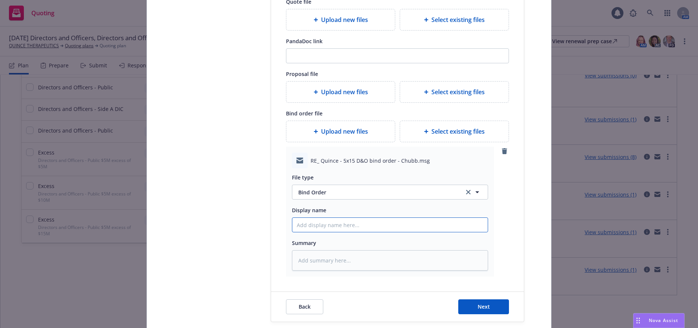
click at [321, 228] on input "Display name" at bounding box center [389, 225] width 195 height 14
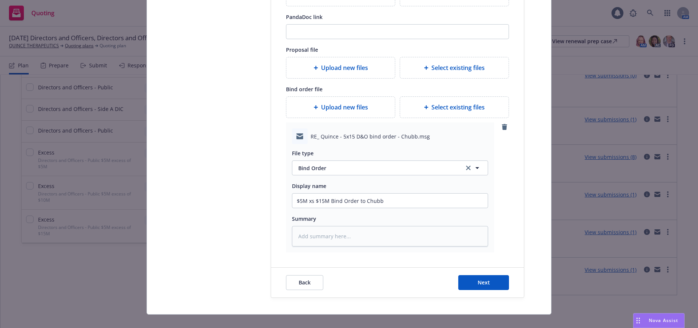
scroll to position [184, 0]
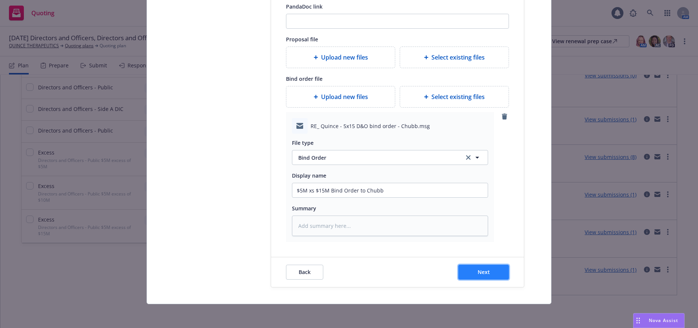
click at [482, 271] on span "Next" at bounding box center [484, 272] width 12 height 7
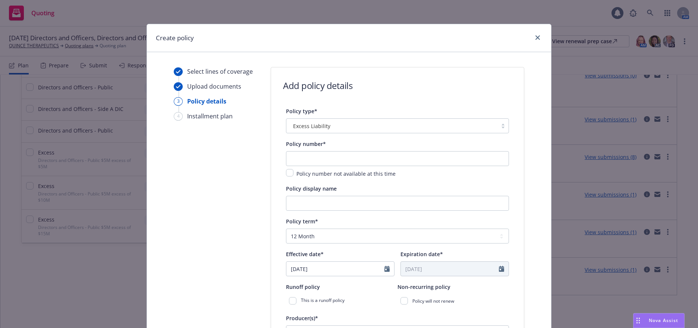
click at [501, 127] on div at bounding box center [502, 126] width 11 height 6
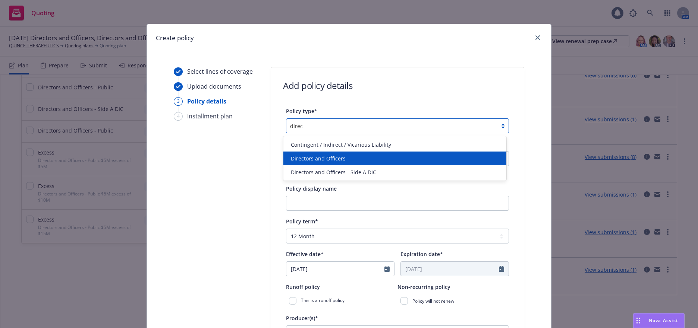
click at [339, 154] on div "Directors and Officers" at bounding box center [394, 159] width 223 height 14
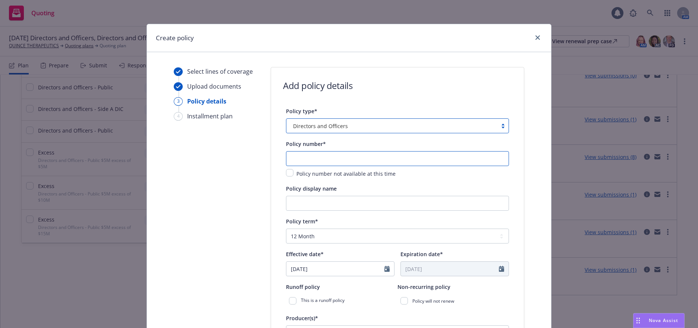
click at [339, 154] on input "text" at bounding box center [397, 158] width 223 height 15
click at [321, 158] on input "text" at bounding box center [397, 158] width 223 height 15
paste input "DOX G46775041 007"
click at [340, 204] on input "Policy display name" at bounding box center [397, 203] width 223 height 15
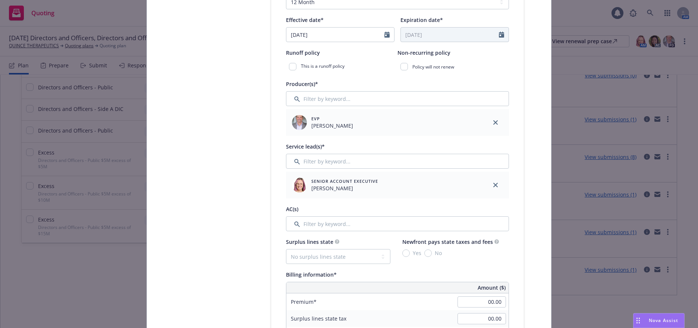
scroll to position [261, 0]
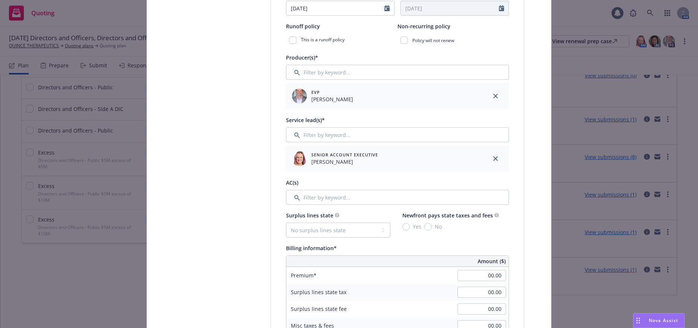
click at [493, 158] on icon "close" at bounding box center [495, 159] width 4 height 4
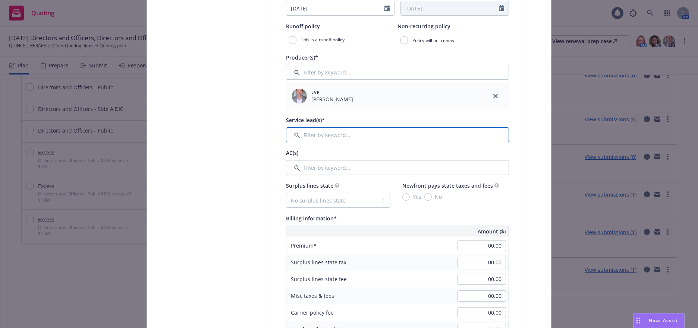
click at [322, 135] on input "Filter by keyword..." at bounding box center [397, 135] width 223 height 15
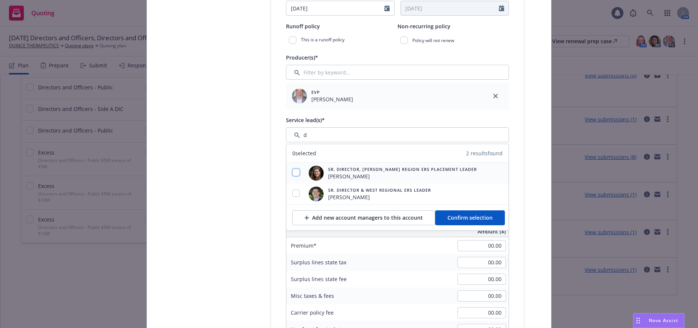
click at [293, 175] on input "checkbox" at bounding box center [295, 172] width 7 height 7
click at [463, 217] on span "Confirm selection" at bounding box center [469, 217] width 45 height 7
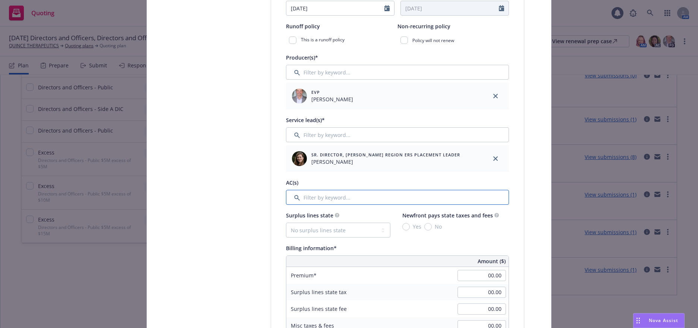
click at [330, 201] on input "Filter by keyword..." at bounding box center [397, 197] width 223 height 15
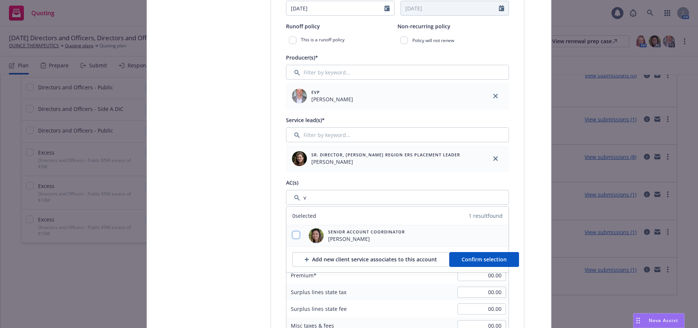
drag, startPoint x: 293, startPoint y: 235, endPoint x: 301, endPoint y: 235, distance: 8.6
click at [293, 235] on input "checkbox" at bounding box center [295, 235] width 7 height 7
drag, startPoint x: 471, startPoint y: 257, endPoint x: 440, endPoint y: 243, distance: 34.0
click at [469, 257] on span "Confirm selection" at bounding box center [484, 259] width 45 height 7
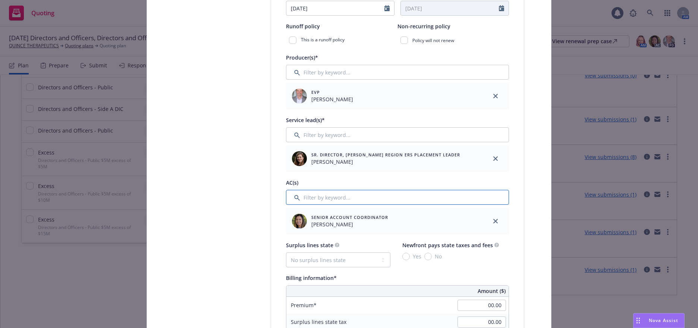
click at [336, 199] on input "Filter by keyword..." at bounding box center [397, 197] width 223 height 15
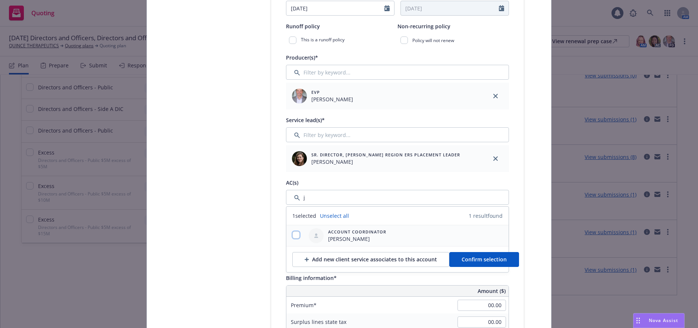
click at [292, 236] on input "checkbox" at bounding box center [295, 235] width 7 height 7
click at [490, 260] on span "Confirm selection" at bounding box center [484, 259] width 45 height 7
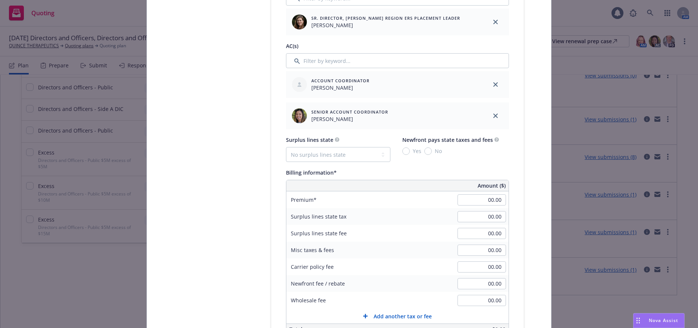
scroll to position [410, 0]
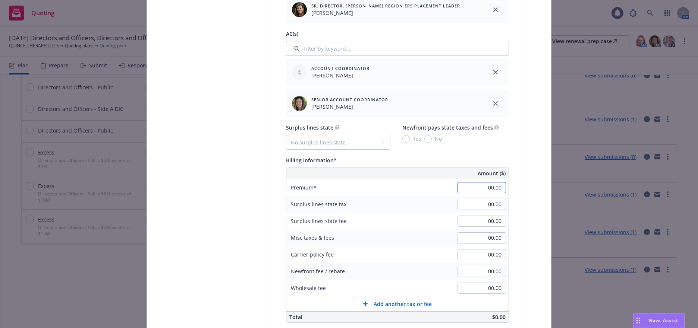
click at [483, 188] on input "00.00" at bounding box center [482, 187] width 48 height 11
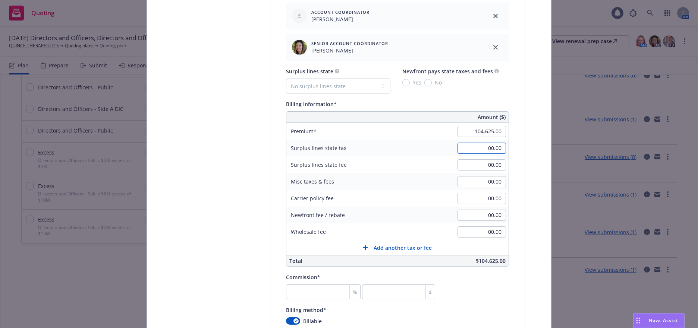
scroll to position [559, 0]
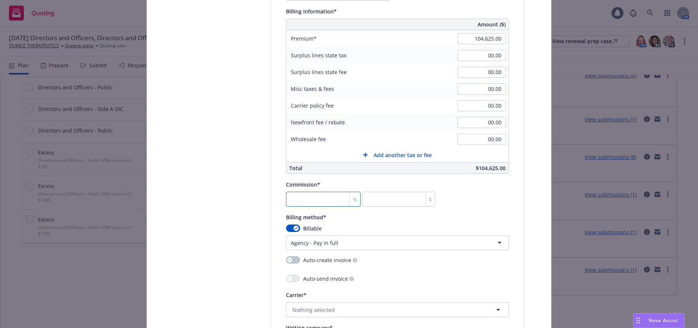
click at [332, 201] on input "number" at bounding box center [323, 199] width 75 height 15
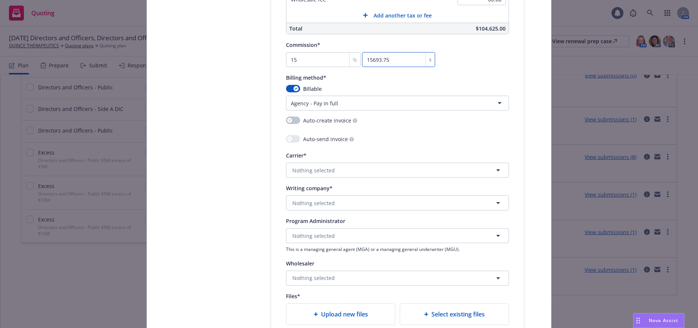
scroll to position [708, 0]
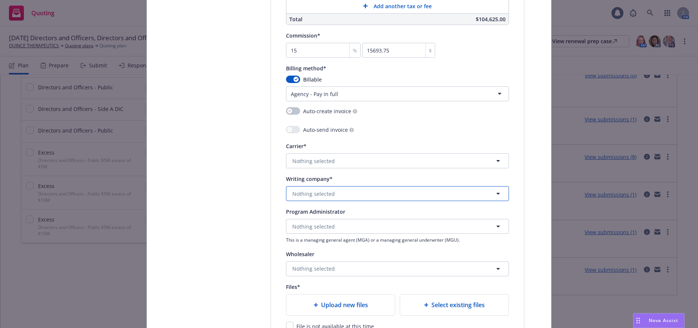
click at [321, 196] on span "Nothing selected" at bounding box center [313, 194] width 43 height 8
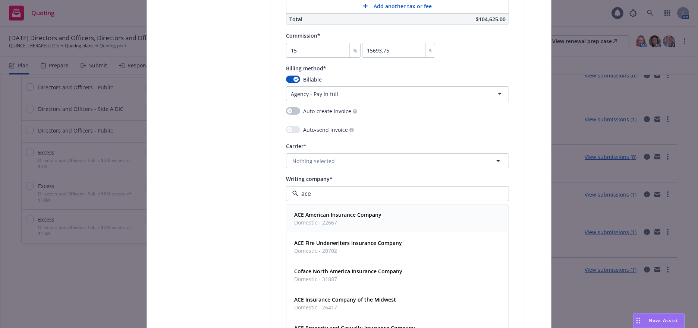
click at [323, 222] on span "Domestic - 22667" at bounding box center [337, 223] width 87 height 8
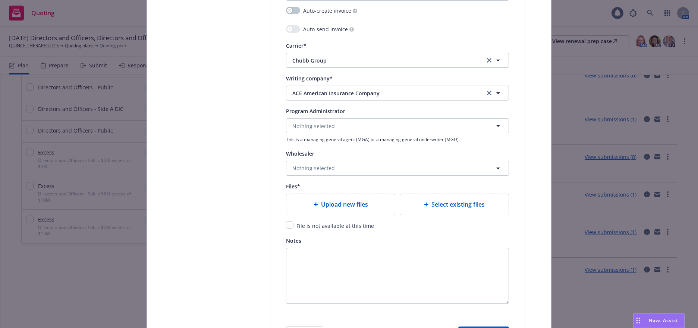
scroll to position [820, 0]
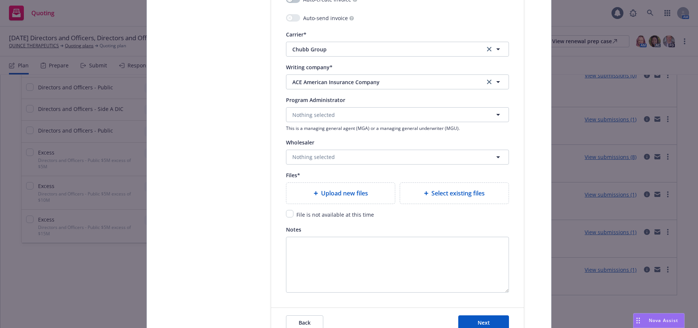
click at [347, 192] on span "Upload new files" at bounding box center [344, 193] width 47 height 9
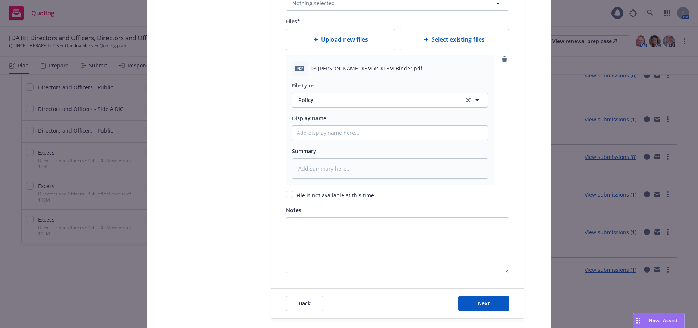
scroll to position [1006, 0]
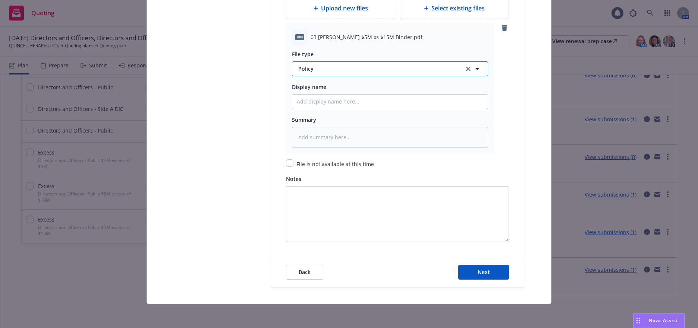
click at [305, 71] on span "Policy" at bounding box center [376, 69] width 157 height 8
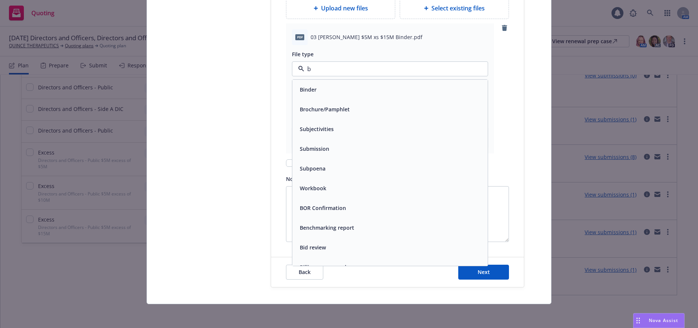
click at [306, 91] on span "Binder" at bounding box center [308, 90] width 17 height 8
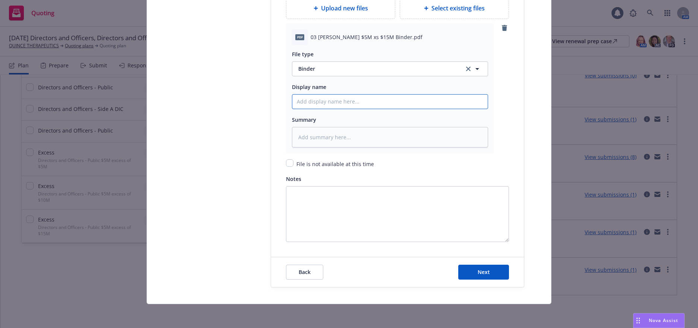
click at [340, 103] on input "Policy display name" at bounding box center [389, 102] width 195 height 14
click at [487, 274] on span "Next" at bounding box center [484, 272] width 12 height 7
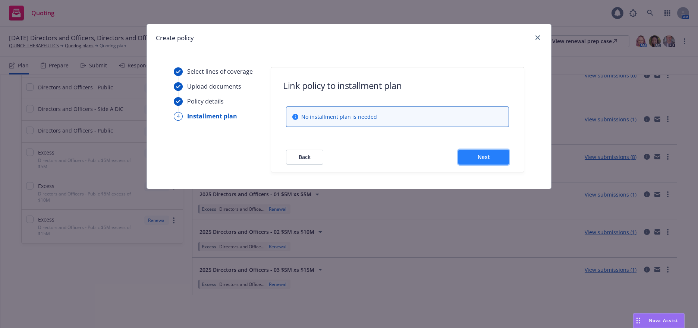
click at [482, 155] on span "Next" at bounding box center [484, 157] width 12 height 7
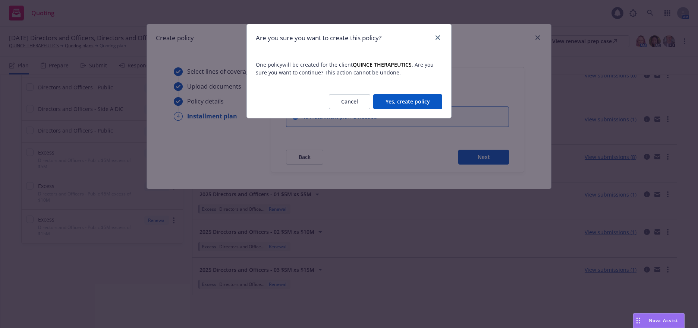
click at [421, 98] on button "Yes, create policy" at bounding box center [407, 101] width 69 height 15
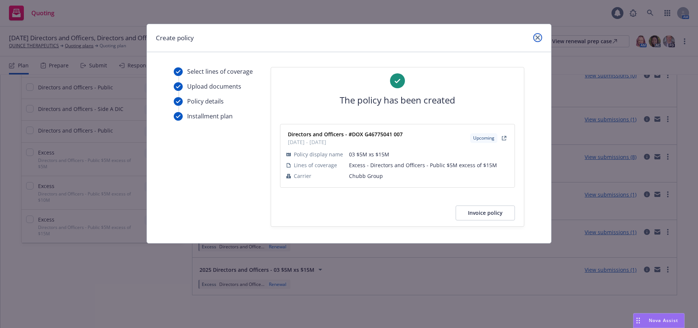
click at [537, 36] on icon "close" at bounding box center [537, 37] width 4 height 4
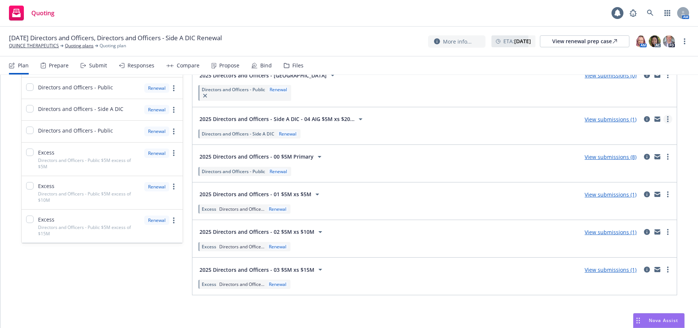
click at [667, 120] on circle "more" at bounding box center [667, 119] width 1 height 1
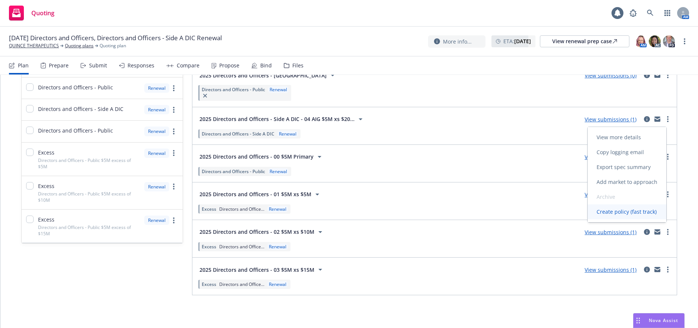
click at [619, 214] on span "Create policy (fast track)" at bounding box center [627, 211] width 78 height 7
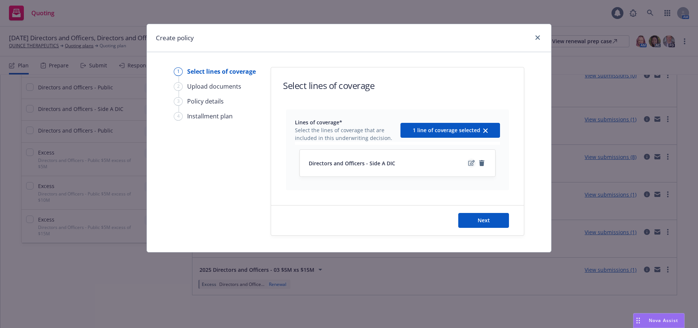
click at [472, 164] on icon "edit" at bounding box center [471, 163] width 6 height 6
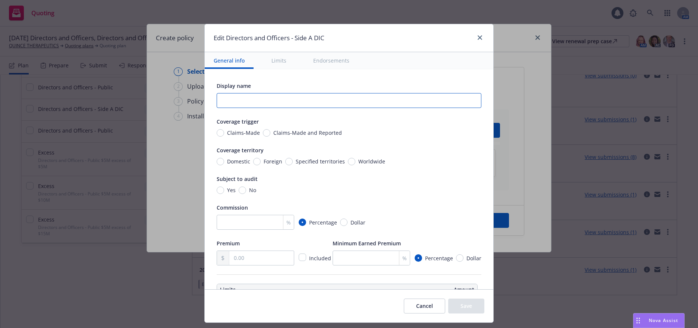
click at [440, 100] on input "text" at bounding box center [349, 100] width 265 height 15
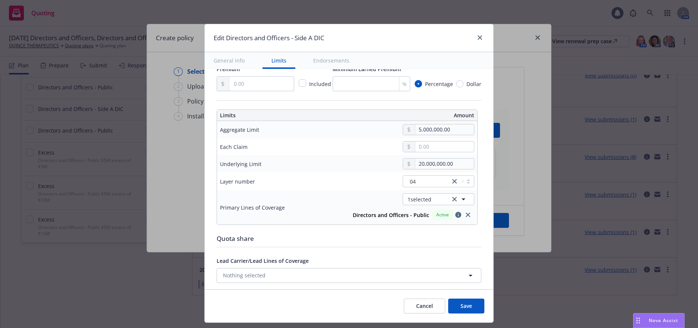
scroll to position [186, 0]
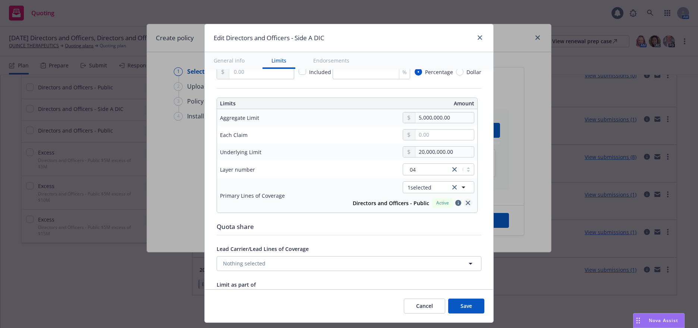
click at [466, 203] on icon "close" at bounding box center [468, 203] width 4 height 4
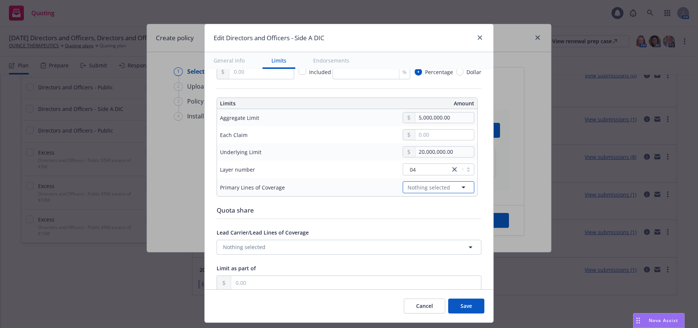
click at [462, 188] on icon "button" at bounding box center [464, 188] width 4 height 2
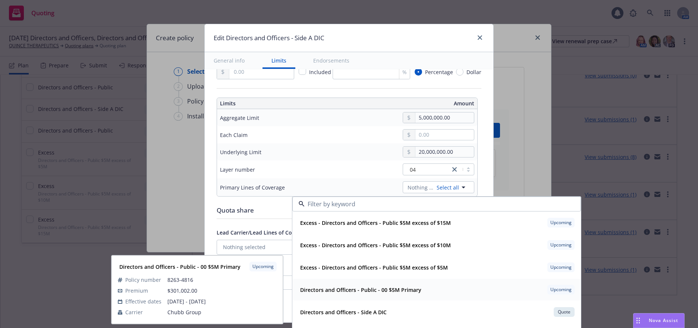
click at [406, 290] on strong "Directors and Officers - Public - 00 $5M Primary" at bounding box center [360, 290] width 121 height 7
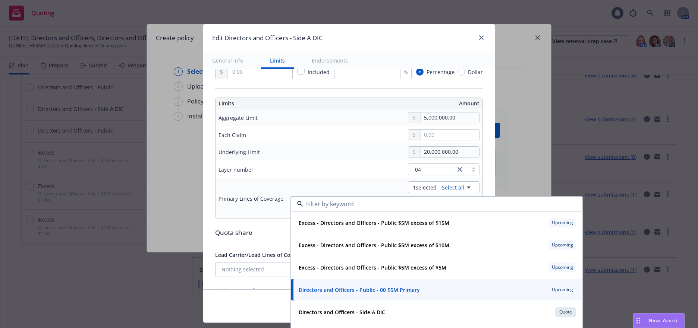
click at [280, 228] on div "Display name 04 $5M xs $20M Coverage trigger Claims-Made Claims-Made and Report…" at bounding box center [349, 185] width 268 height 581
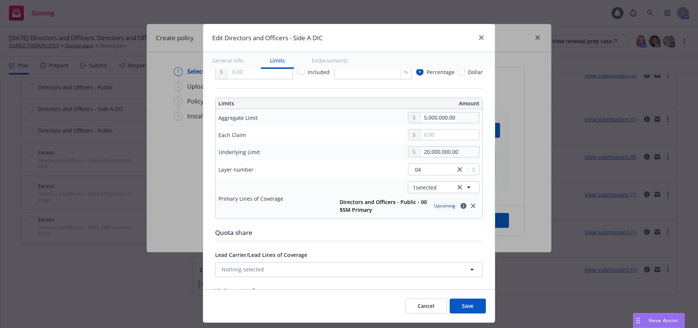
click at [472, 304] on button "Save" at bounding box center [468, 306] width 36 height 15
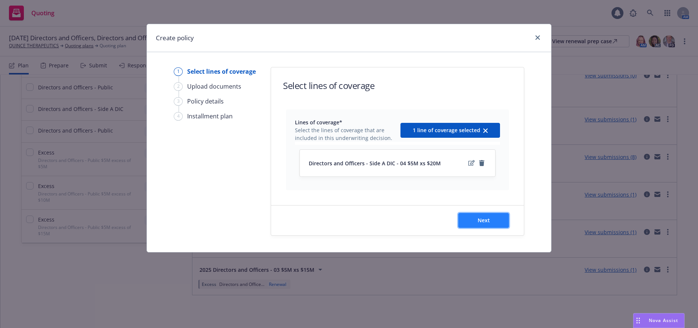
click at [490, 218] on button "Next" at bounding box center [483, 220] width 51 height 15
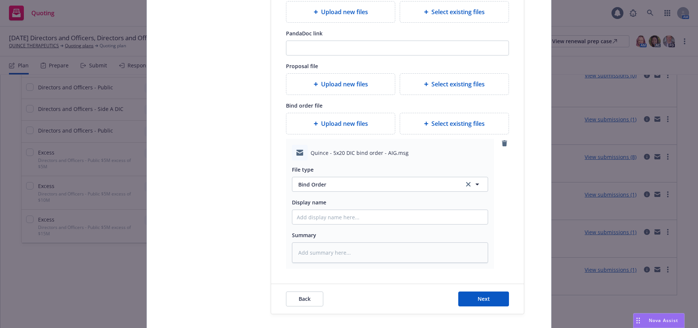
scroll to position [161, 0]
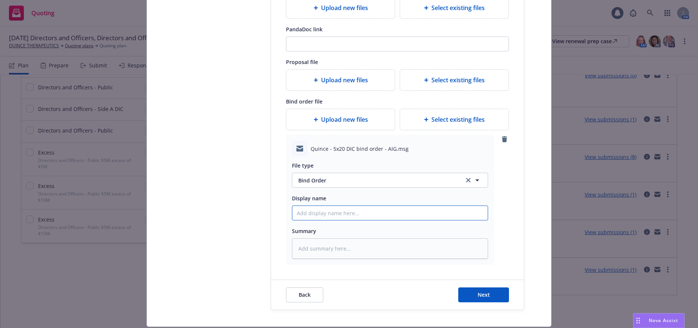
click at [329, 210] on input "Display name" at bounding box center [389, 213] width 195 height 14
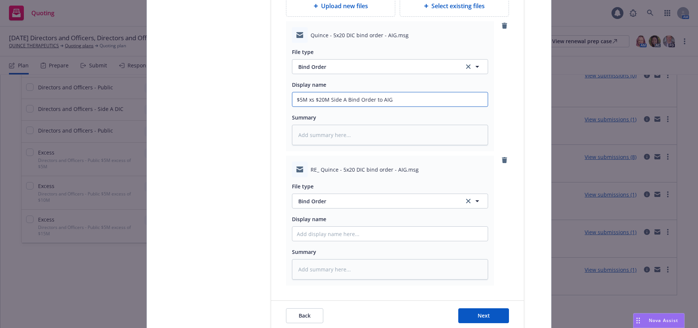
scroll to position [310, 0]
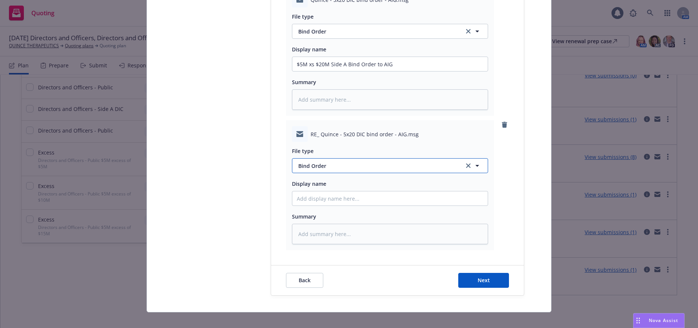
click at [315, 165] on span "Bind Order" at bounding box center [376, 166] width 157 height 8
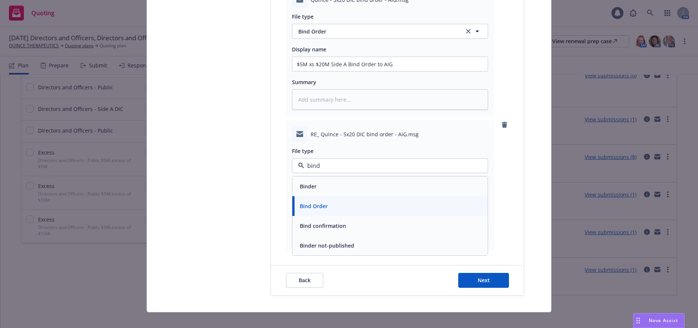
click at [326, 228] on span "Bind confirmation" at bounding box center [323, 226] width 46 height 8
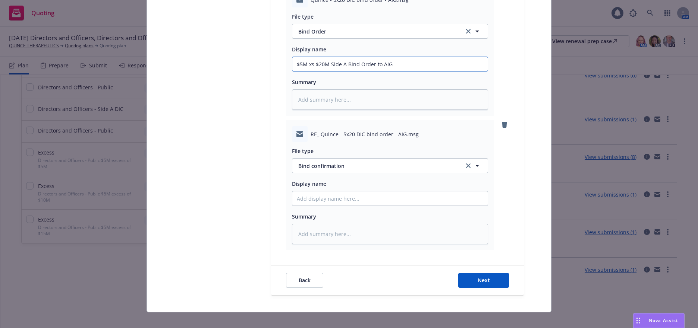
drag, startPoint x: 389, startPoint y: 63, endPoint x: 313, endPoint y: 67, distance: 76.5
click at [292, 68] on input "$5M xs $20M Side A Bind Order to AIG" at bounding box center [389, 64] width 195 height 14
click at [333, 71] on input "Display name" at bounding box center [389, 64] width 195 height 14
paste input "$5M xs $20M Side A Bind Order to AIG"
click at [483, 280] on span "Next" at bounding box center [484, 280] width 12 height 7
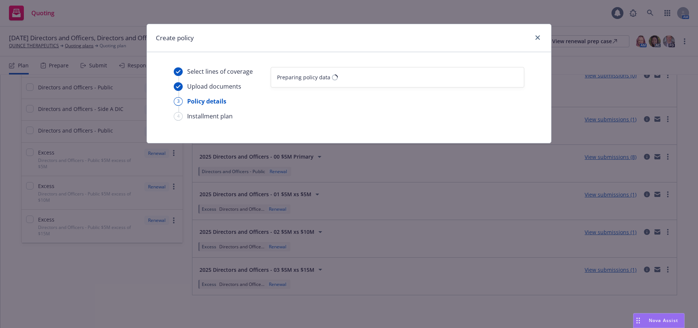
scroll to position [0, 0]
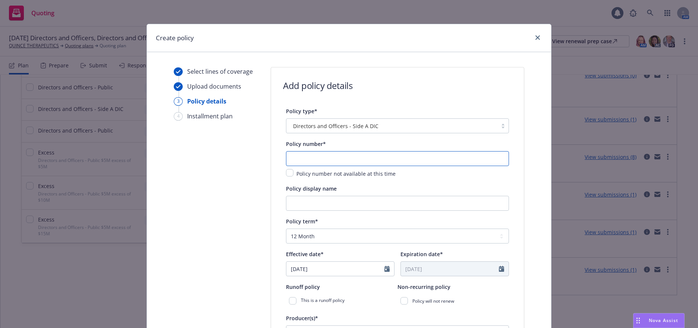
click at [477, 161] on input "text" at bounding box center [397, 158] width 223 height 15
click at [324, 158] on input "text" at bounding box center [397, 158] width 223 height 15
paste input "[PHONE_NUMBER]"
click at [353, 200] on input "Policy display name" at bounding box center [397, 203] width 223 height 15
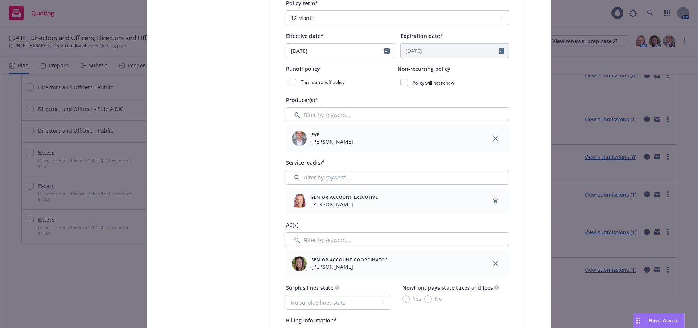
scroll to position [224, 0]
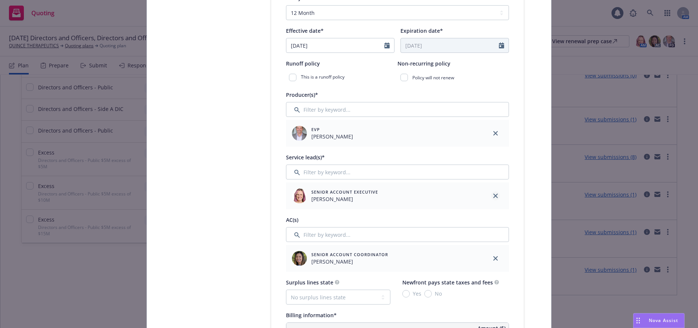
click at [493, 195] on icon "close" at bounding box center [495, 196] width 4 height 4
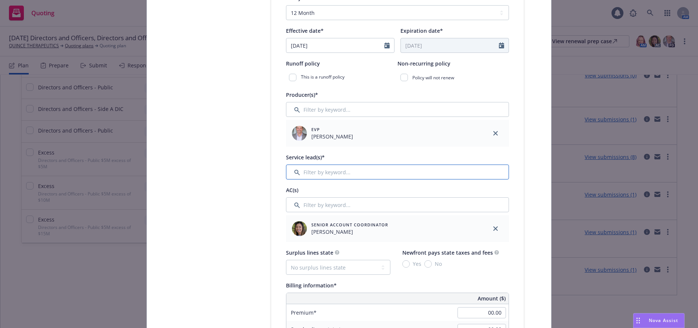
click at [339, 174] on input "Filter by keyword..." at bounding box center [397, 172] width 223 height 15
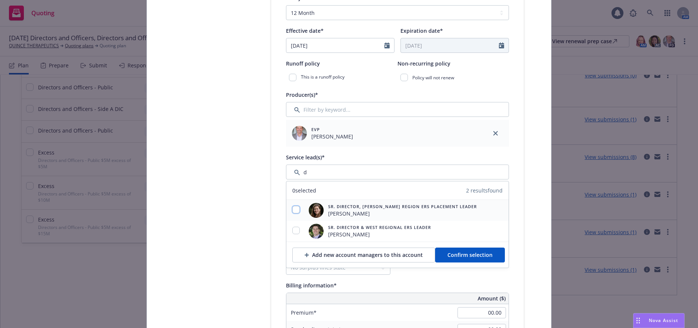
click at [293, 211] on input "checkbox" at bounding box center [295, 209] width 7 height 7
click at [480, 255] on span "Confirm selection" at bounding box center [469, 255] width 45 height 7
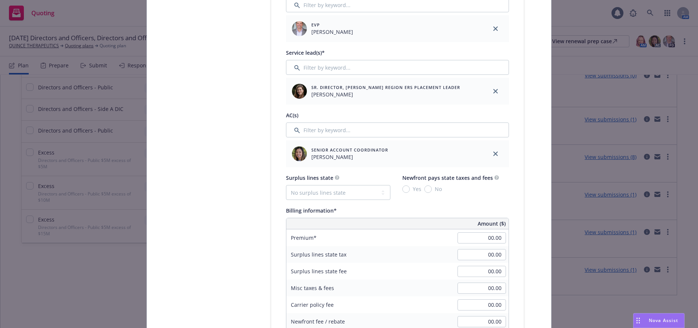
scroll to position [336, 0]
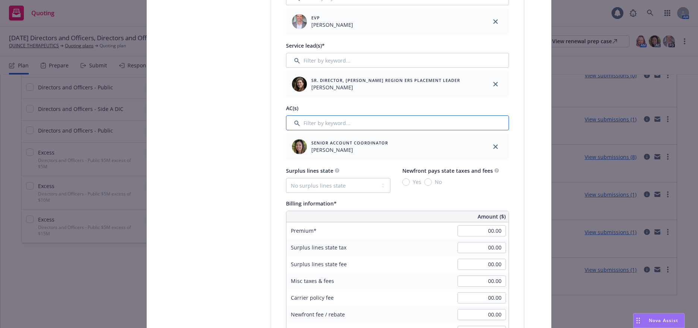
click at [323, 123] on input "Filter by keyword..." at bounding box center [397, 123] width 223 height 15
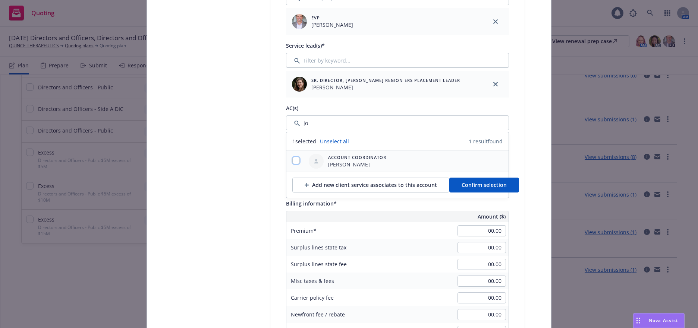
click at [296, 161] on input "checkbox" at bounding box center [295, 160] width 7 height 7
click at [469, 185] on span "Confirm selection" at bounding box center [484, 185] width 45 height 7
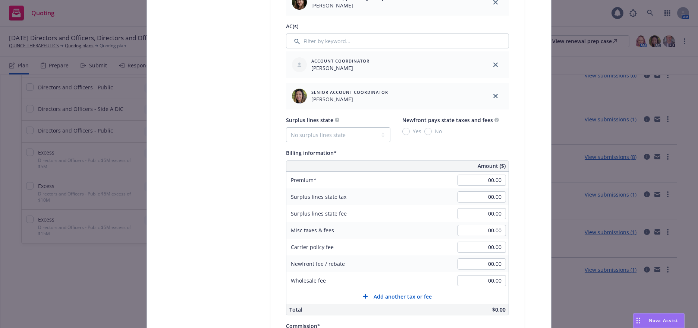
scroll to position [447, 0]
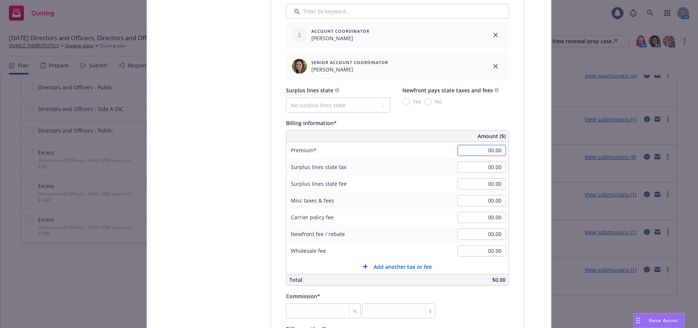
click at [487, 150] on input "00.00" at bounding box center [482, 150] width 48 height 11
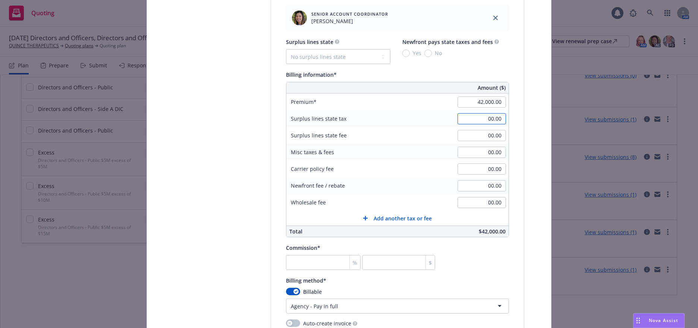
scroll to position [559, 0]
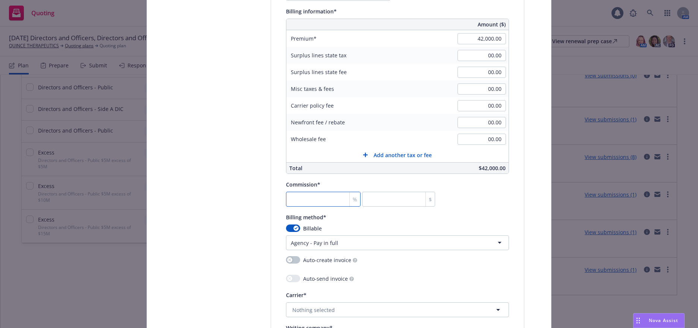
click at [325, 199] on input "number" at bounding box center [323, 199] width 75 height 15
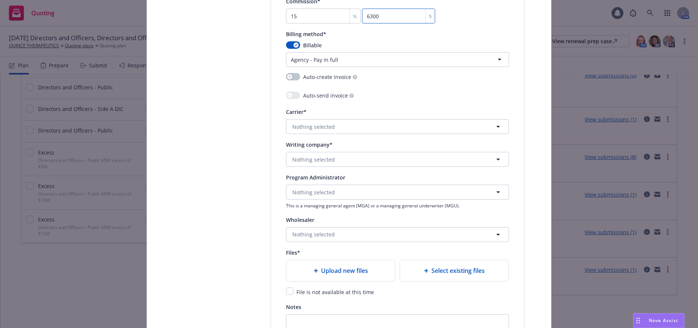
scroll to position [746, 0]
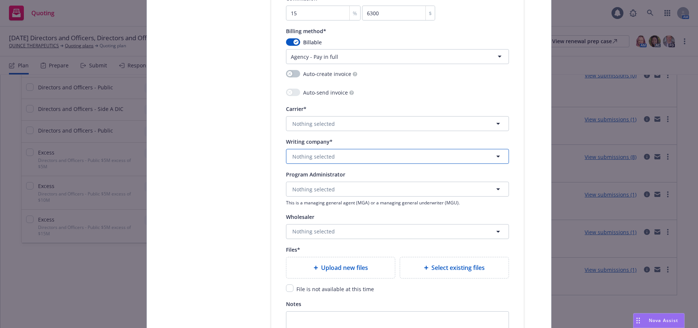
click at [332, 157] on button "Nothing selected" at bounding box center [397, 156] width 223 height 15
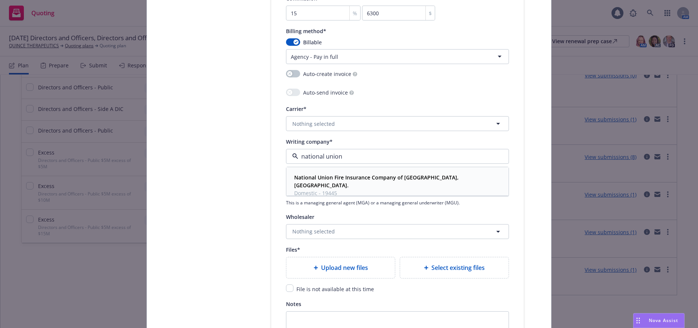
click at [345, 182] on span "National Union Fire Insurance Company of [GEOGRAPHIC_DATA], [GEOGRAPHIC_DATA]." at bounding box center [396, 182] width 205 height 16
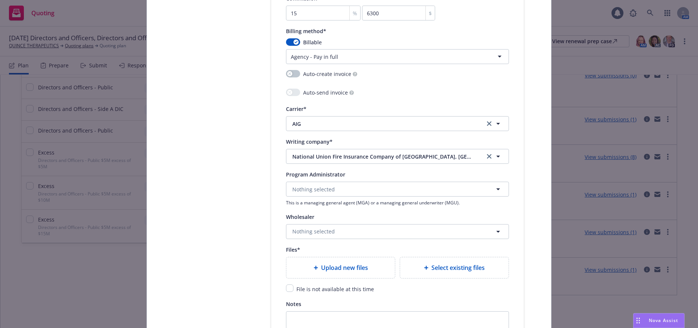
click at [349, 266] on span "Upload new files" at bounding box center [344, 268] width 47 height 9
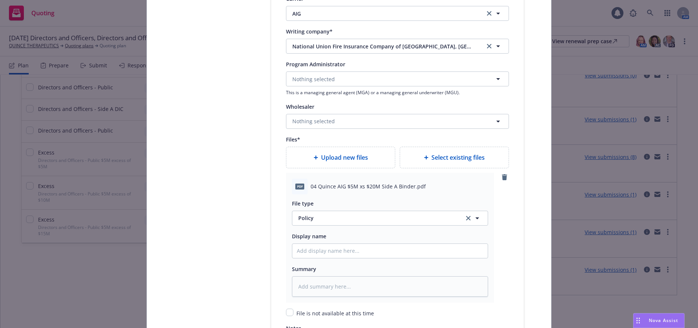
scroll to position [858, 0]
click at [341, 155] on span "Upload new files" at bounding box center [344, 156] width 47 height 9
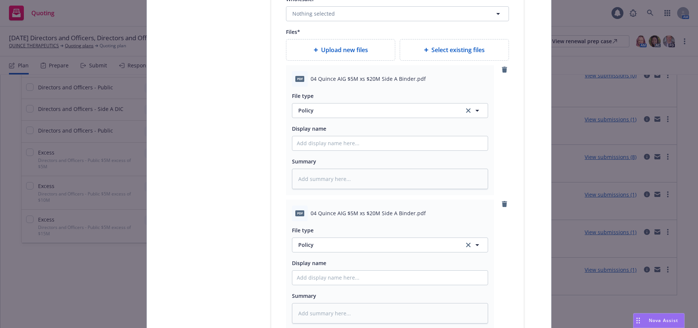
scroll to position [969, 0]
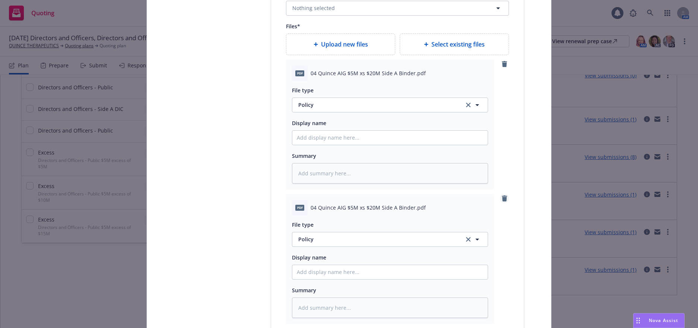
click at [502, 199] on icon "remove" at bounding box center [504, 199] width 5 height 6
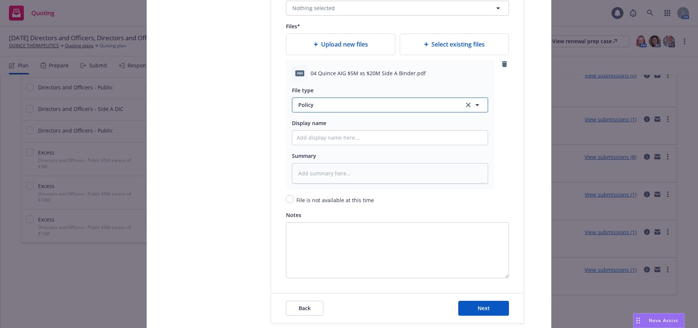
click at [306, 103] on span "Policy" at bounding box center [376, 105] width 157 height 8
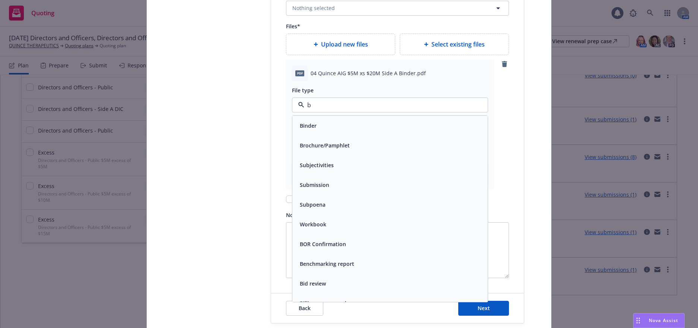
click at [305, 126] on span "Binder" at bounding box center [308, 126] width 17 height 8
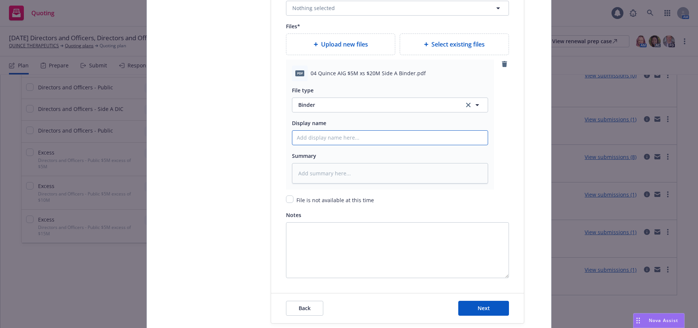
click at [344, 135] on input "Policy display name" at bounding box center [389, 138] width 195 height 14
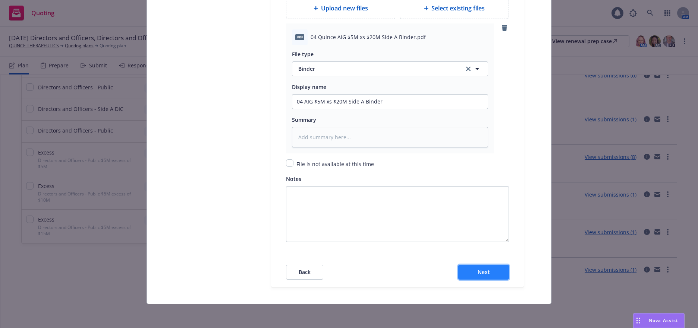
click at [484, 276] on span "Next" at bounding box center [484, 272] width 12 height 7
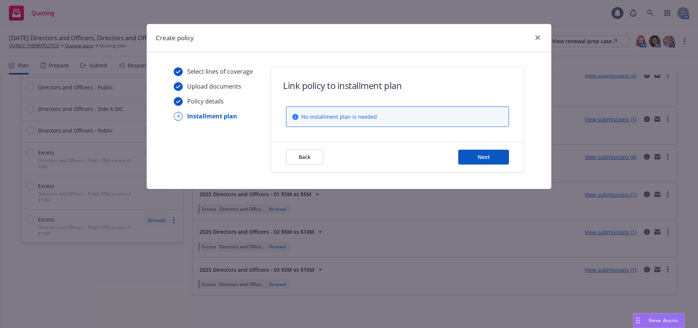
scroll to position [0, 0]
click at [481, 160] on span "Next" at bounding box center [484, 157] width 12 height 7
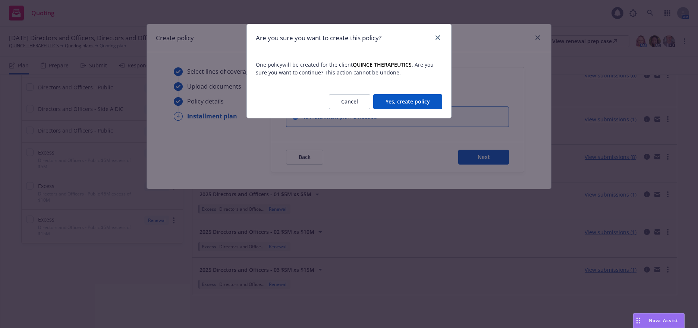
click at [422, 101] on button "Yes, create policy" at bounding box center [407, 101] width 69 height 15
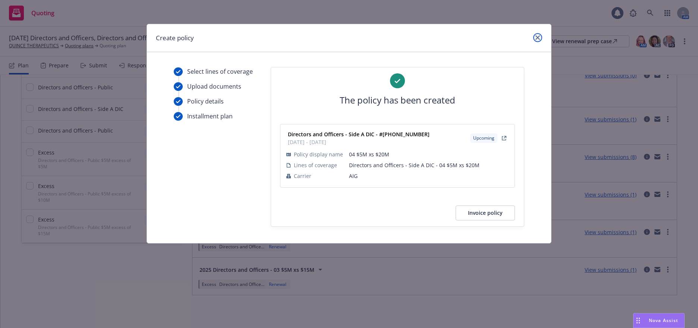
click at [535, 39] on icon "close" at bounding box center [537, 37] width 4 height 4
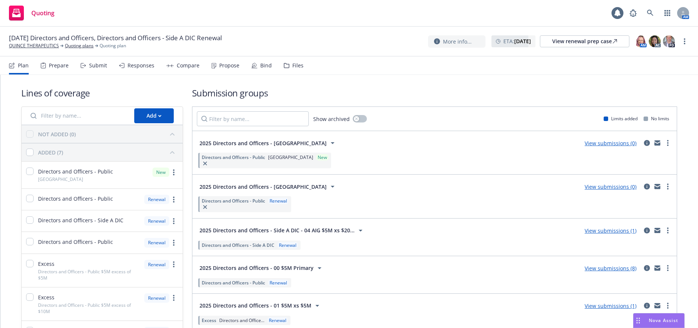
scroll to position [37, 0]
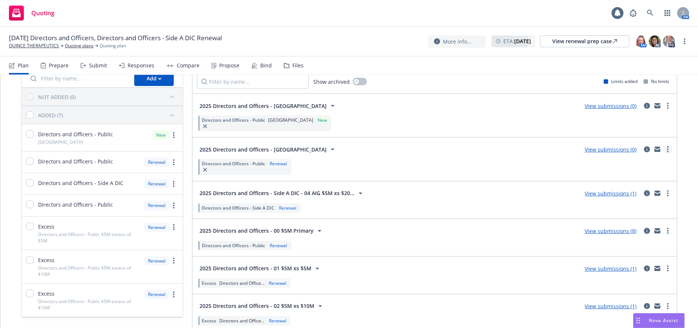
click at [663, 150] on link "more" at bounding box center [667, 149] width 9 height 9
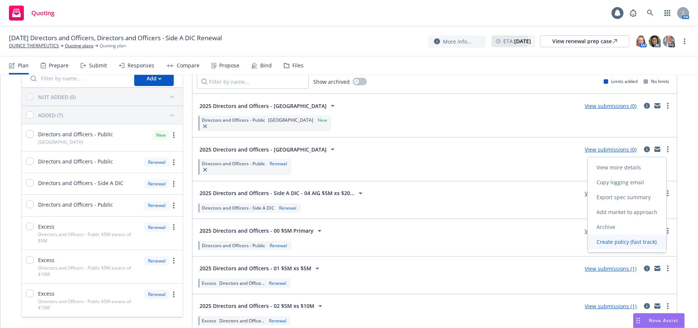
click at [618, 244] on span "Create policy (fast track)" at bounding box center [627, 242] width 78 height 7
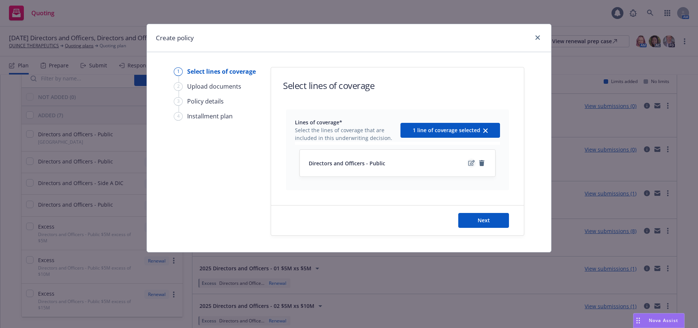
click at [470, 164] on icon "edit" at bounding box center [471, 163] width 6 height 6
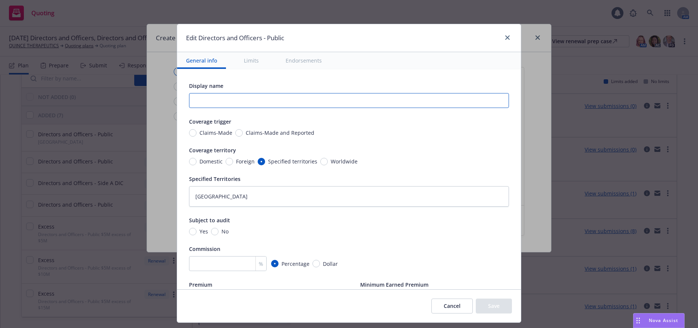
click at [479, 104] on input "text" at bounding box center [349, 100] width 320 height 15
click at [282, 103] on input "00 $5M Primary" at bounding box center [349, 100] width 320 height 15
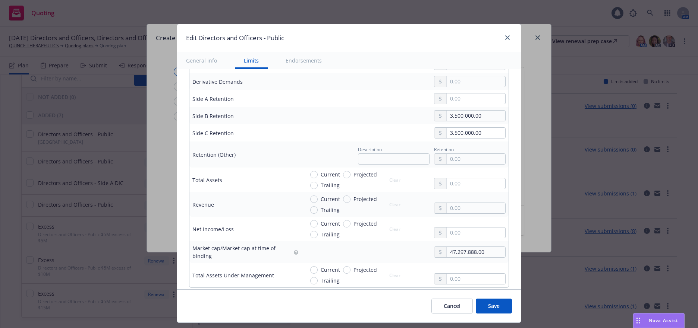
scroll to position [336, 0]
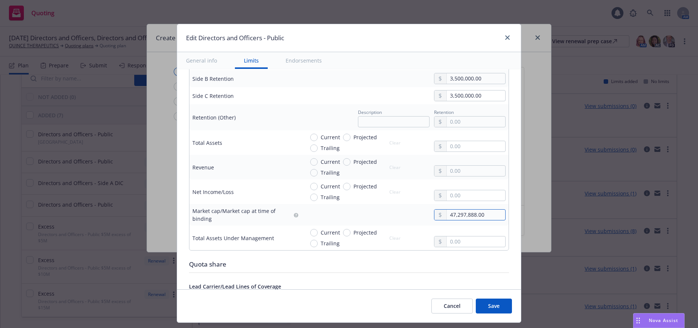
click at [449, 217] on input "47,297,888.00" at bounding box center [476, 215] width 59 height 10
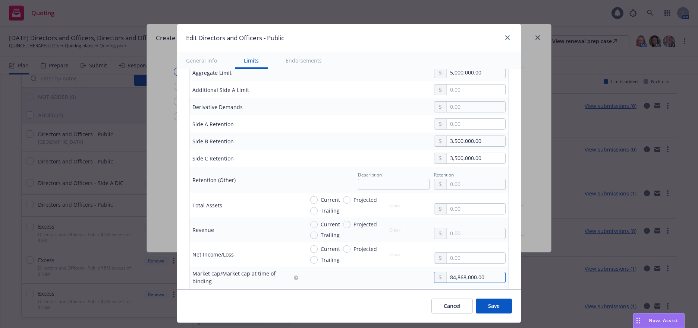
scroll to position [261, 0]
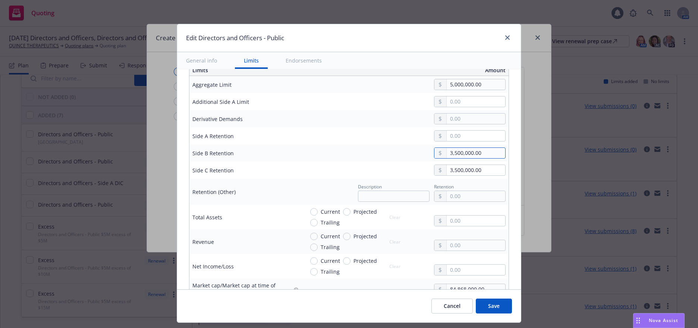
click at [447, 155] on input "3,500,000.00" at bounding box center [476, 153] width 59 height 10
click at [450, 171] on input "3,500,000.00" at bounding box center [476, 170] width 59 height 10
click at [488, 307] on button "Save" at bounding box center [494, 306] width 36 height 15
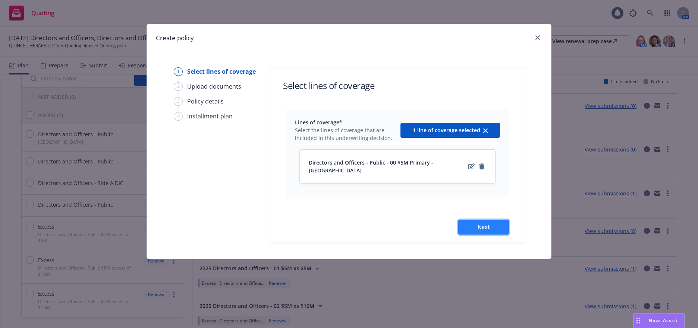
click at [481, 224] on span "Next" at bounding box center [484, 227] width 12 height 7
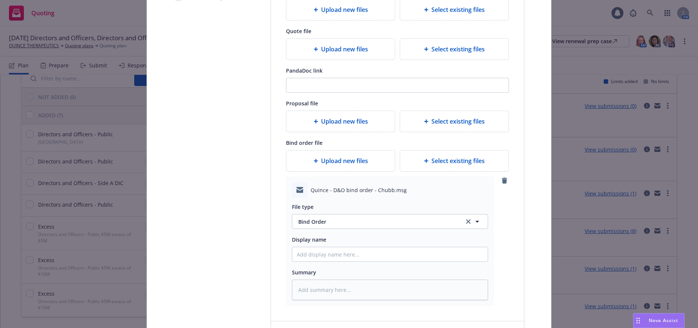
scroll to position [149, 0]
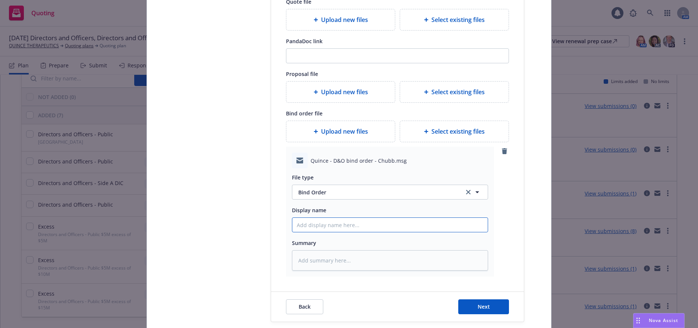
click at [324, 224] on input "Display name" at bounding box center [389, 225] width 195 height 14
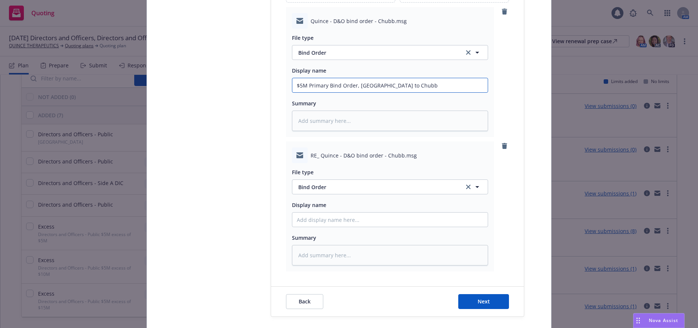
scroll to position [296, 0]
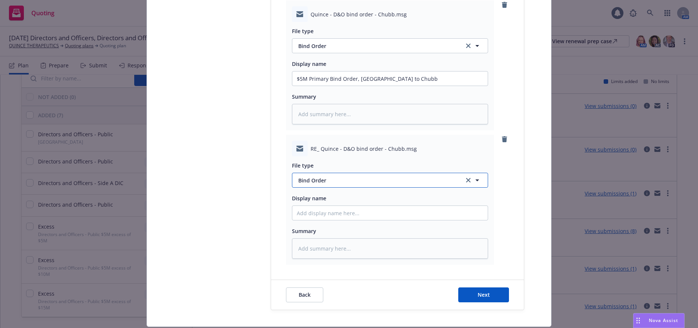
click at [318, 180] on span "Bind Order" at bounding box center [376, 181] width 157 height 8
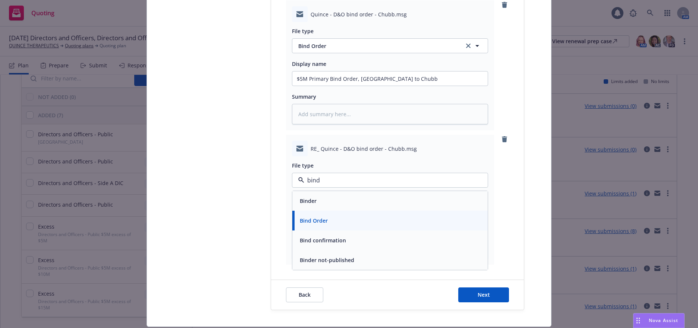
click at [333, 240] on span "Bind confirmation" at bounding box center [323, 241] width 46 height 8
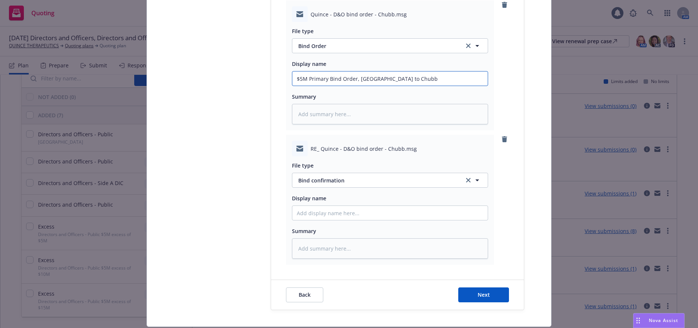
drag, startPoint x: 394, startPoint y: 78, endPoint x: 295, endPoint y: 78, distance: 99.9
click at [295, 78] on input "$5M Primary Bind Order, [GEOGRAPHIC_DATA] to Chubb" at bounding box center [389, 79] width 195 height 14
click at [333, 86] on input "Display name" at bounding box center [389, 79] width 195 height 14
paste input "$5M Primary Bind Order, [GEOGRAPHIC_DATA] to Chubb"
click at [371, 86] on input "$5M Primary Bind Order, [GEOGRAPHIC_DATA] to Chubb" at bounding box center [389, 79] width 195 height 14
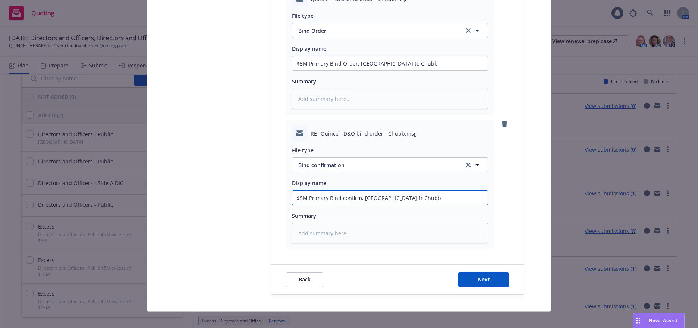
scroll to position [318, 0]
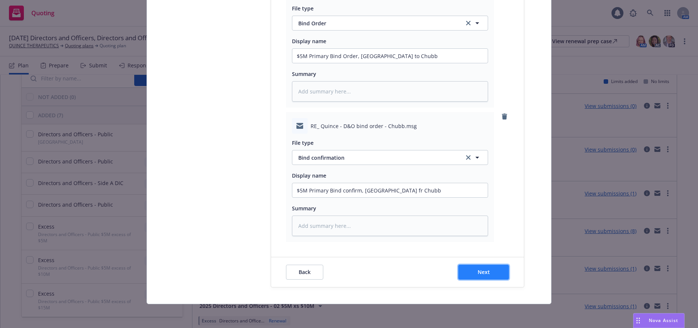
click at [480, 271] on span "Next" at bounding box center [484, 272] width 12 height 7
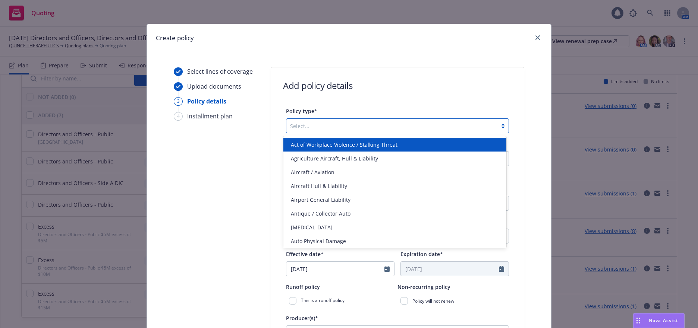
click at [499, 127] on div at bounding box center [502, 126] width 11 height 6
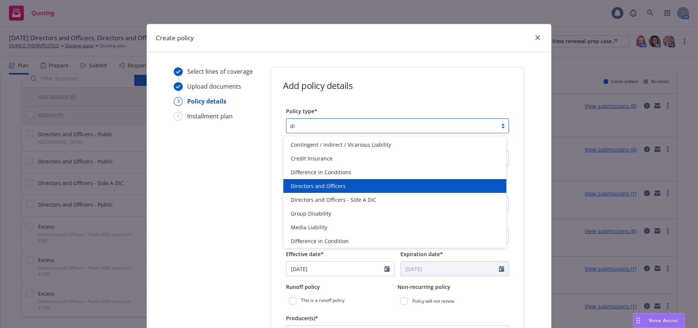
click at [345, 188] on div "Directors and Officers" at bounding box center [395, 186] width 214 height 8
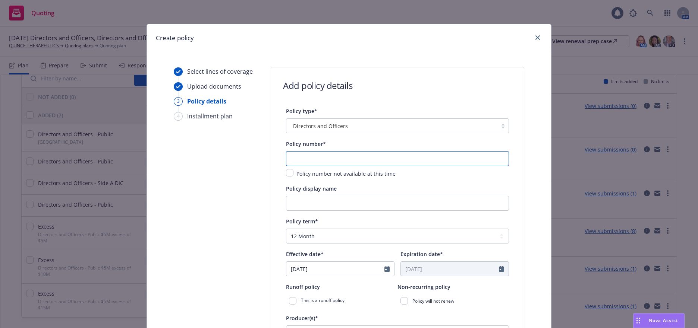
click at [321, 159] on input "text" at bounding box center [397, 158] width 223 height 15
click at [295, 157] on input "text" at bounding box center [397, 158] width 223 height 15
paste input "8263-4816"
click at [355, 202] on input "Policy display name" at bounding box center [397, 203] width 223 height 15
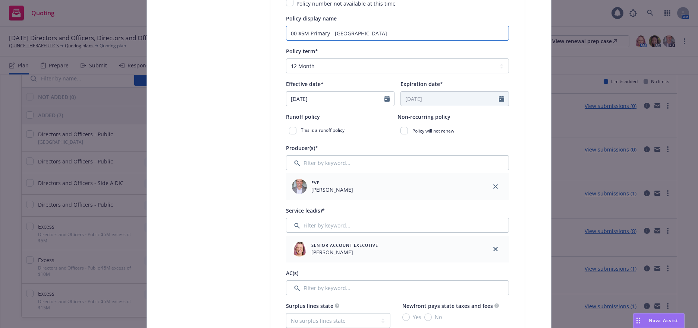
scroll to position [186, 0]
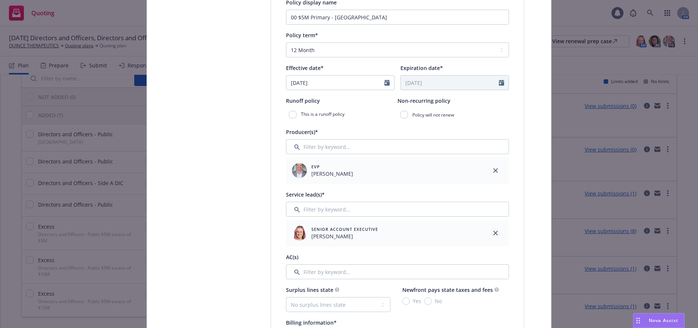
click at [493, 235] on icon "close" at bounding box center [495, 233] width 4 height 4
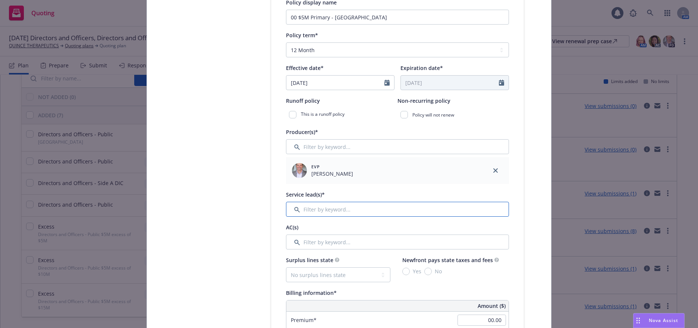
click at [331, 208] on input "Filter by keyword..." at bounding box center [397, 209] width 223 height 15
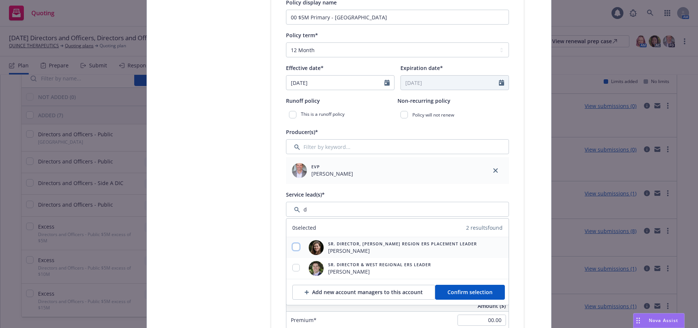
click at [295, 248] on input "checkbox" at bounding box center [295, 246] width 7 height 7
click at [459, 292] on span "Confirm selection" at bounding box center [469, 292] width 45 height 7
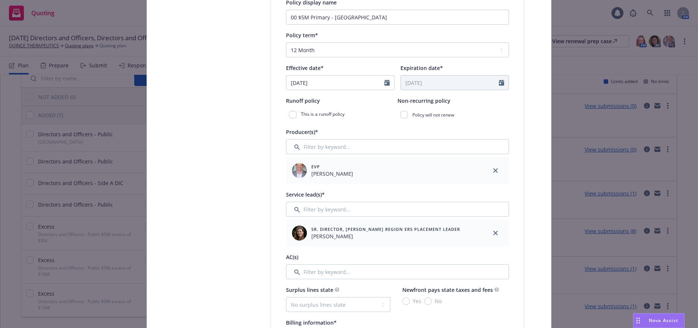
scroll to position [224, 0]
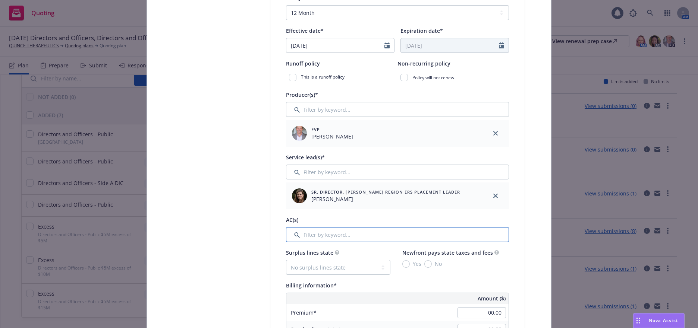
click at [340, 236] on input "Filter by keyword..." at bounding box center [397, 234] width 223 height 15
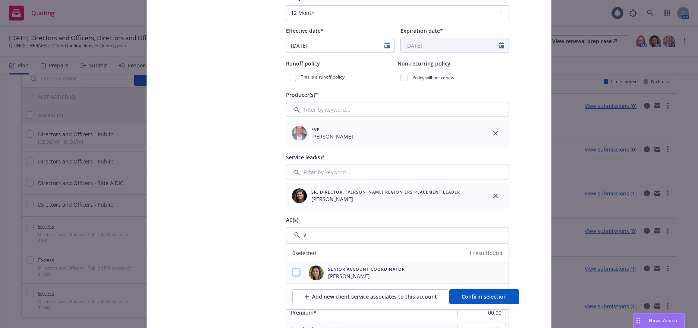
click at [292, 272] on input "checkbox" at bounding box center [295, 272] width 7 height 7
click at [498, 296] on span "Confirm selection" at bounding box center [484, 296] width 45 height 7
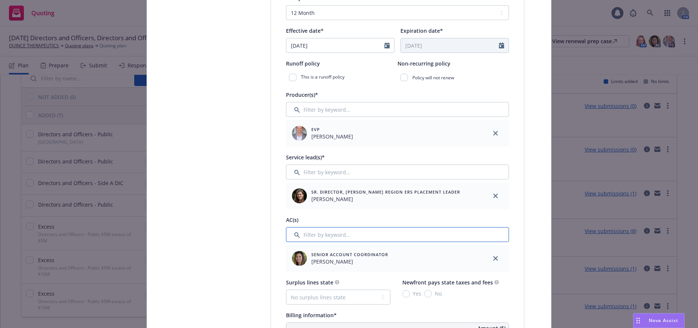
click at [333, 235] on input "Filter by keyword..." at bounding box center [397, 234] width 223 height 15
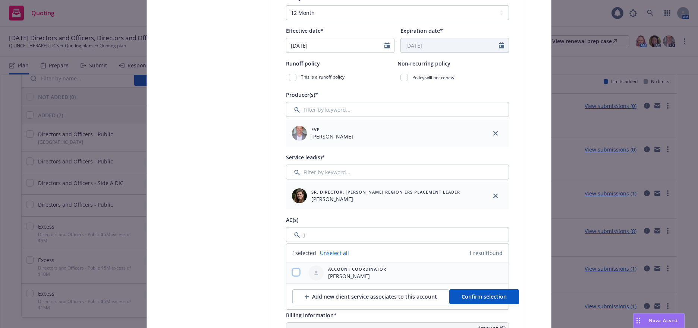
click at [292, 274] on input "checkbox" at bounding box center [295, 272] width 7 height 7
click at [463, 298] on span "Confirm selection" at bounding box center [484, 296] width 45 height 7
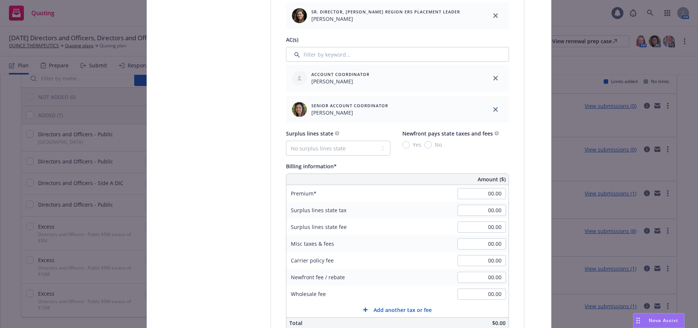
scroll to position [410, 0]
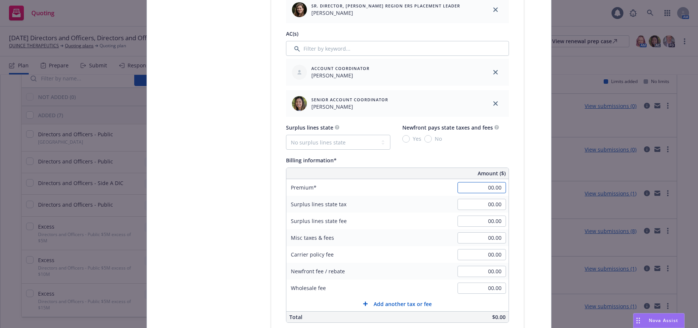
click at [480, 190] on input "00.00" at bounding box center [482, 187] width 48 height 11
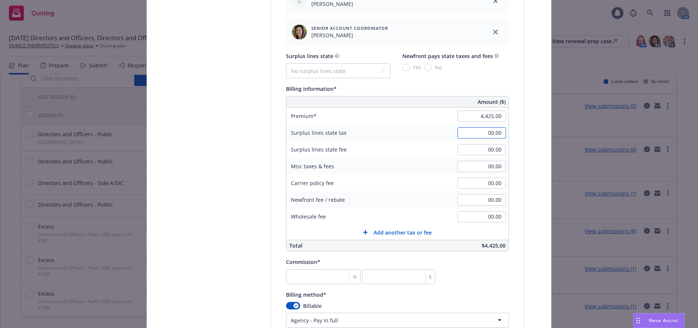
scroll to position [485, 0]
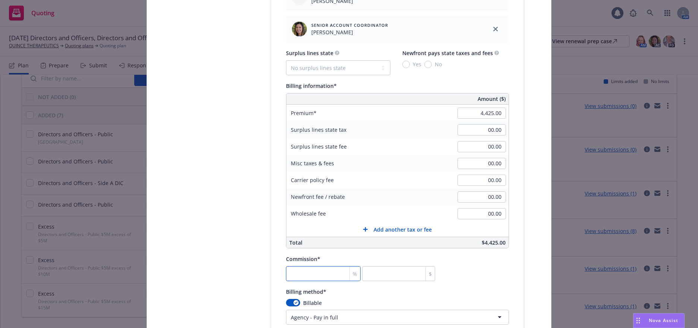
click at [327, 275] on input "number" at bounding box center [323, 274] width 75 height 15
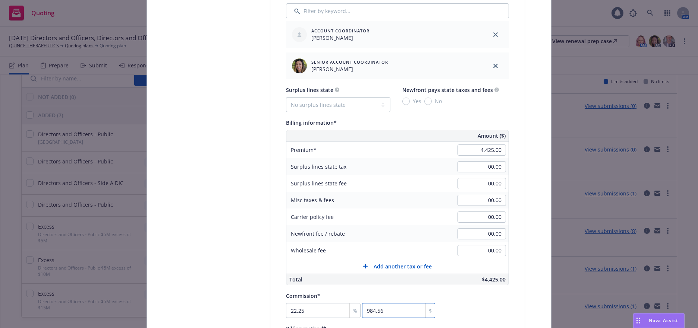
scroll to position [447, 0]
click at [481, 201] on input "00.00" at bounding box center [482, 200] width 48 height 11
click at [465, 198] on input "00.00" at bounding box center [482, 200] width 48 height 11
drag, startPoint x: 476, startPoint y: 199, endPoint x: 506, endPoint y: 198, distance: 29.5
click at [506, 198] on div "00.00" at bounding box center [482, 201] width 54 height 16
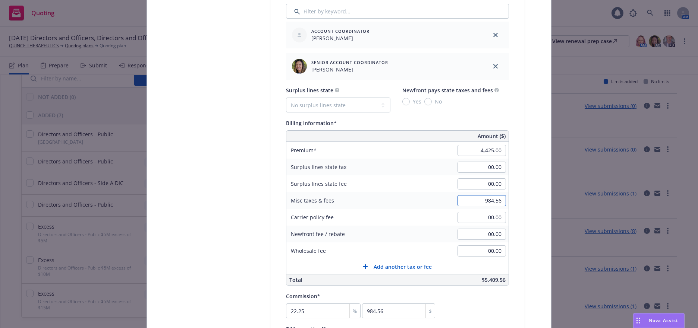
click at [491, 201] on input "984.56" at bounding box center [482, 200] width 48 height 11
click at [515, 203] on div "Policy type* Directors and Officers Policy number* 8263-4816 - [GEOGRAPHIC_DATA…" at bounding box center [397, 162] width 253 height 1006
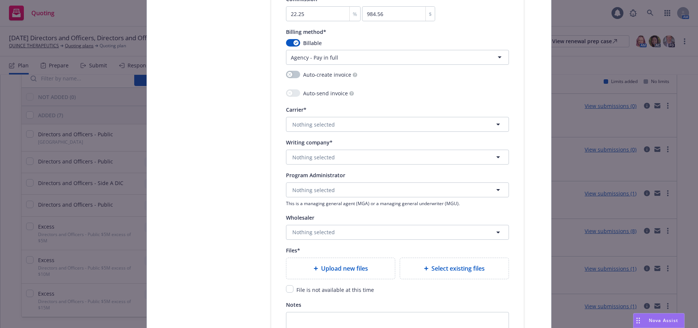
scroll to position [746, 0]
click at [336, 157] on button "Nothing selected" at bounding box center [397, 156] width 223 height 15
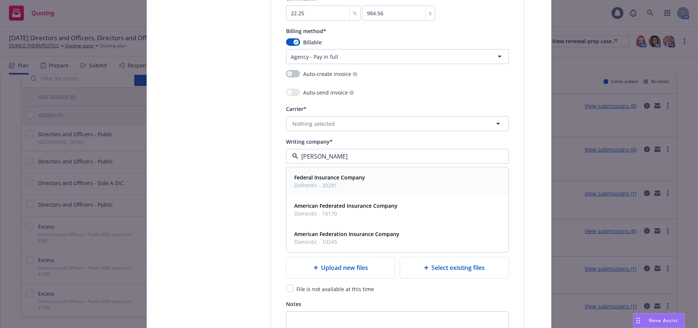
click at [324, 178] on strong "Federal Insurance Company" at bounding box center [329, 177] width 71 height 7
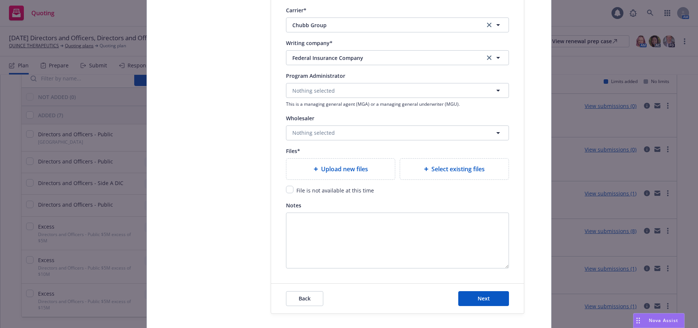
scroll to position [858, 0]
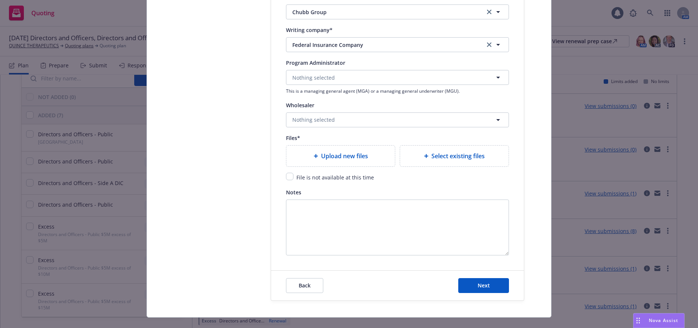
click at [354, 158] on span "Upload new files" at bounding box center [344, 156] width 47 height 9
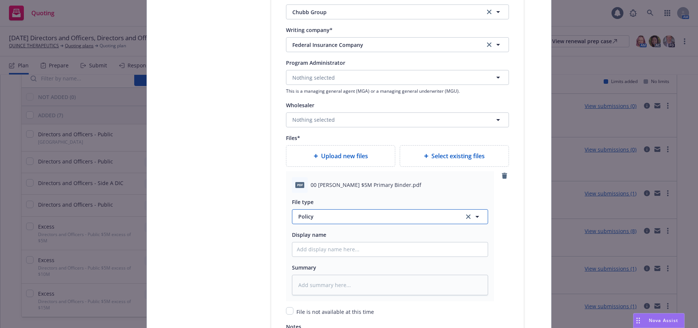
click at [310, 217] on span "Policy" at bounding box center [376, 217] width 157 height 8
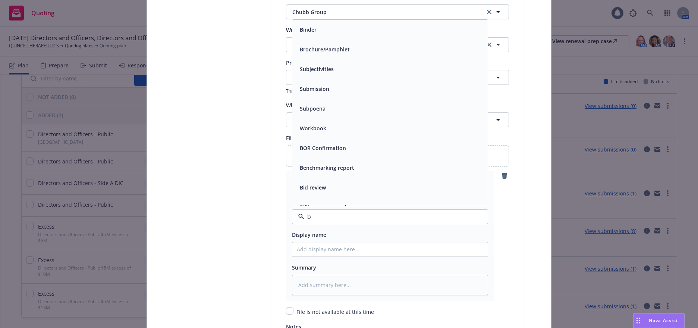
click at [311, 31] on span "Binder" at bounding box center [308, 30] width 17 height 8
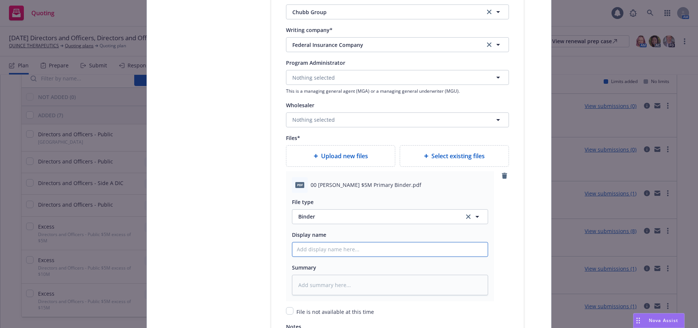
click at [334, 249] on input "Policy display name" at bounding box center [389, 250] width 195 height 14
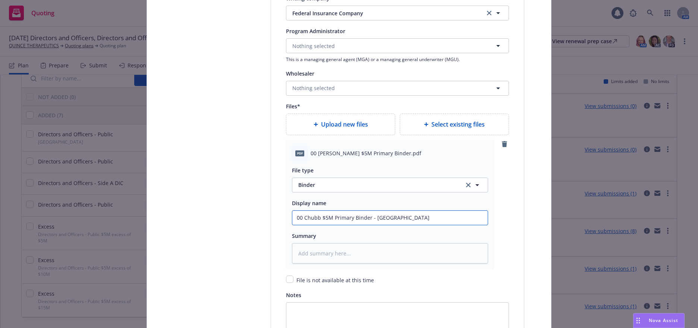
scroll to position [932, 0]
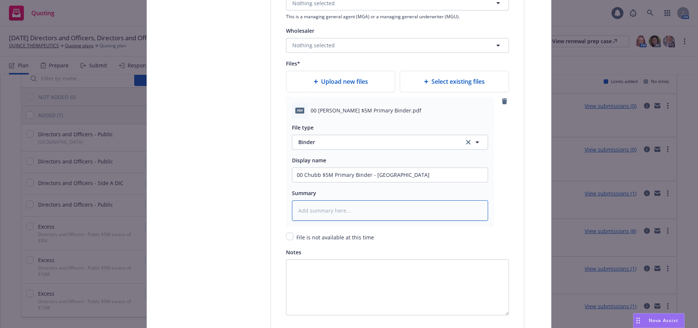
click at [328, 215] on textarea at bounding box center [390, 211] width 196 height 21
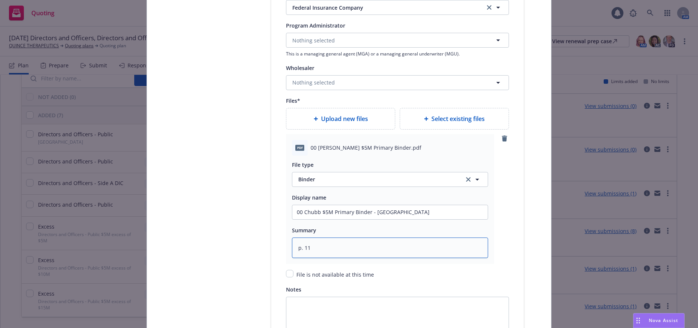
scroll to position [1006, 0]
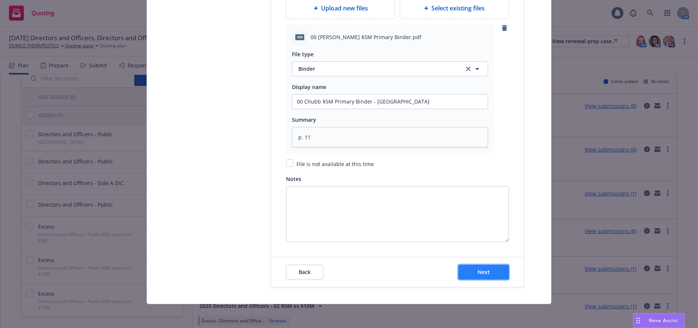
click at [480, 274] on span "Next" at bounding box center [484, 272] width 12 height 7
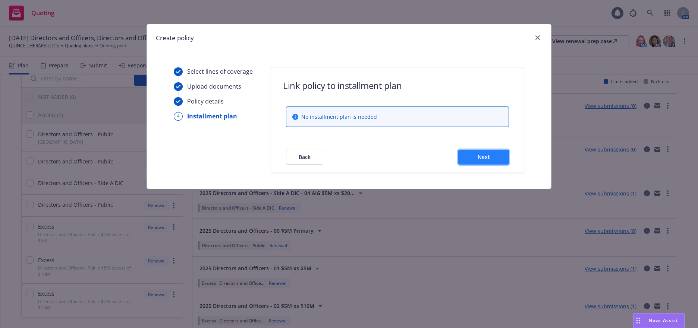
click at [487, 155] on span "Next" at bounding box center [484, 157] width 12 height 7
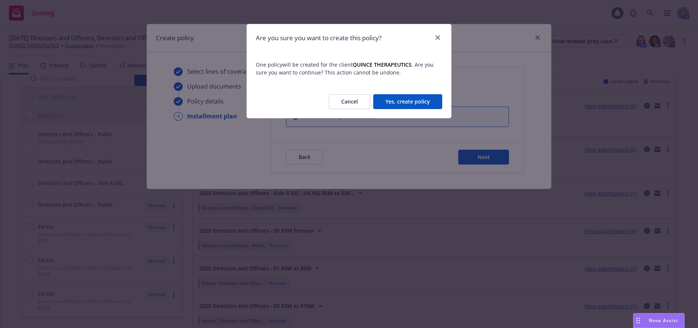
click at [422, 103] on button "Yes, create policy" at bounding box center [407, 101] width 69 height 15
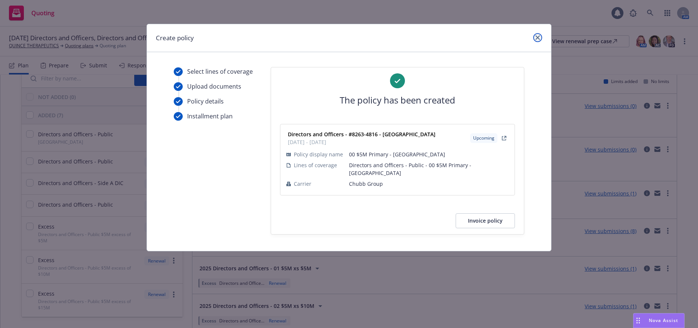
click at [538, 37] on icon "close" at bounding box center [537, 37] width 4 height 4
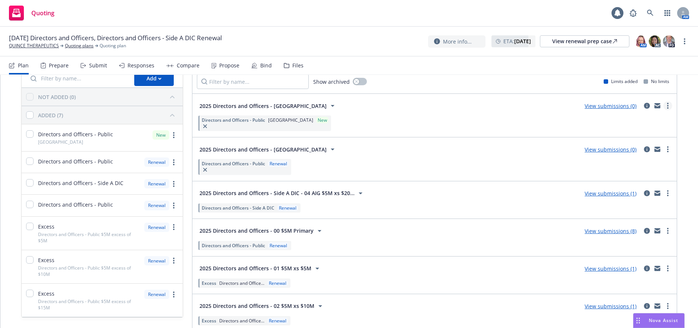
click at [667, 106] on circle "more" at bounding box center [667, 105] width 1 height 1
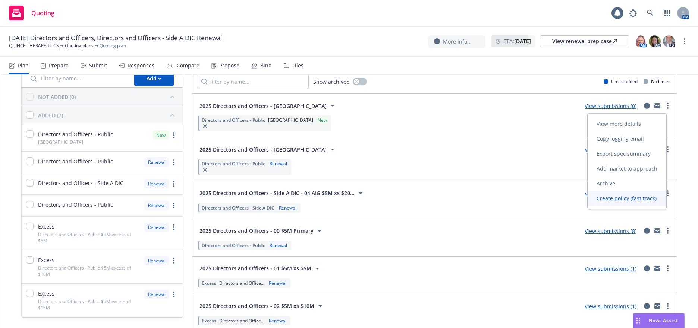
click at [603, 200] on span "Create policy (fast track)" at bounding box center [627, 198] width 78 height 7
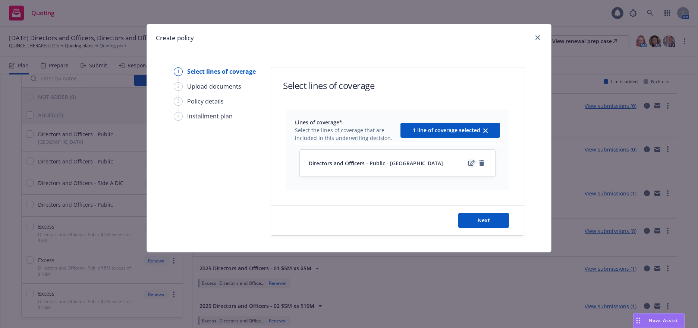
click at [472, 164] on icon "edit" at bounding box center [471, 163] width 6 height 6
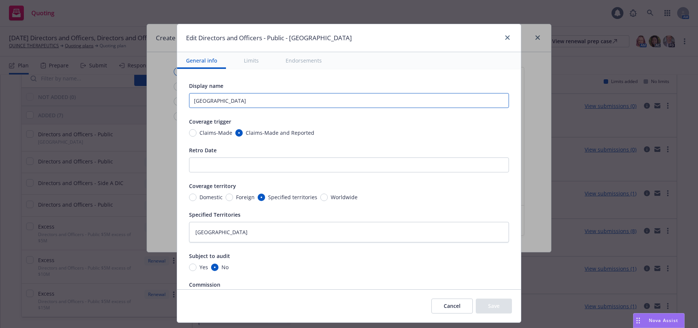
drag, startPoint x: 212, startPoint y: 100, endPoint x: 185, endPoint y: 101, distance: 26.9
click at [189, 101] on input "[GEOGRAPHIC_DATA]" at bounding box center [349, 100] width 320 height 15
click at [394, 132] on div "Claims-Made Claims-Made and Reported" at bounding box center [349, 133] width 320 height 8
click at [505, 37] on icon "close" at bounding box center [507, 37] width 4 height 4
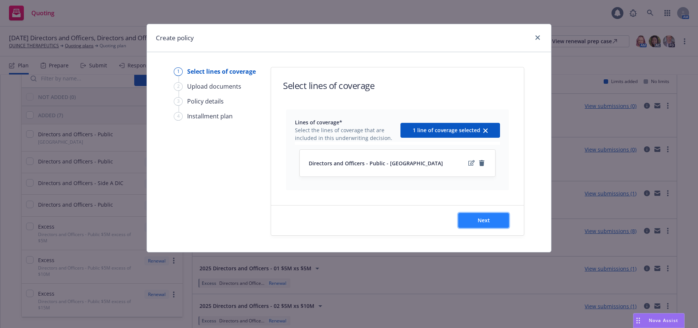
click at [488, 221] on span "Next" at bounding box center [484, 220] width 12 height 7
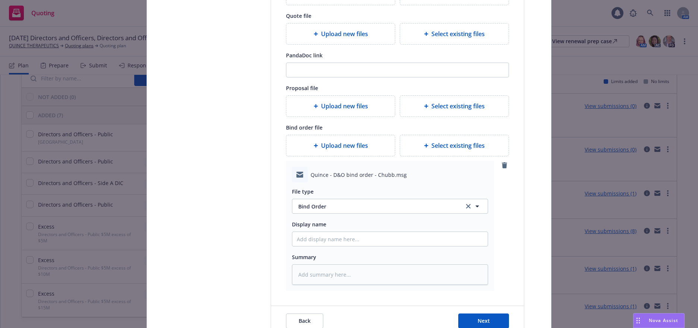
scroll to position [149, 0]
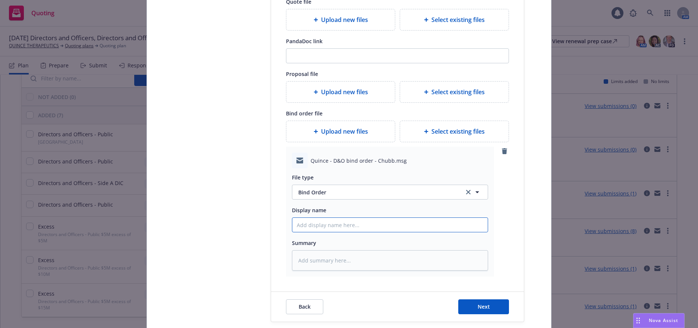
click at [311, 225] on input "Display name" at bounding box center [389, 225] width 195 height 14
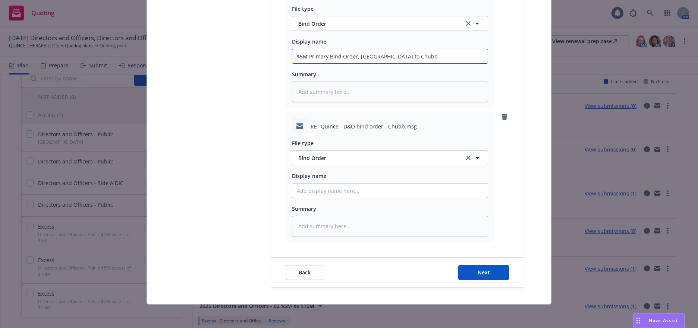
scroll to position [318, 0]
click at [325, 158] on span "Bind Order" at bounding box center [376, 158] width 157 height 8
click at [325, 198] on span "Bind confirmation" at bounding box center [323, 198] width 46 height 8
drag, startPoint x: 407, startPoint y: 56, endPoint x: 301, endPoint y: 55, distance: 105.9
click at [294, 55] on input "$5M Primary Bind Order, [GEOGRAPHIC_DATA] to Chubb" at bounding box center [389, 56] width 195 height 14
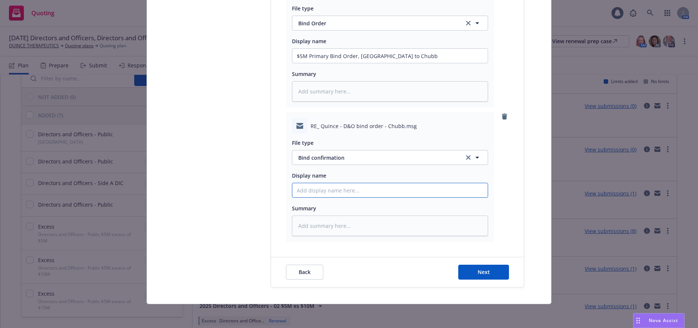
click at [320, 63] on input "Display name" at bounding box center [389, 56] width 195 height 14
paste input "$5M Primary Bind Order, [GEOGRAPHIC_DATA] to Chubb"
click at [485, 273] on span "Next" at bounding box center [484, 272] width 12 height 7
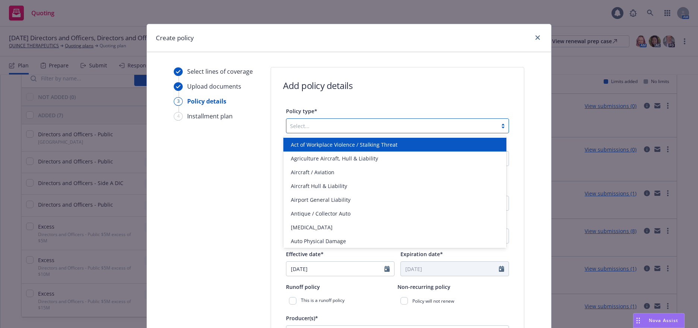
click at [501, 126] on div at bounding box center [502, 126] width 11 height 6
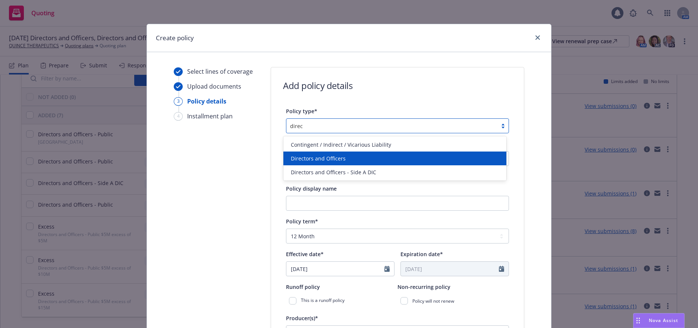
click at [339, 157] on span "Directors and Officers" at bounding box center [318, 159] width 55 height 8
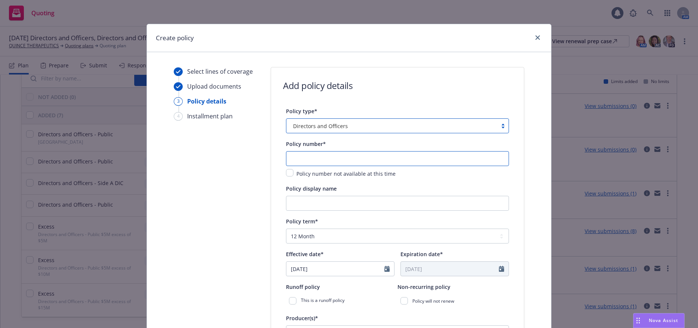
click at [339, 157] on input "text" at bounding box center [397, 158] width 223 height 15
click at [298, 158] on input "text" at bounding box center [397, 158] width 223 height 15
paste input "8263-4816"
click at [462, 201] on input "Policy display name" at bounding box center [397, 203] width 223 height 15
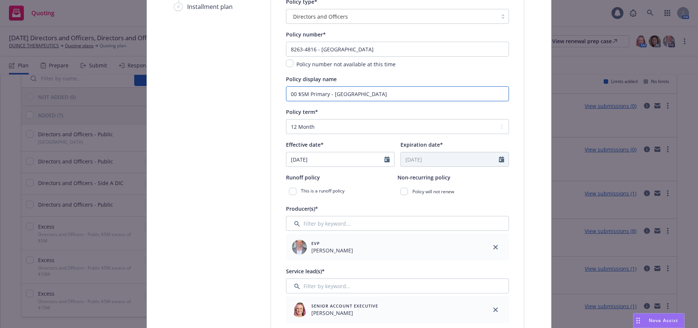
scroll to position [112, 0]
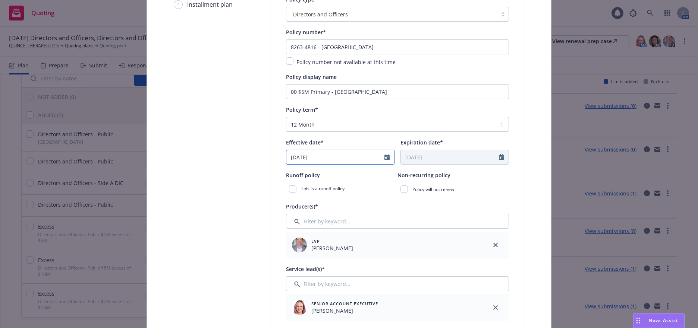
click at [386, 158] on icon "Calendar" at bounding box center [386, 157] width 5 height 6
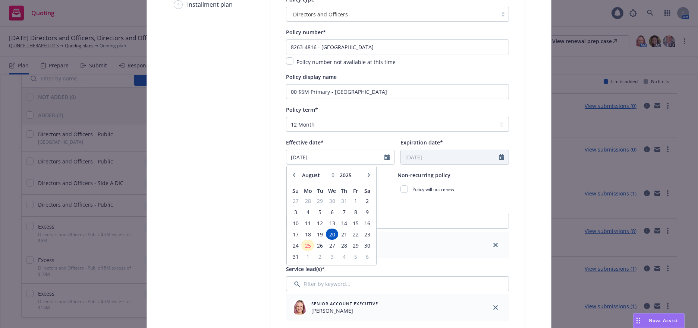
click at [368, 175] on icon "button" at bounding box center [369, 175] width 2 height 4
click at [353, 201] on span "5" at bounding box center [355, 201] width 10 height 9
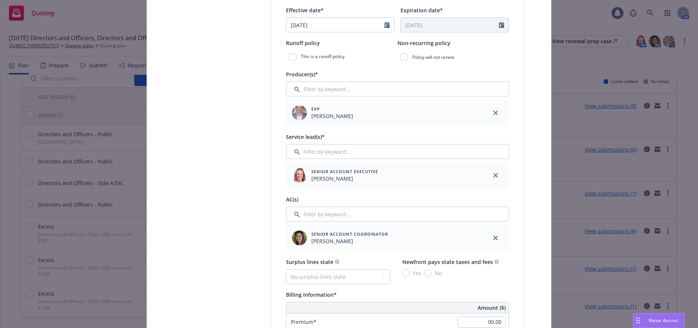
scroll to position [261, 0]
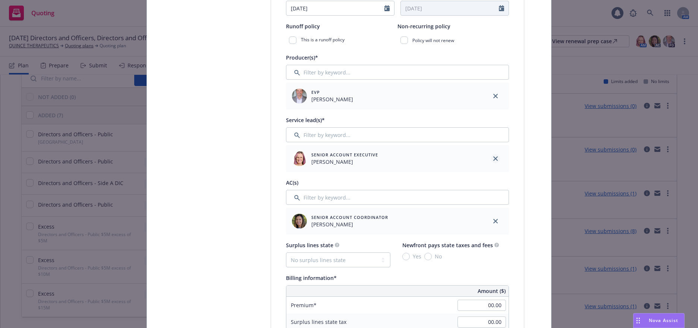
click at [494, 160] on icon "close" at bounding box center [495, 159] width 4 height 4
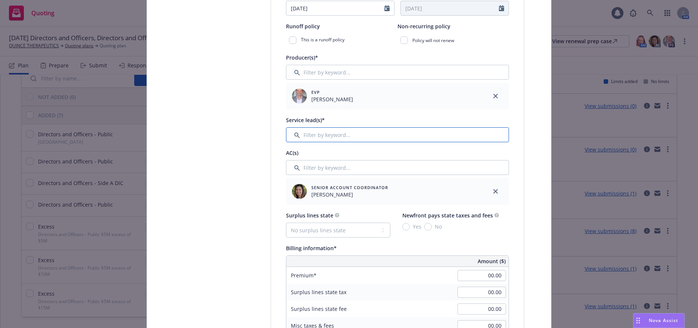
click at [402, 135] on input "Filter by keyword..." at bounding box center [397, 135] width 223 height 15
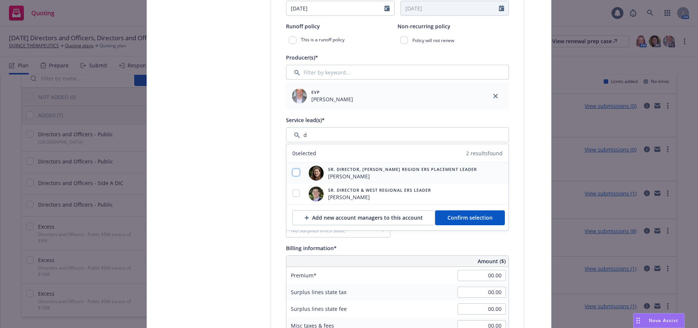
click at [295, 173] on input "checkbox" at bounding box center [295, 172] width 7 height 7
click at [472, 220] on span "Confirm selection" at bounding box center [469, 217] width 45 height 7
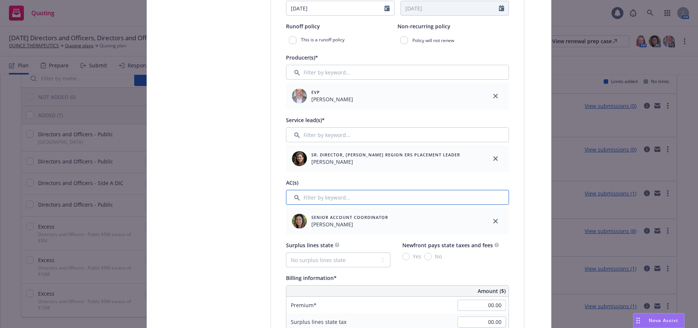
click at [336, 198] on input "Filter by keyword..." at bounding box center [397, 197] width 223 height 15
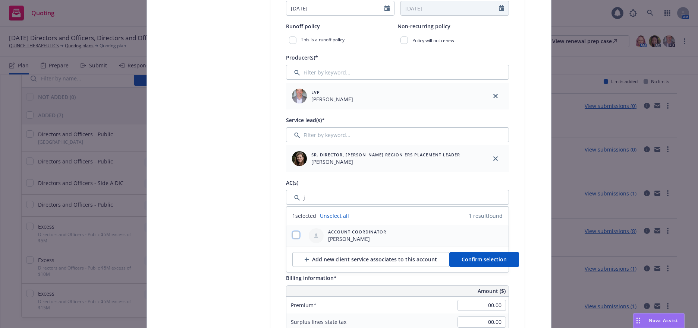
click at [294, 236] on input "checkbox" at bounding box center [295, 235] width 7 height 7
click at [462, 257] on span "Confirm selection" at bounding box center [484, 259] width 45 height 7
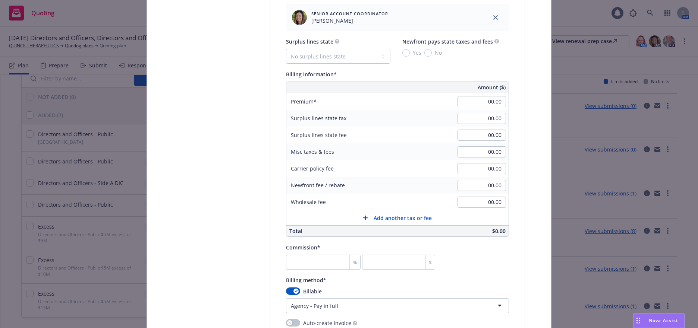
scroll to position [522, 0]
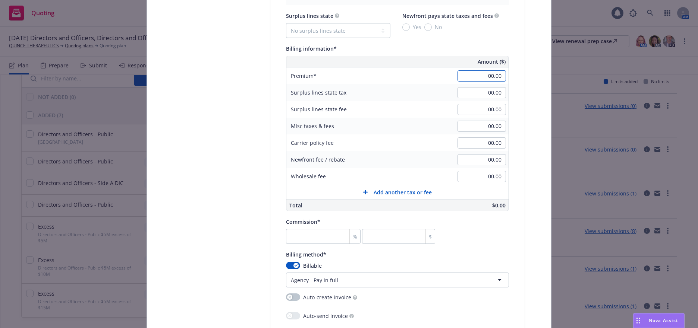
click at [478, 78] on input "00.00" at bounding box center [482, 75] width 48 height 11
click at [485, 127] on input "00.00" at bounding box center [482, 126] width 48 height 11
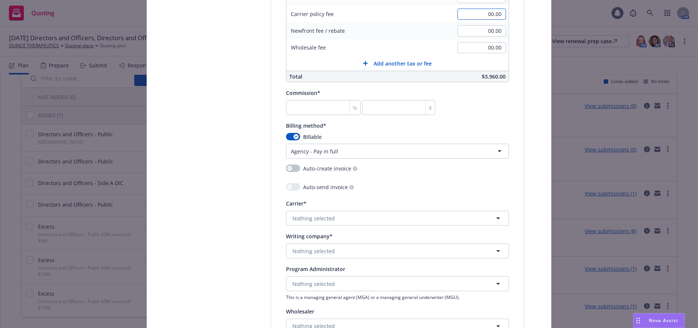
scroll to position [708, 0]
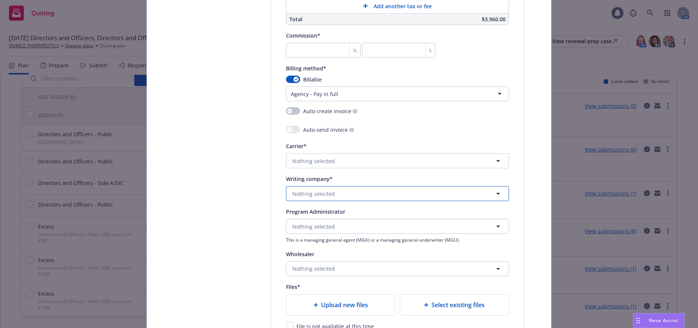
click at [311, 192] on span "Nothing selected" at bounding box center [313, 194] width 43 height 8
click at [343, 214] on strong "Federal Insurance Company" at bounding box center [329, 214] width 71 height 7
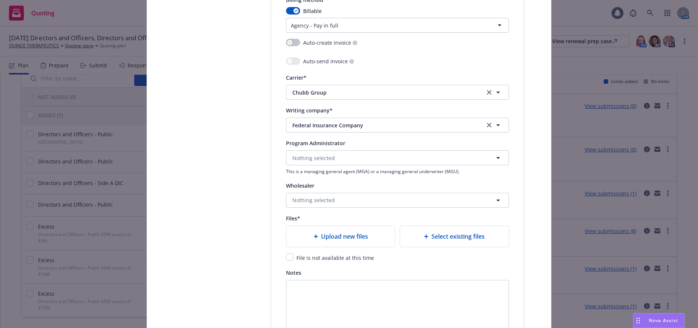
scroll to position [783, 0]
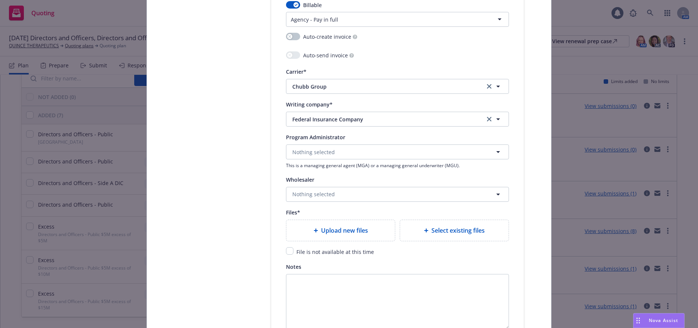
click at [348, 232] on span "Upload new files" at bounding box center [344, 230] width 47 height 9
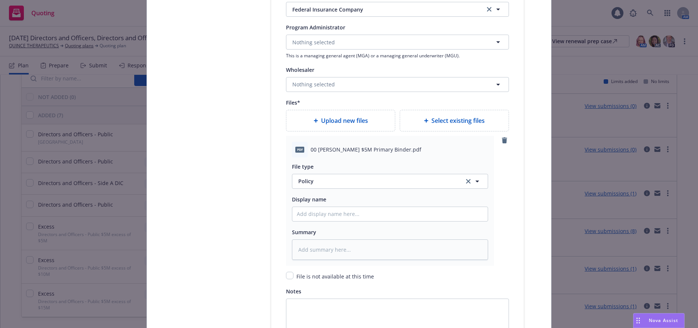
scroll to position [932, 0]
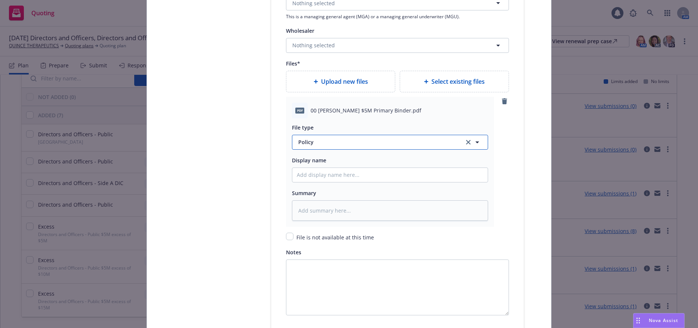
click at [304, 142] on span "Policy" at bounding box center [376, 142] width 157 height 8
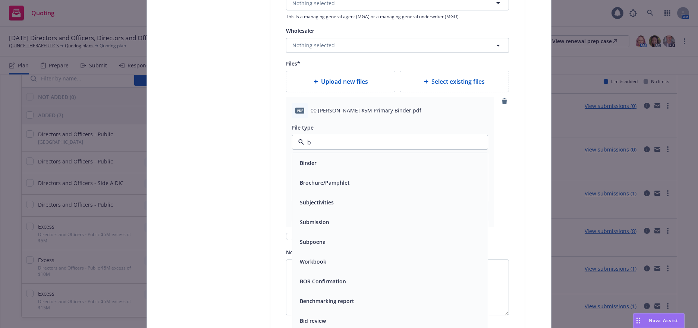
click at [309, 162] on span "Binder" at bounding box center [308, 163] width 17 height 8
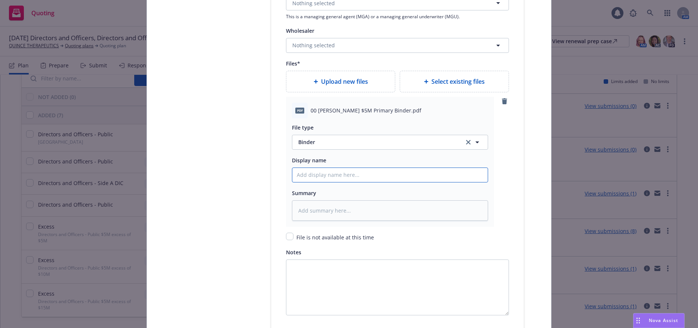
click at [336, 177] on input "Policy display name" at bounding box center [389, 175] width 195 height 14
click at [334, 204] on textarea at bounding box center [390, 211] width 196 height 21
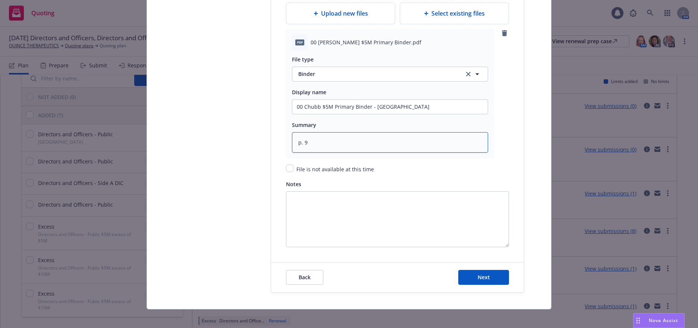
scroll to position [1006, 0]
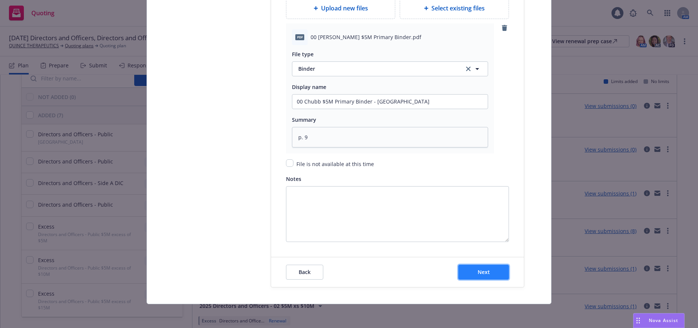
click at [473, 273] on button "Next" at bounding box center [483, 272] width 51 height 15
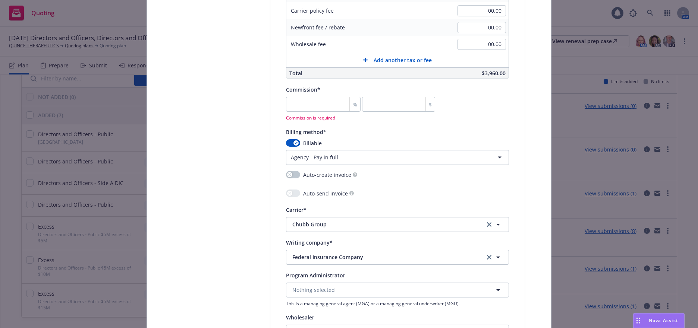
scroll to position [642, 0]
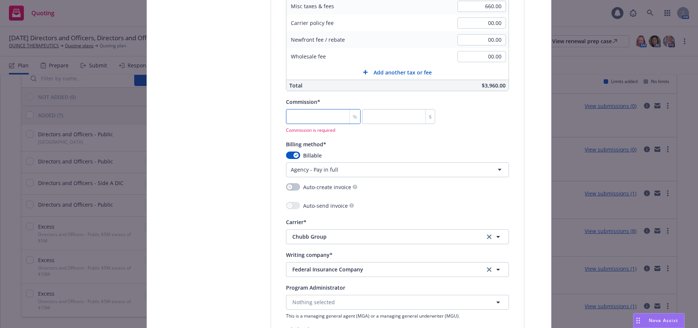
click at [329, 117] on input "number" at bounding box center [323, 116] width 75 height 15
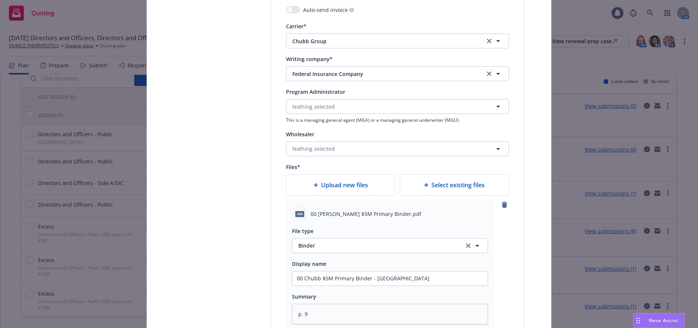
scroll to position [1006, 0]
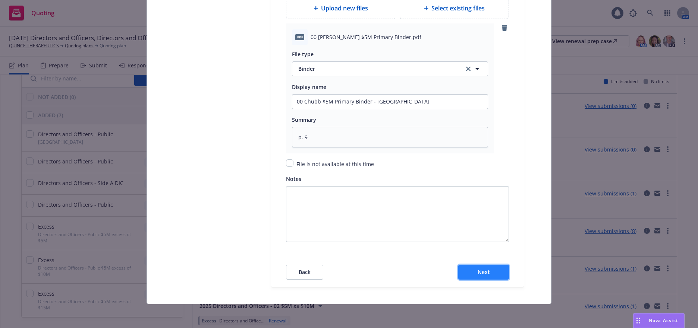
click at [482, 272] on span "Next" at bounding box center [484, 272] width 12 height 7
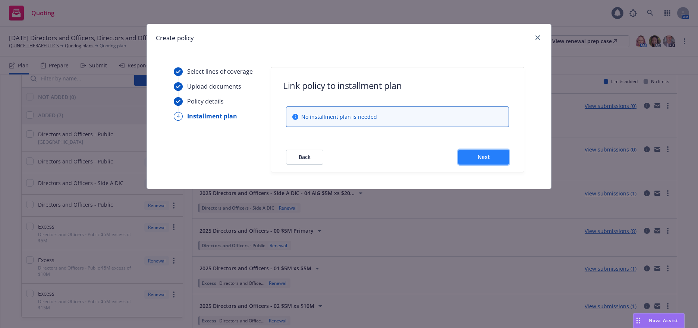
click at [483, 160] on span "Next" at bounding box center [484, 157] width 12 height 7
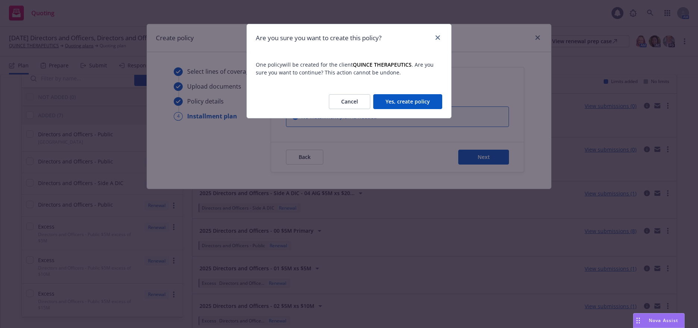
click at [419, 98] on button "Yes, create policy" at bounding box center [407, 101] width 69 height 15
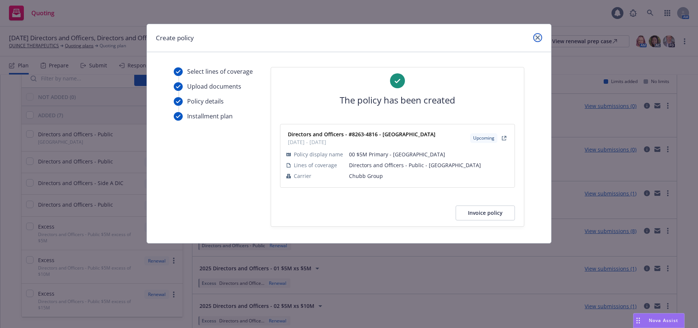
click at [540, 41] on link "close" at bounding box center [537, 37] width 9 height 9
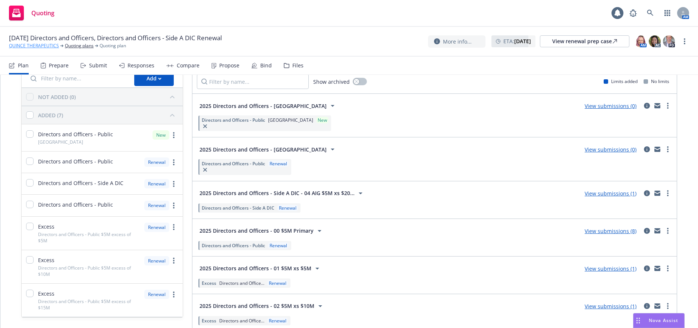
click at [38, 45] on link "QUINCE THERAPEUTICS" at bounding box center [34, 46] width 50 height 7
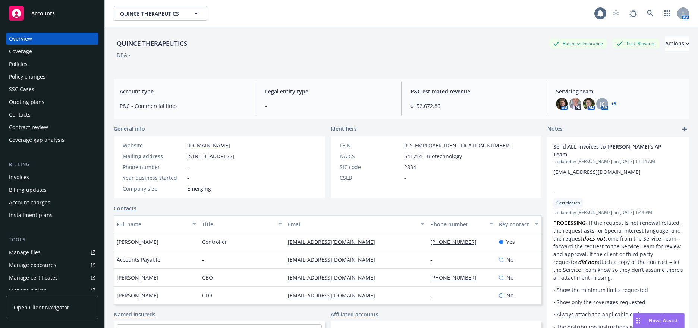
click at [24, 65] on div "Policies" at bounding box center [18, 64] width 19 height 12
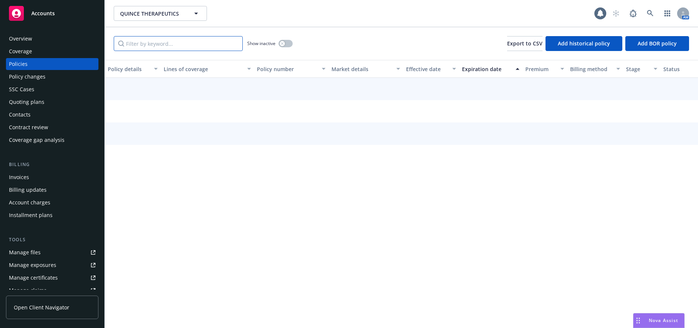
click at [161, 42] on input "Filter by keyword..." at bounding box center [178, 43] width 129 height 15
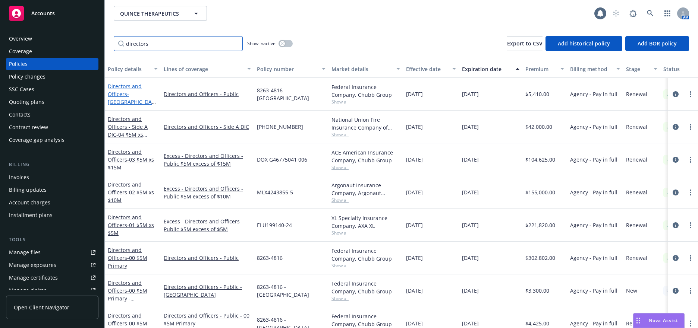
type input "directors"
drag, startPoint x: 136, startPoint y: 99, endPoint x: 684, endPoint y: 94, distance: 547.8
click at [686, 94] on link "more" at bounding box center [690, 94] width 9 height 9
click at [135, 97] on span "- Italy" at bounding box center [132, 102] width 48 height 23
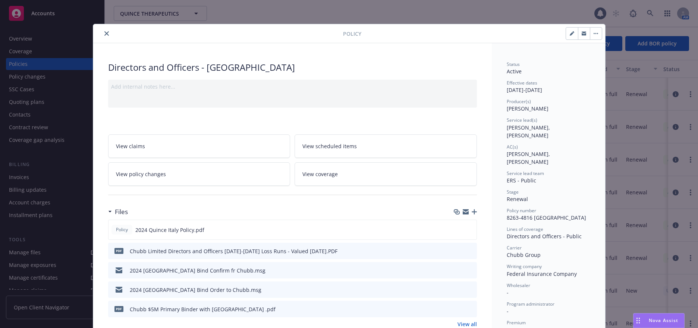
click at [570, 34] on icon "button" at bounding box center [572, 34] width 4 height 4
select select "RENEWAL"
select select "12"
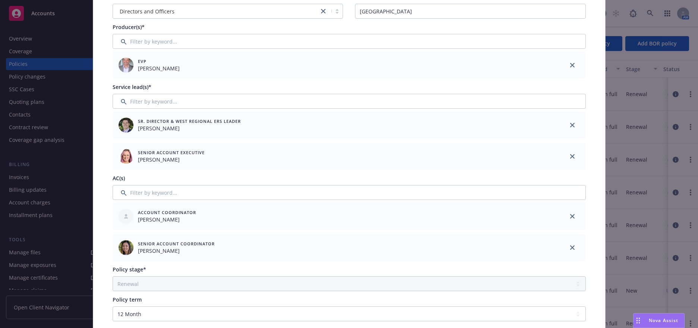
scroll to position [39, 0]
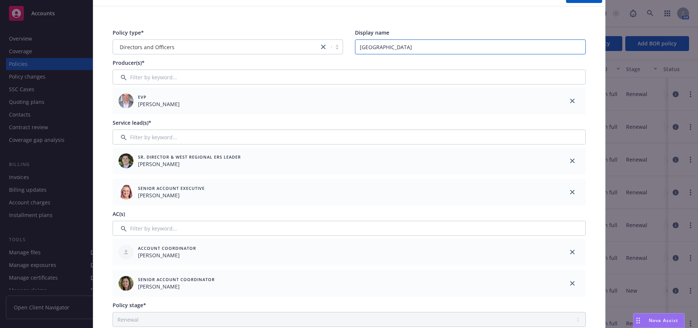
click at [357, 47] on input "[GEOGRAPHIC_DATA]" at bounding box center [470, 47] width 231 height 15
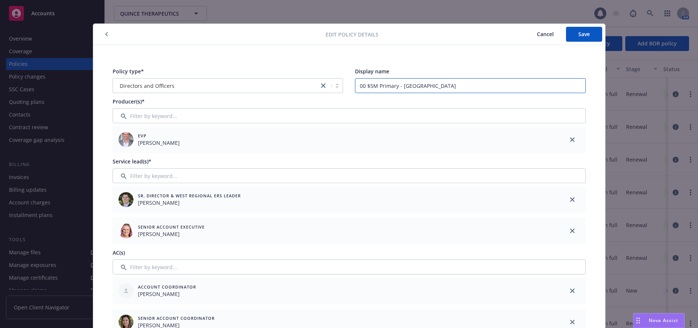
scroll to position [0, 0]
type input "00 $5M Primary - [GEOGRAPHIC_DATA]"
click at [580, 34] on span "Save" at bounding box center [584, 34] width 12 height 7
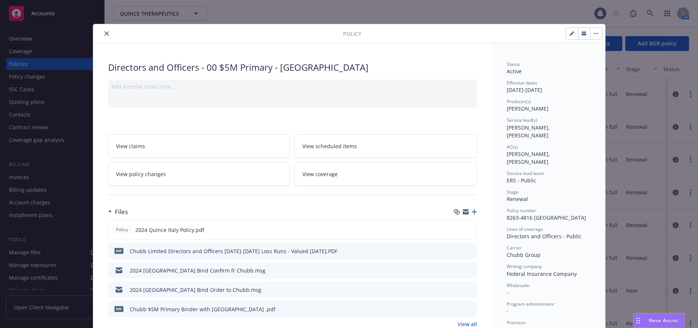
click at [105, 32] on icon "close" at bounding box center [106, 33] width 4 height 4
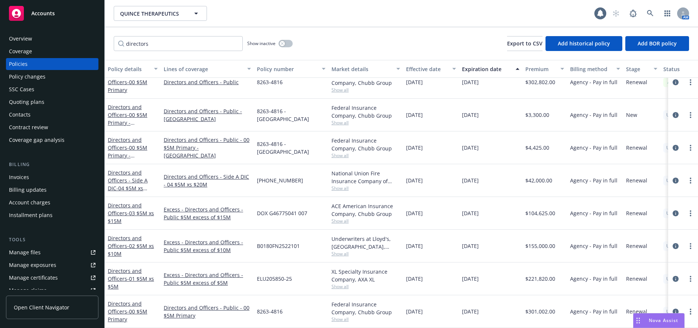
scroll to position [170, 0]
